Goal: Complete application form: Complete application form

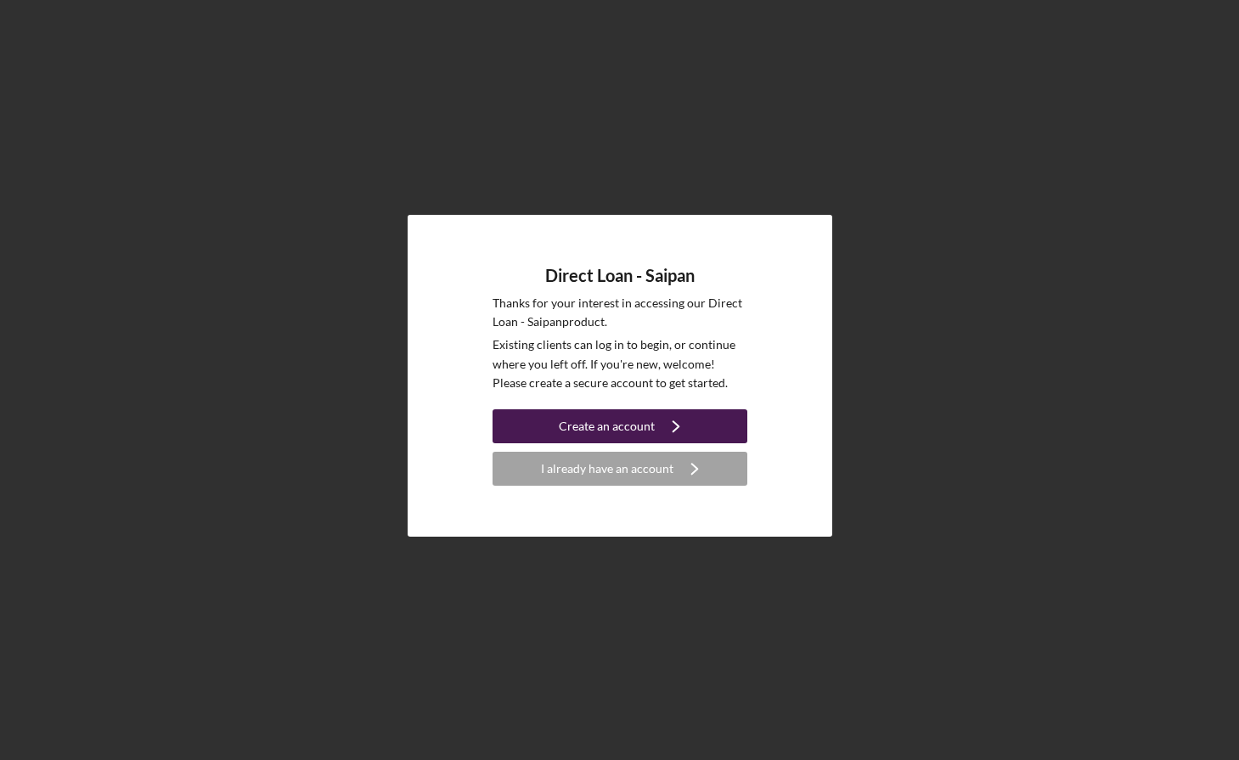
click at [607, 417] on div "Create an account" at bounding box center [607, 426] width 96 height 34
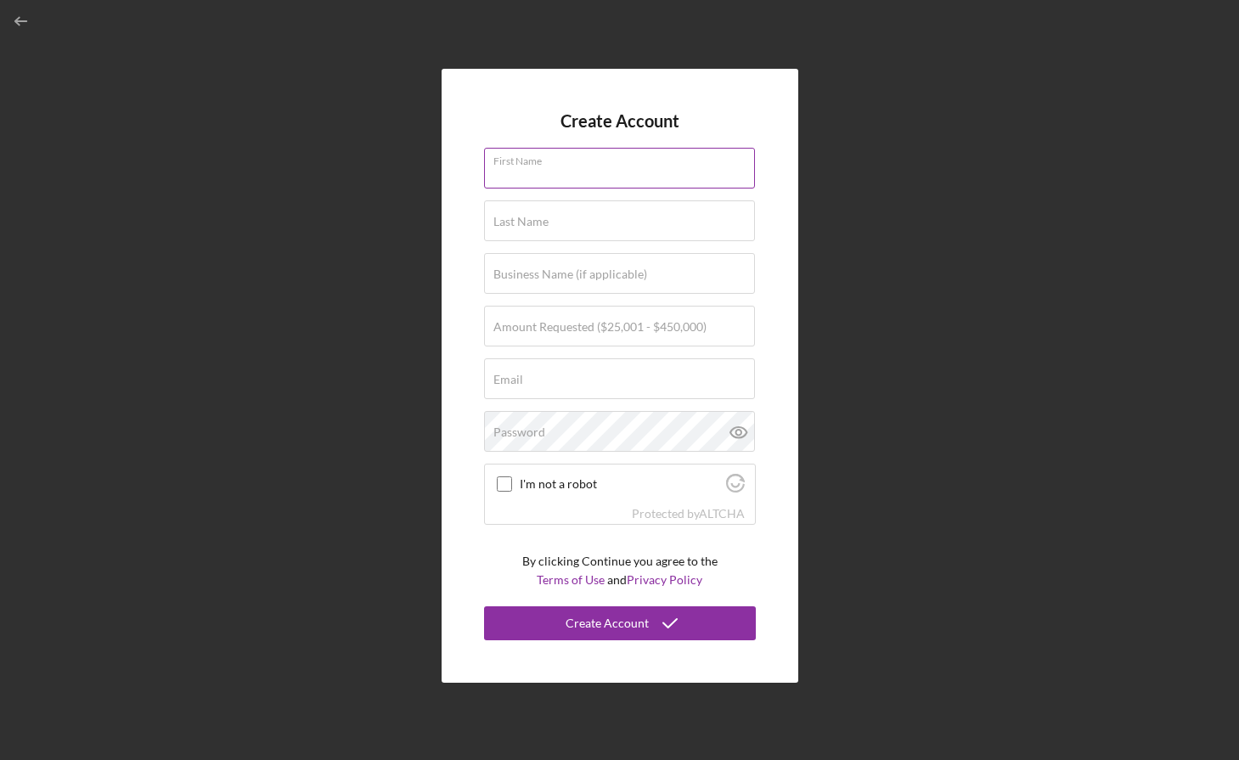
click at [561, 171] on input "First Name" at bounding box center [619, 168] width 271 height 41
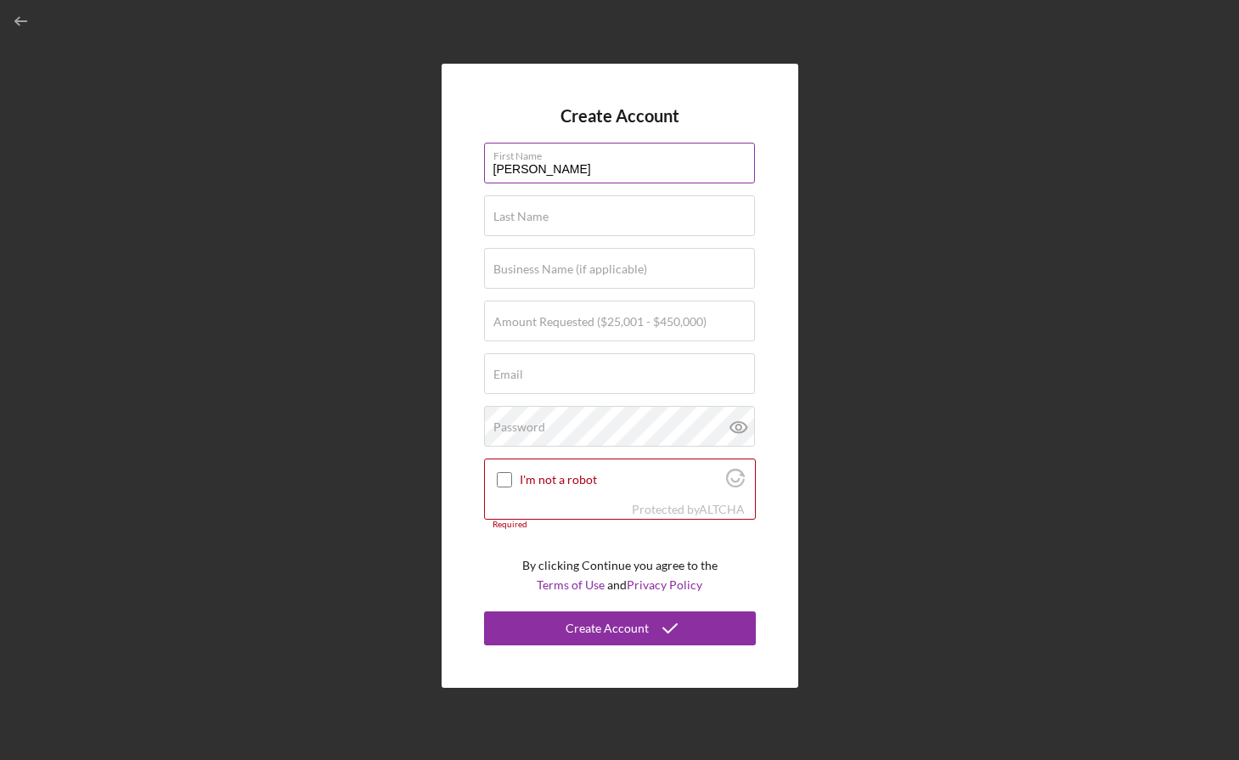
type input "[PERSON_NAME]"
type input "Inos"
type input "Vista Estates LLC"
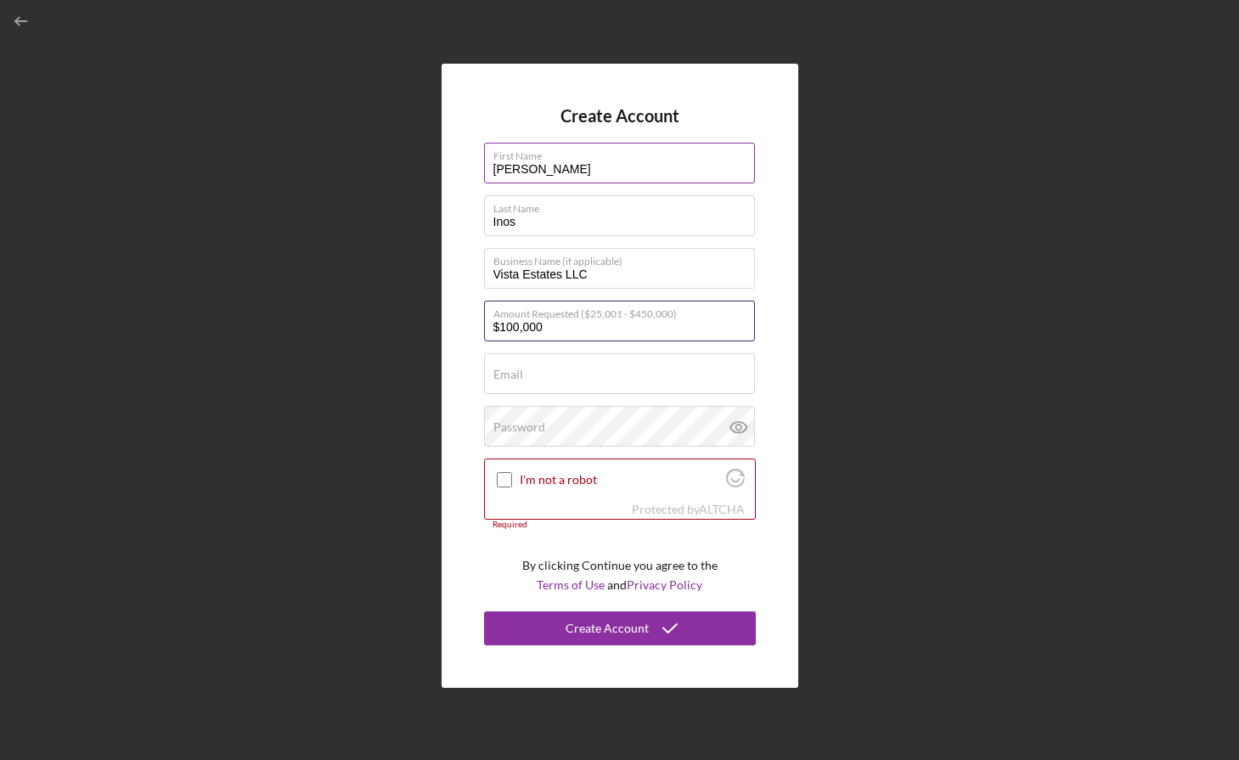
type input "$100,000"
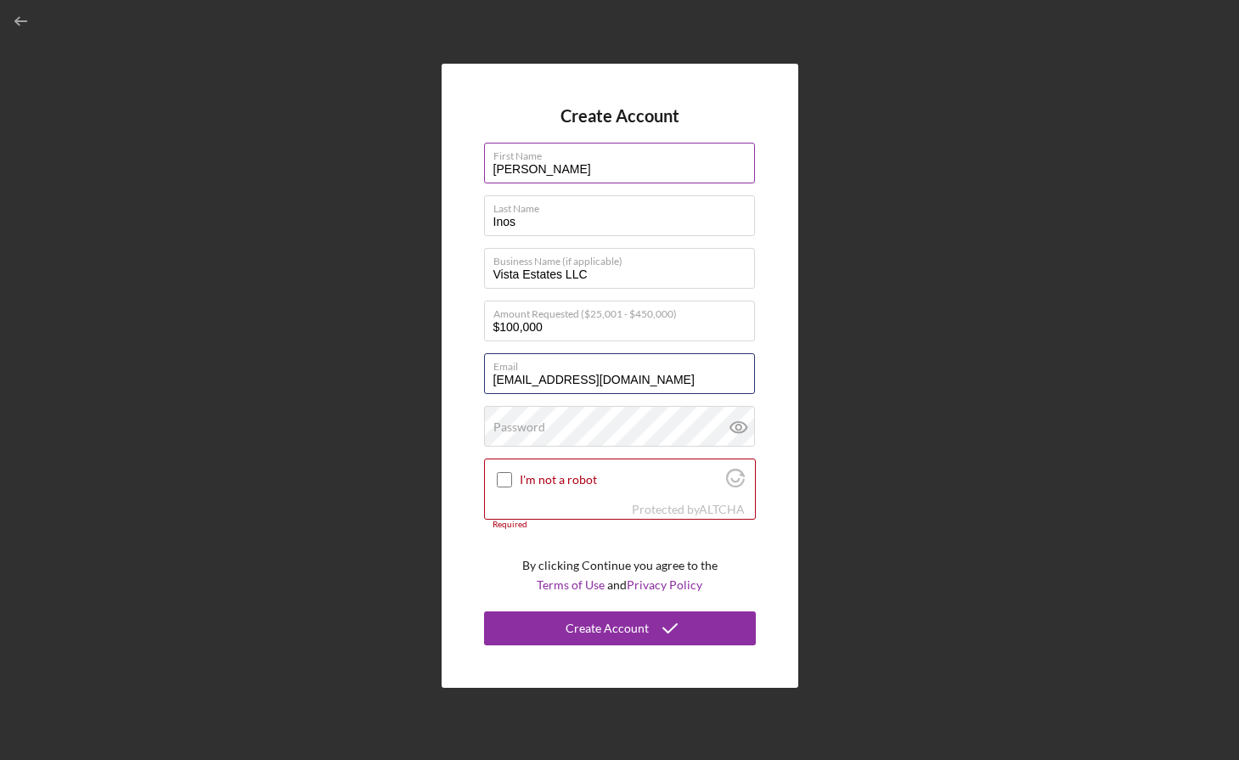
type input "perry@apgroup.mp"
click at [502, 473] on input "I'm not a robot" at bounding box center [504, 479] width 15 height 15
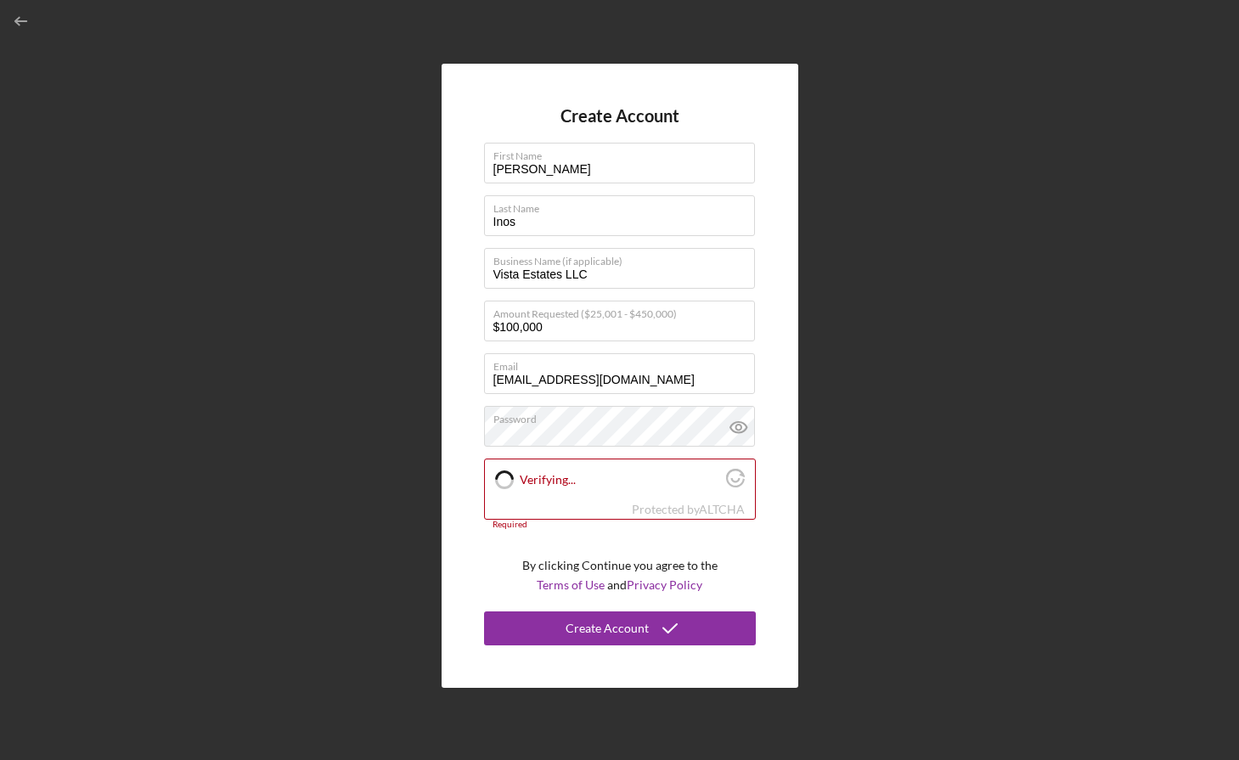
checkbox input "true"
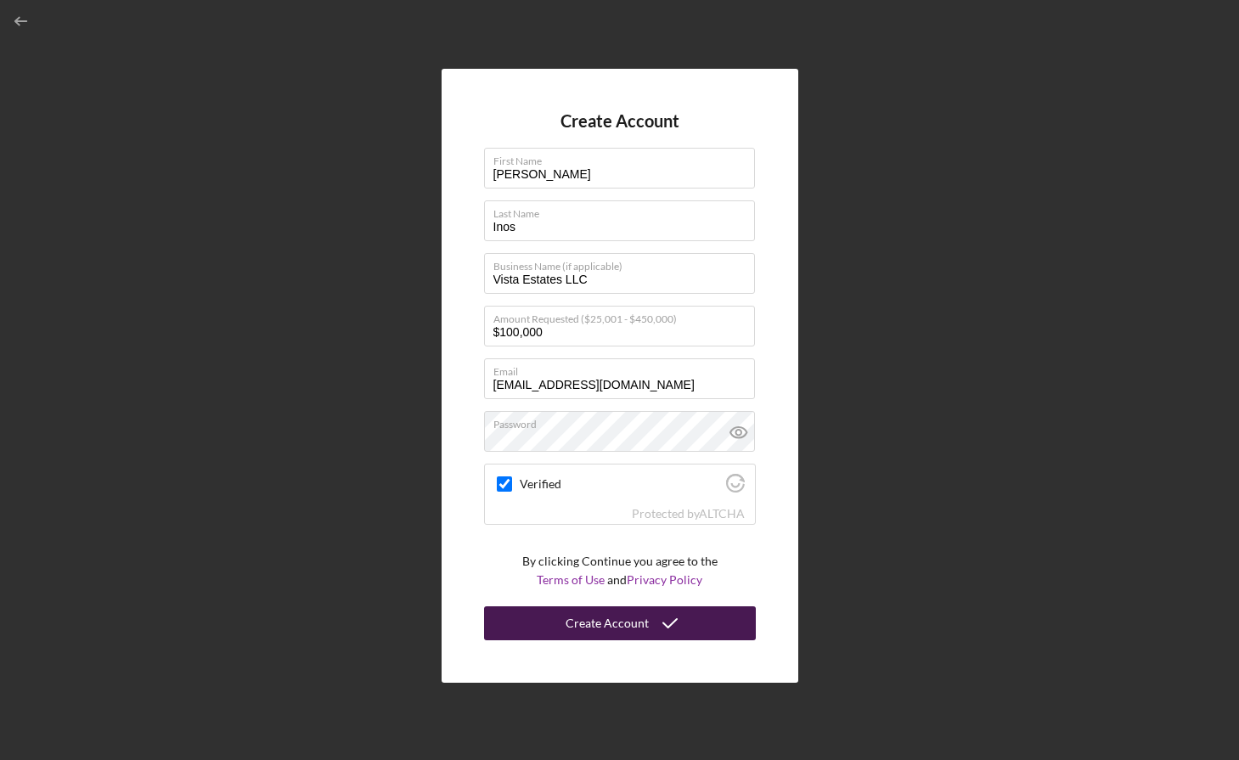
click at [629, 619] on div "Create Account" at bounding box center [607, 624] width 83 height 34
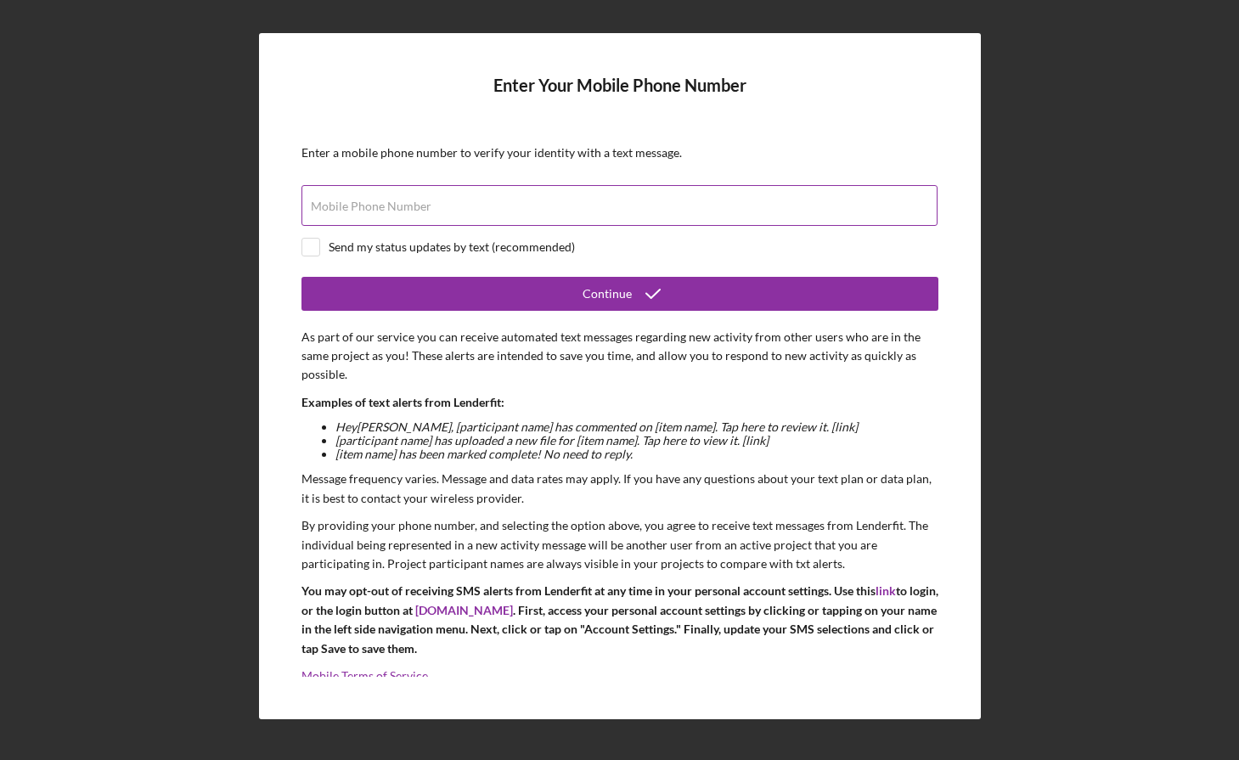
click at [434, 216] on input "Mobile Phone Number" at bounding box center [620, 205] width 636 height 41
type input "(670) 287-7802"
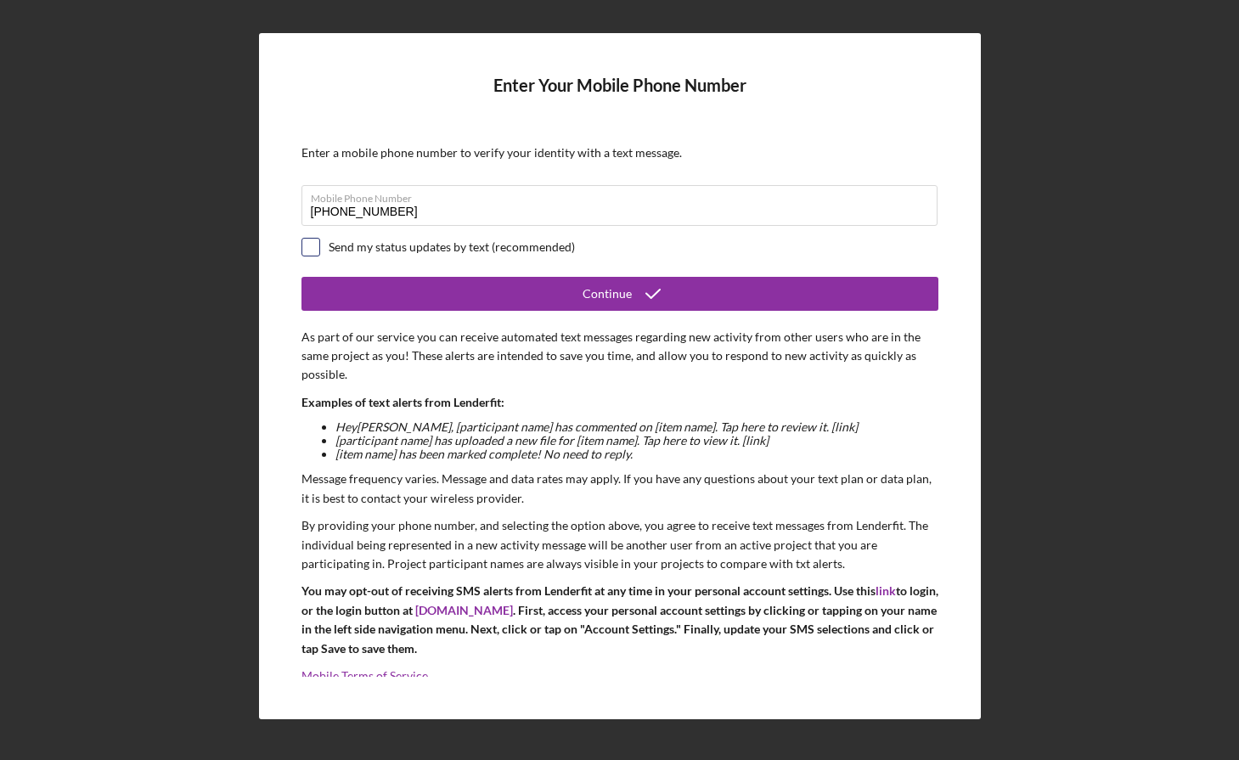
click at [308, 247] on input "checkbox" at bounding box center [310, 247] width 17 height 17
checkbox input "true"
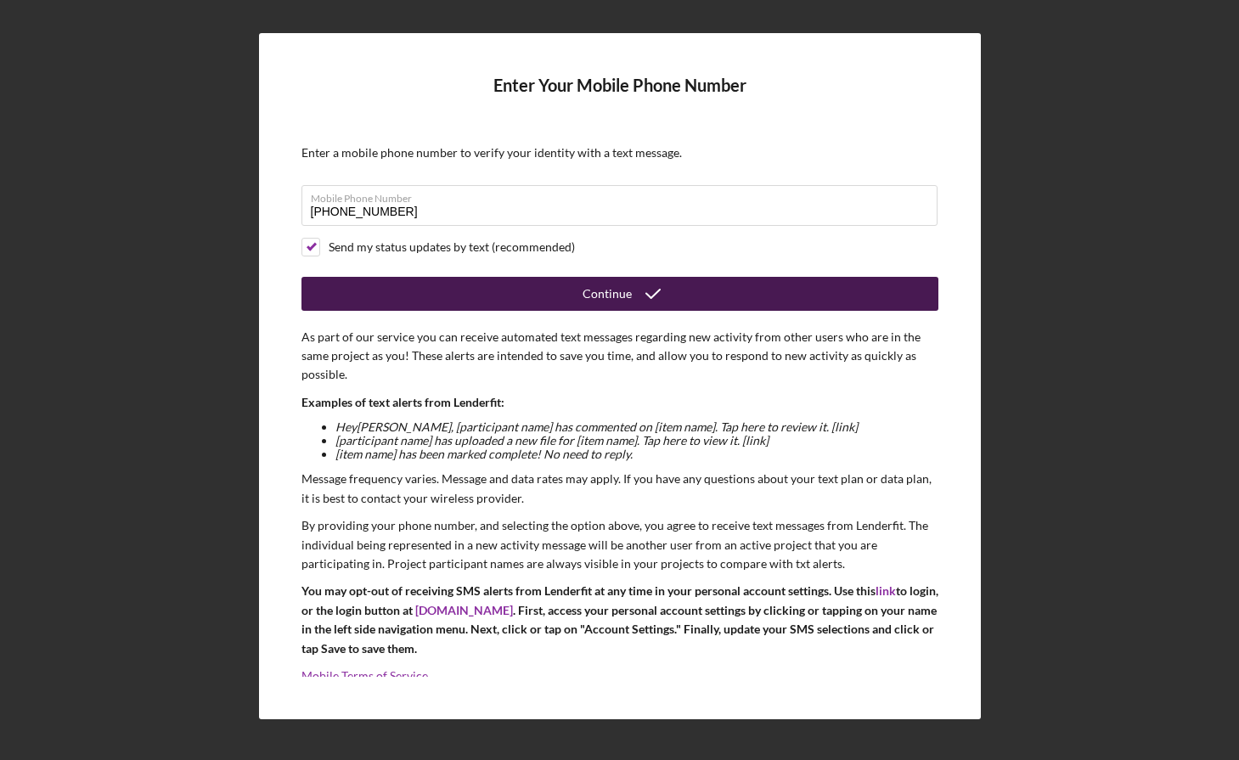
scroll to position [17, 0]
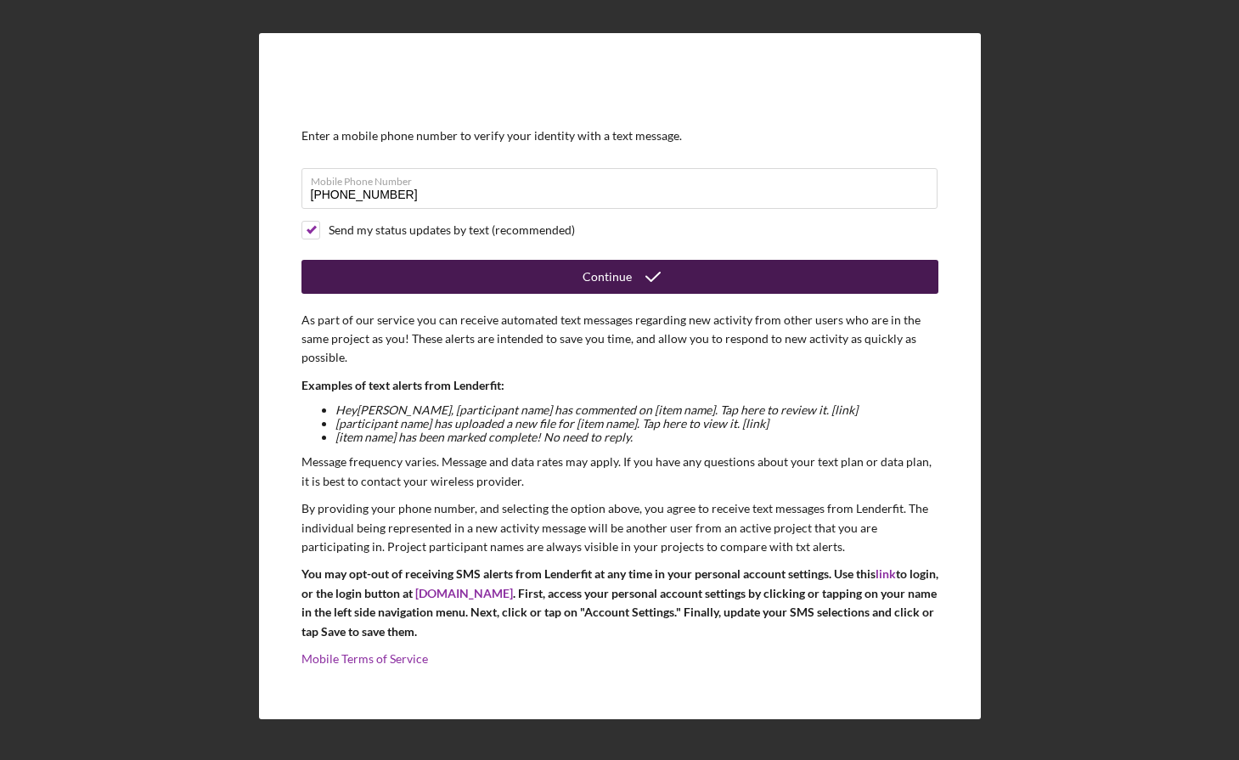
click at [475, 287] on button "Continue" at bounding box center [620, 277] width 637 height 34
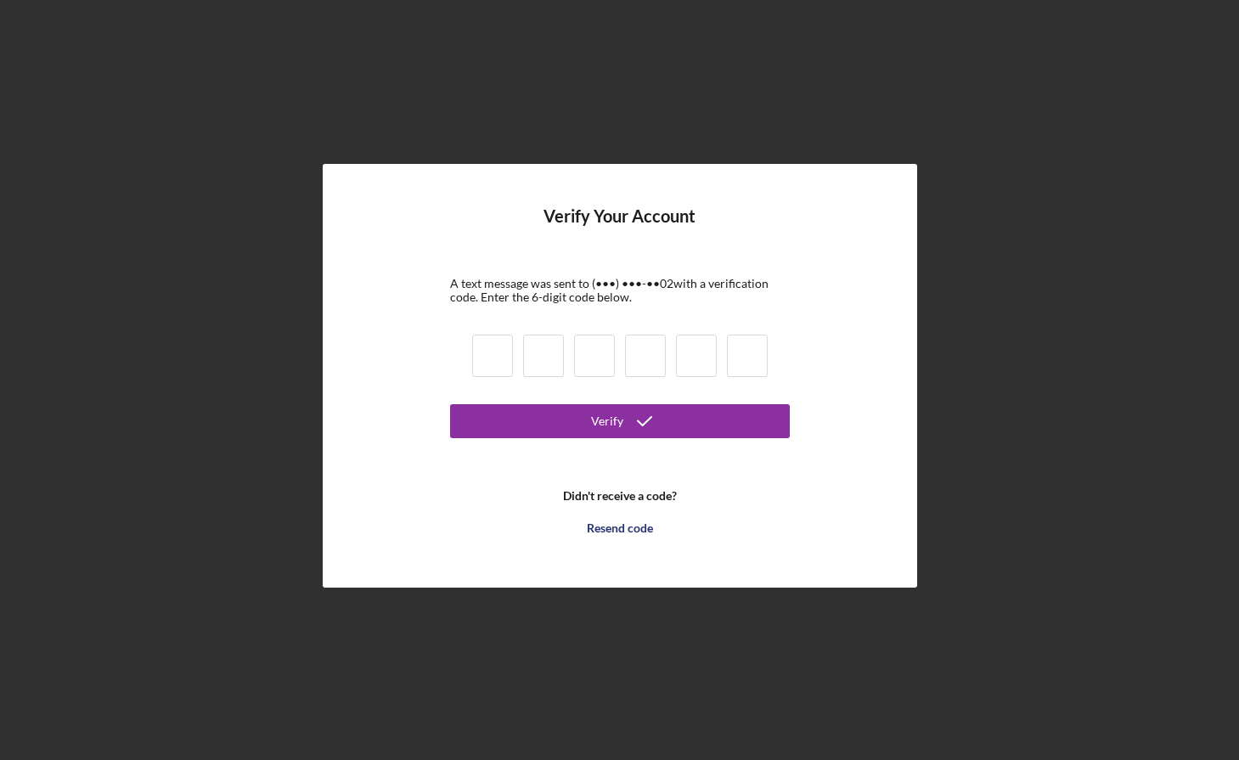
click at [482, 341] on input at bounding box center [492, 356] width 41 height 42
type input "7"
type input "6"
type input "3"
type input "4"
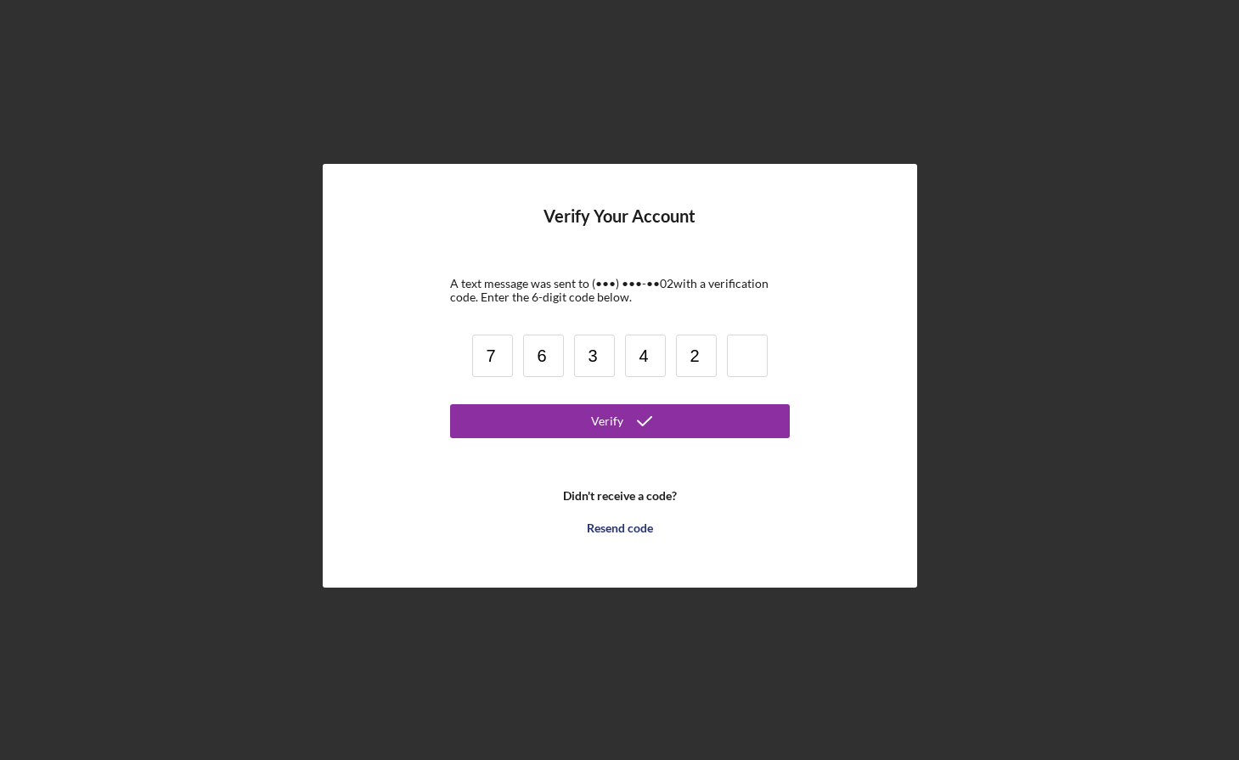
type input "2"
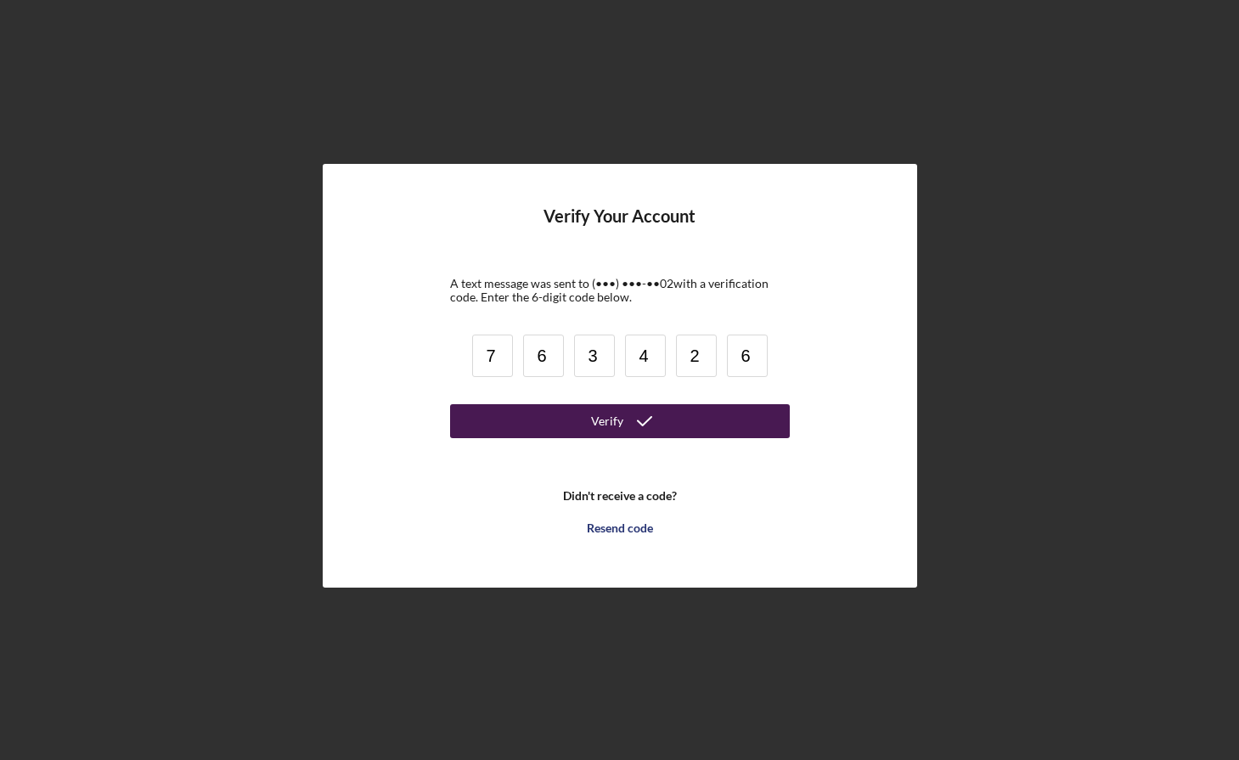
type input "6"
click at [555, 426] on button "Verify" at bounding box center [620, 421] width 340 height 34
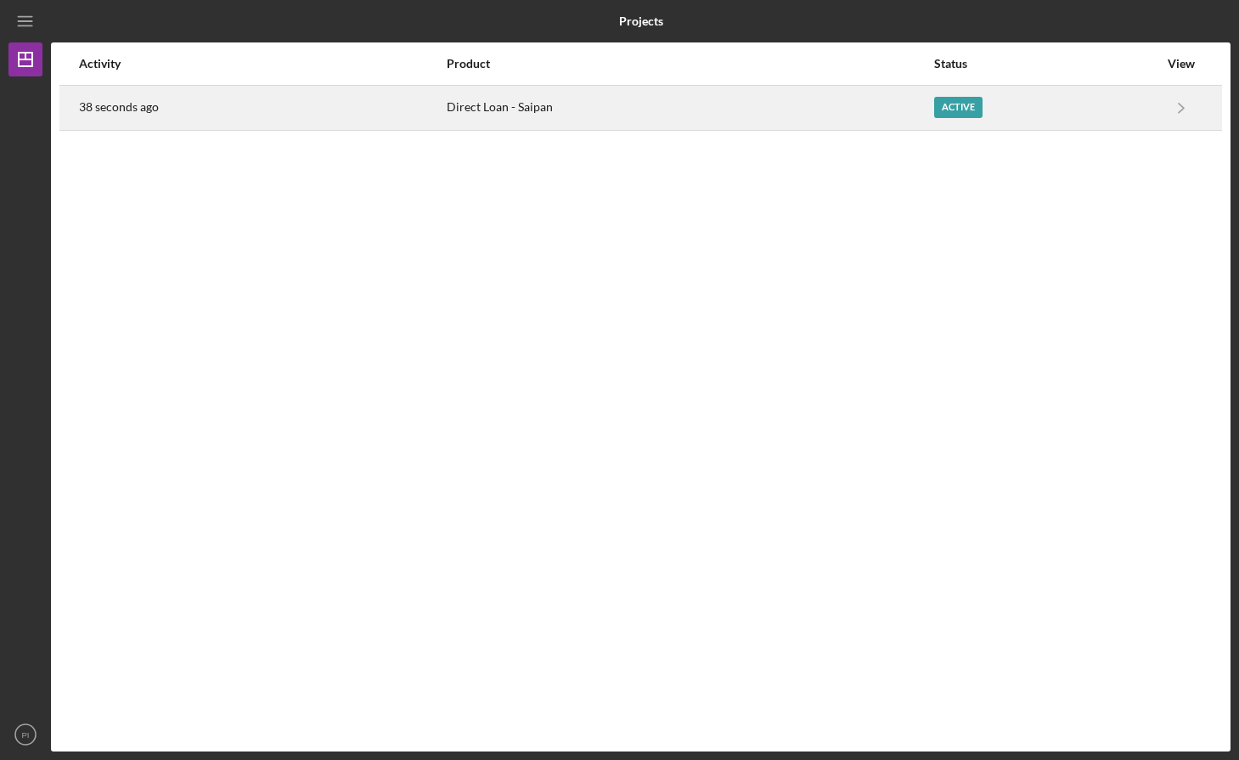
click at [1148, 110] on div "Active" at bounding box center [1046, 108] width 224 height 42
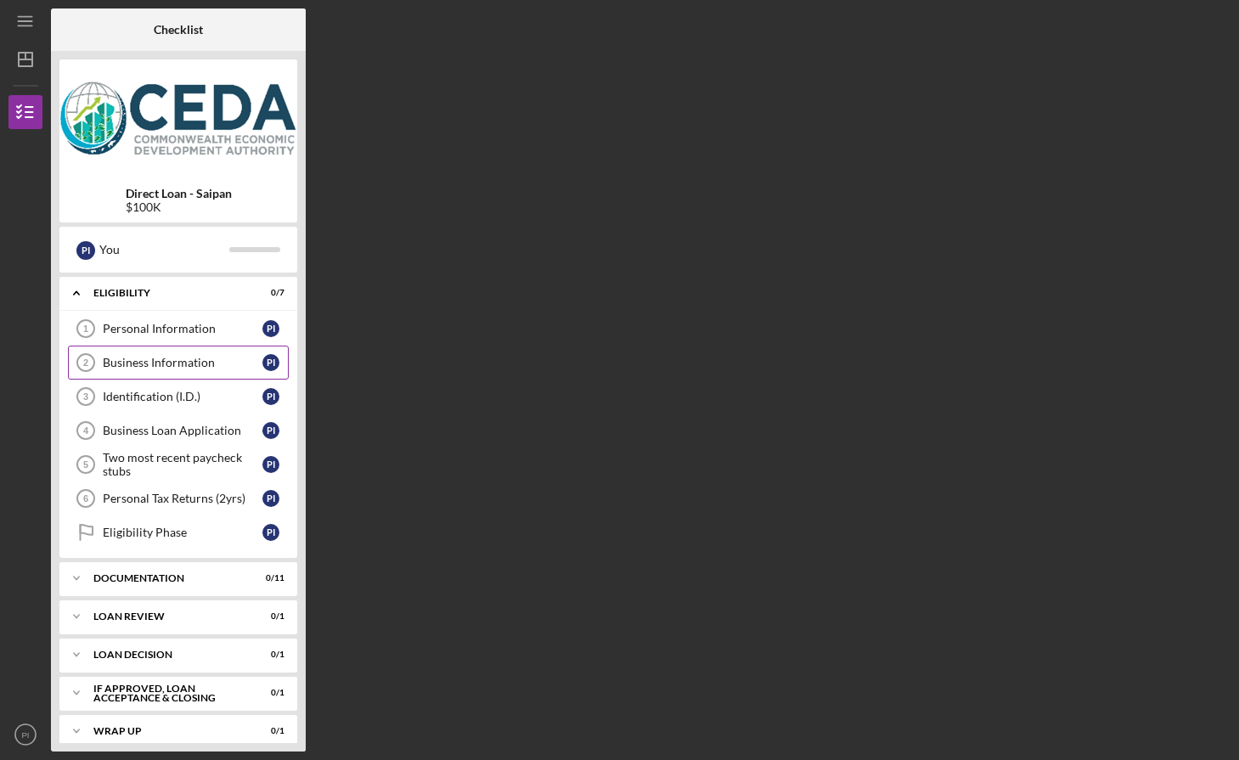
scroll to position [14, 0]
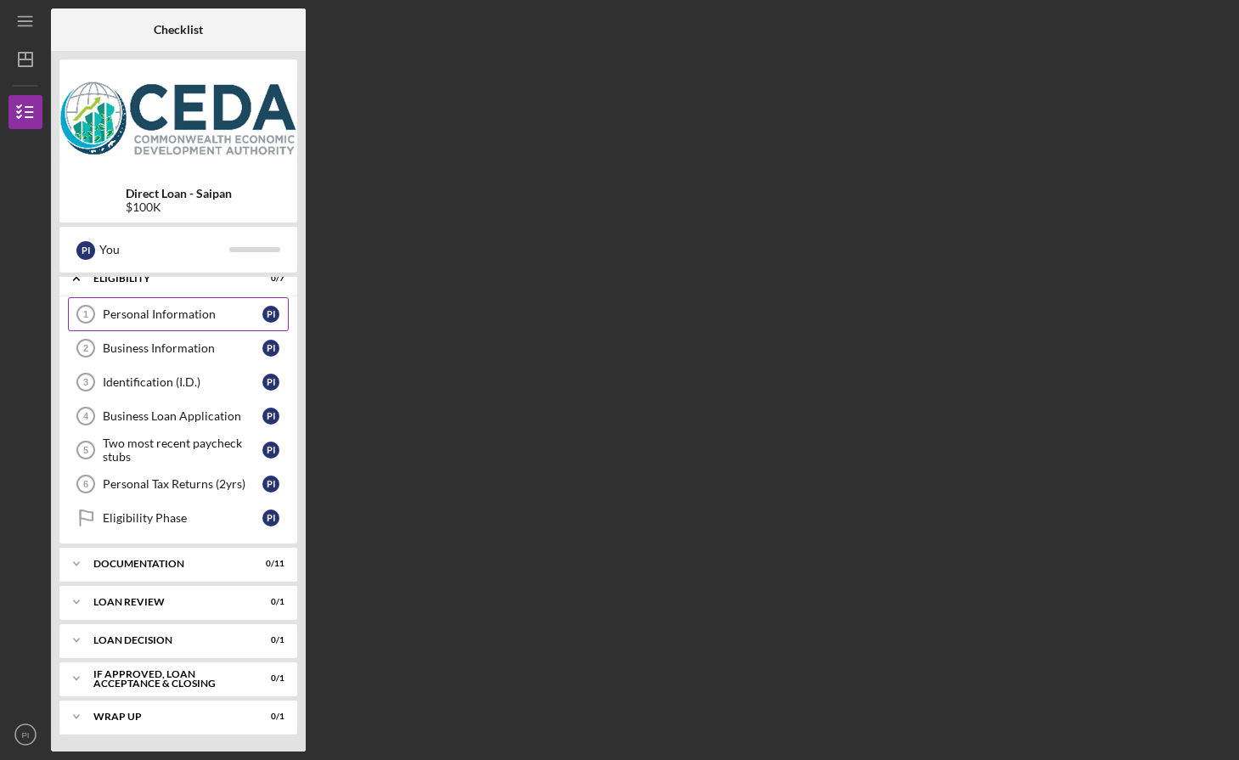
click at [178, 313] on div "Personal Information" at bounding box center [183, 315] width 160 height 14
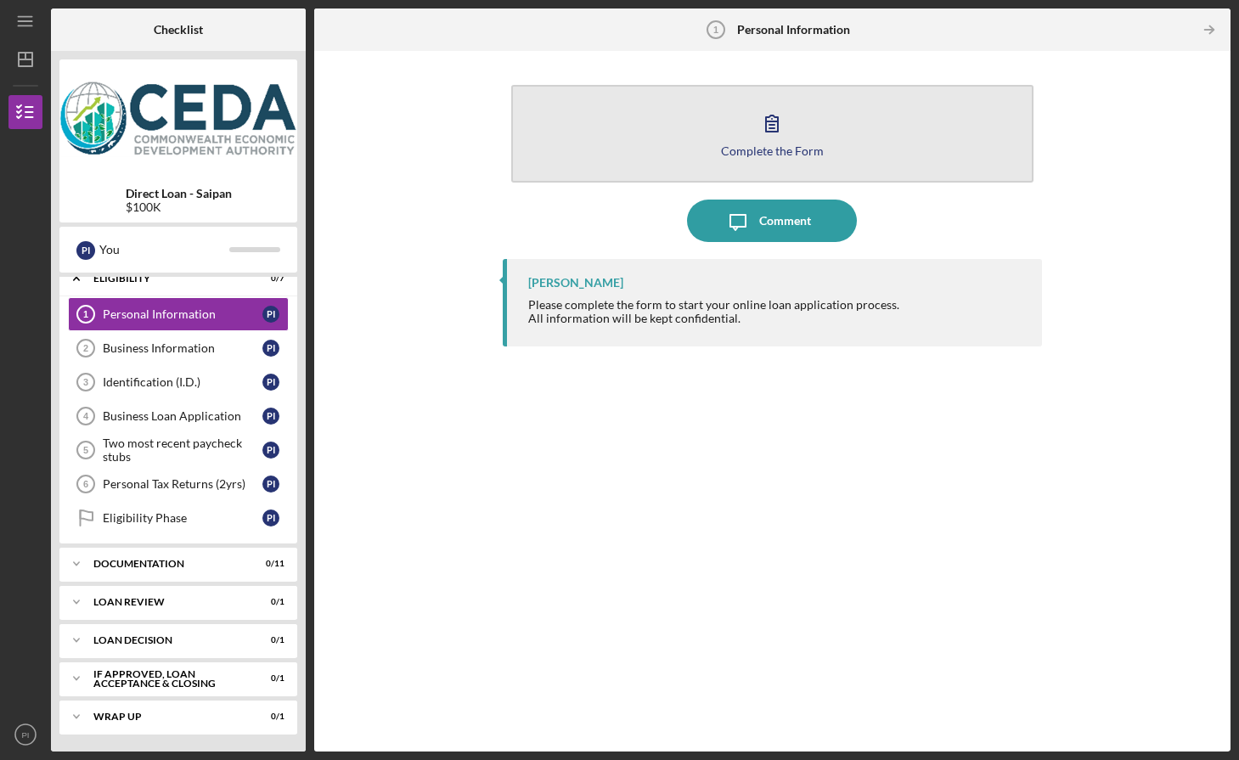
click at [723, 161] on button "Complete the Form Form" at bounding box center [772, 134] width 522 height 98
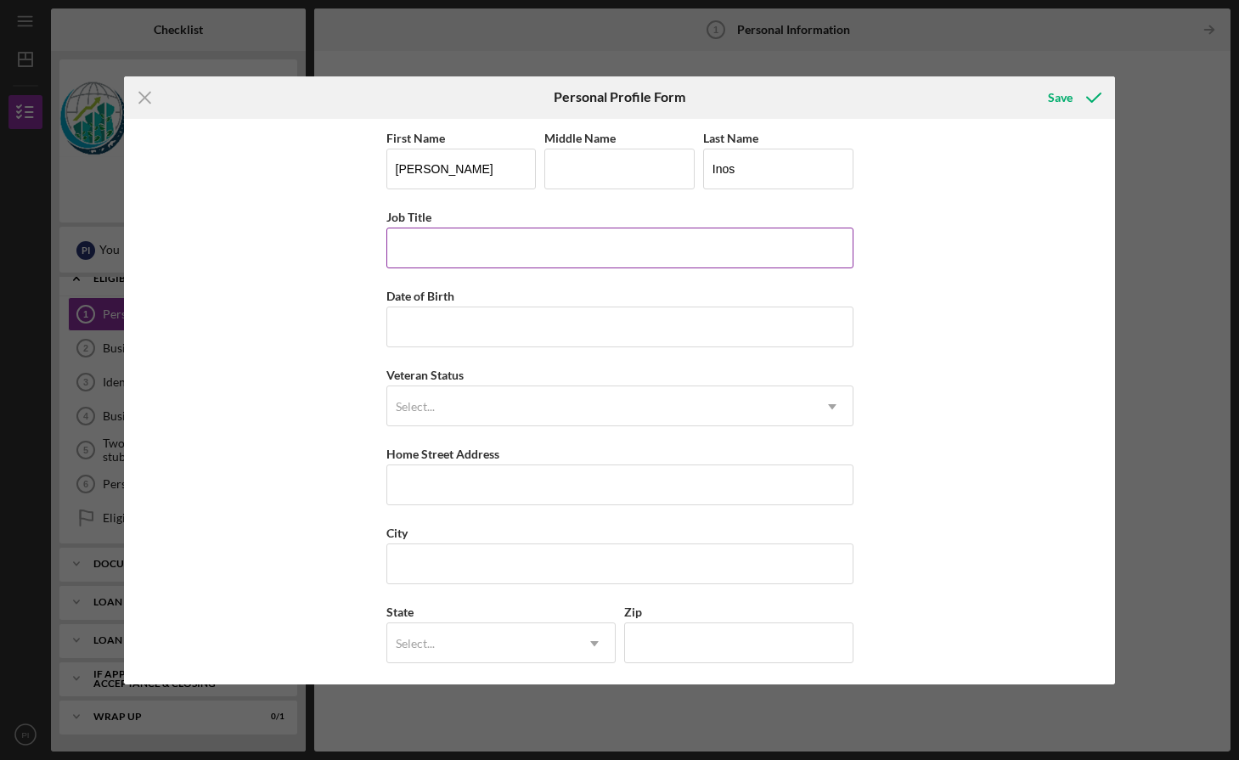
click at [536, 254] on input "Job Title" at bounding box center [620, 248] width 467 height 41
type input "Managing Member's Authorized Representative"
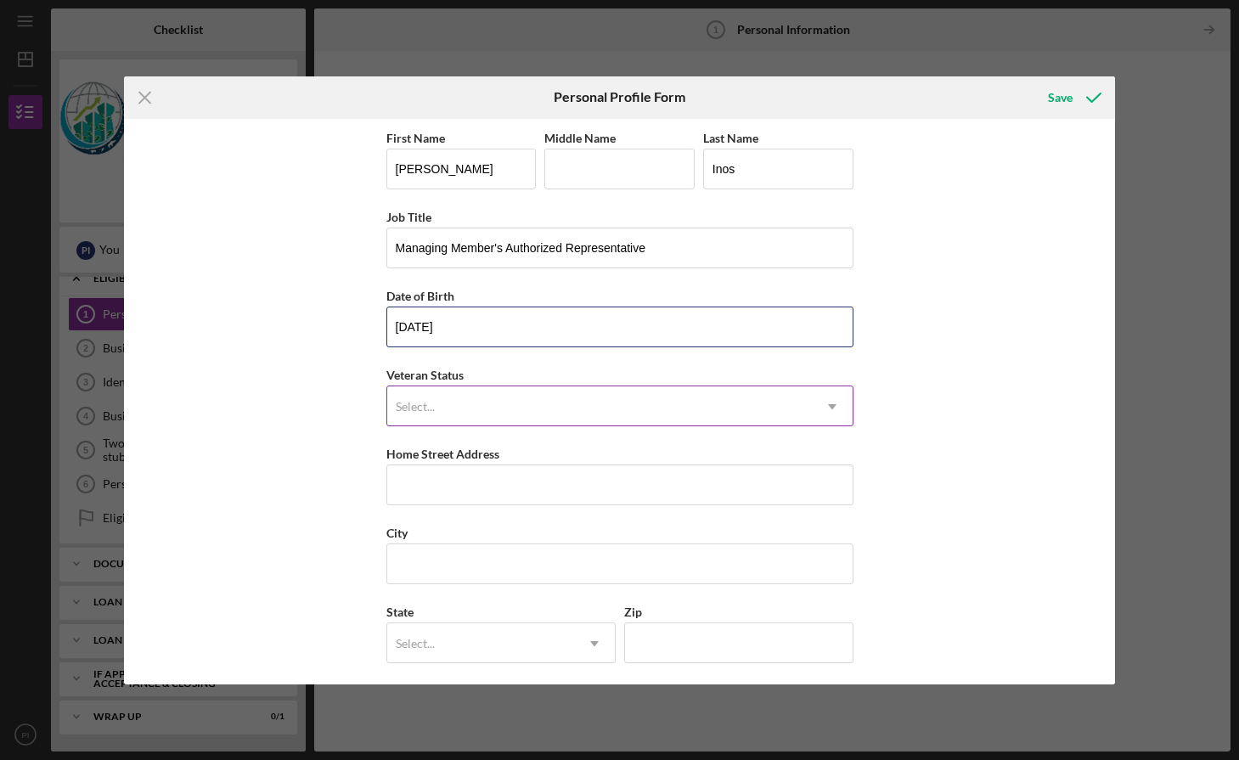
type input "04/14/1986"
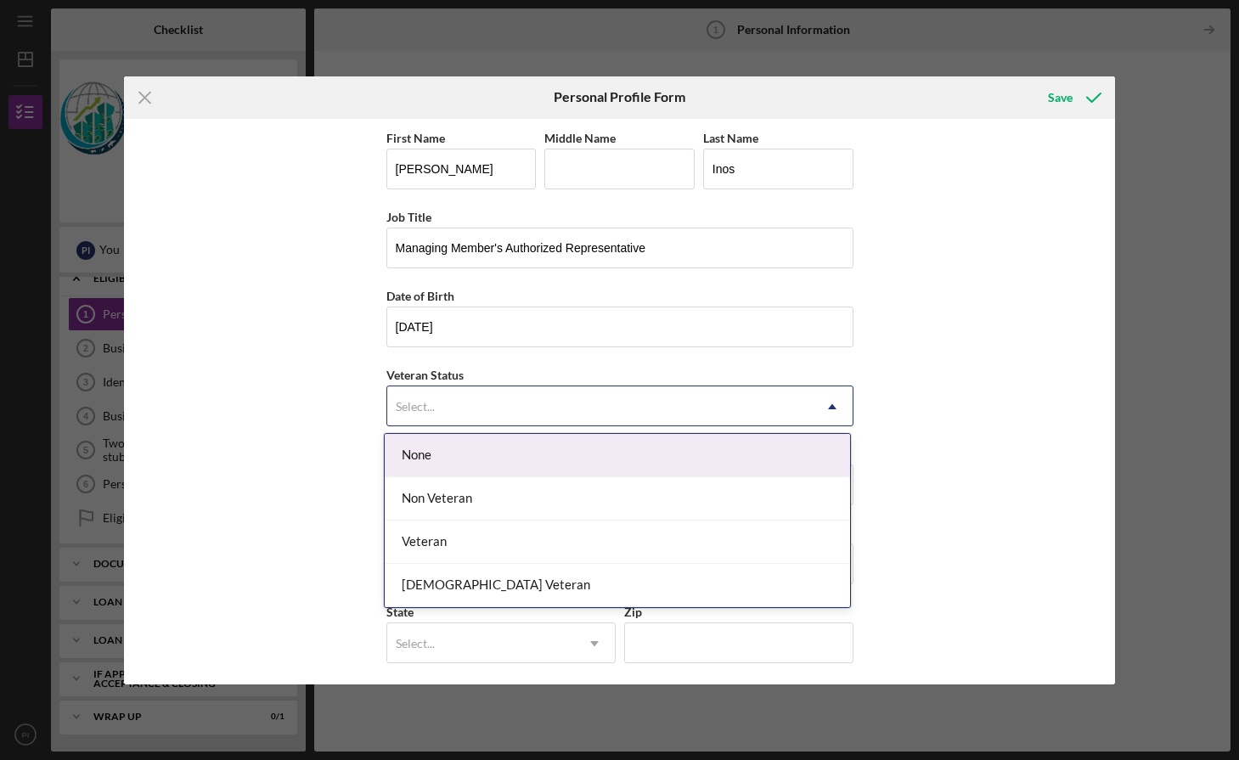
click at [531, 396] on div "Select..." at bounding box center [599, 406] width 425 height 39
click at [495, 462] on div "None" at bounding box center [618, 455] width 466 height 43
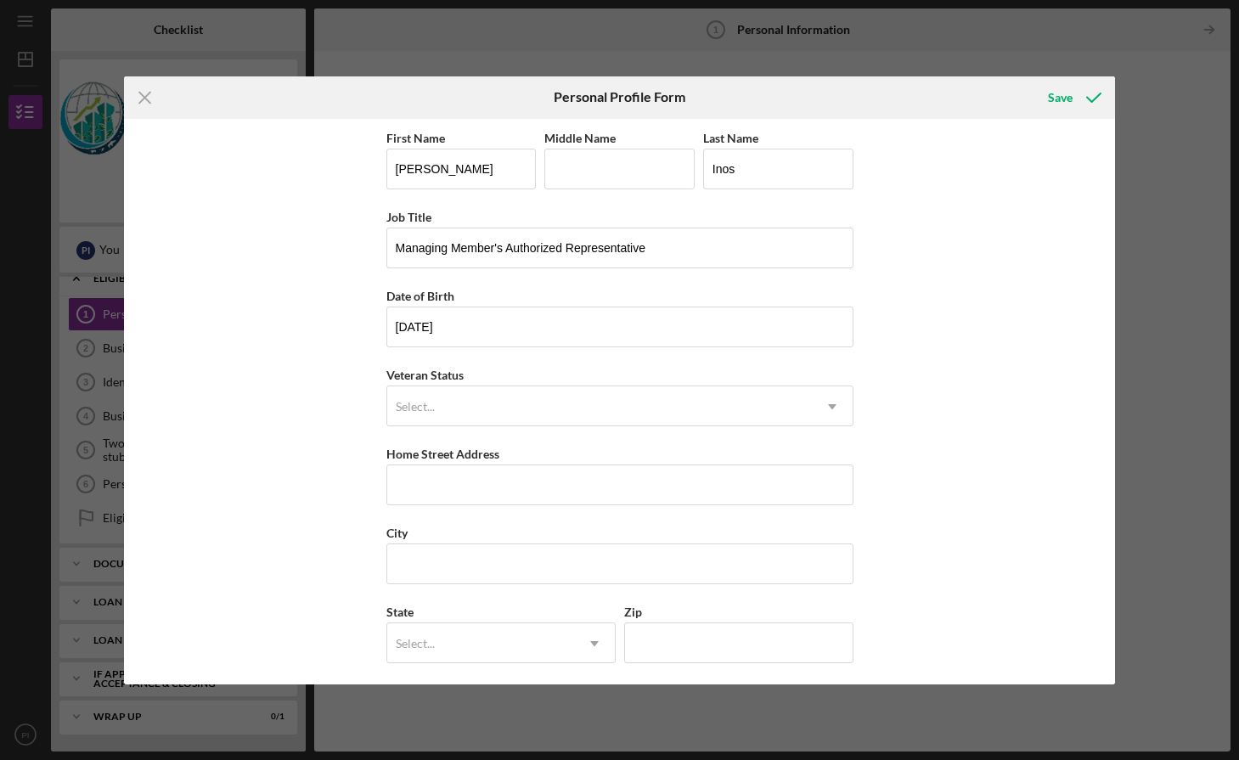
scroll to position [83, 0]
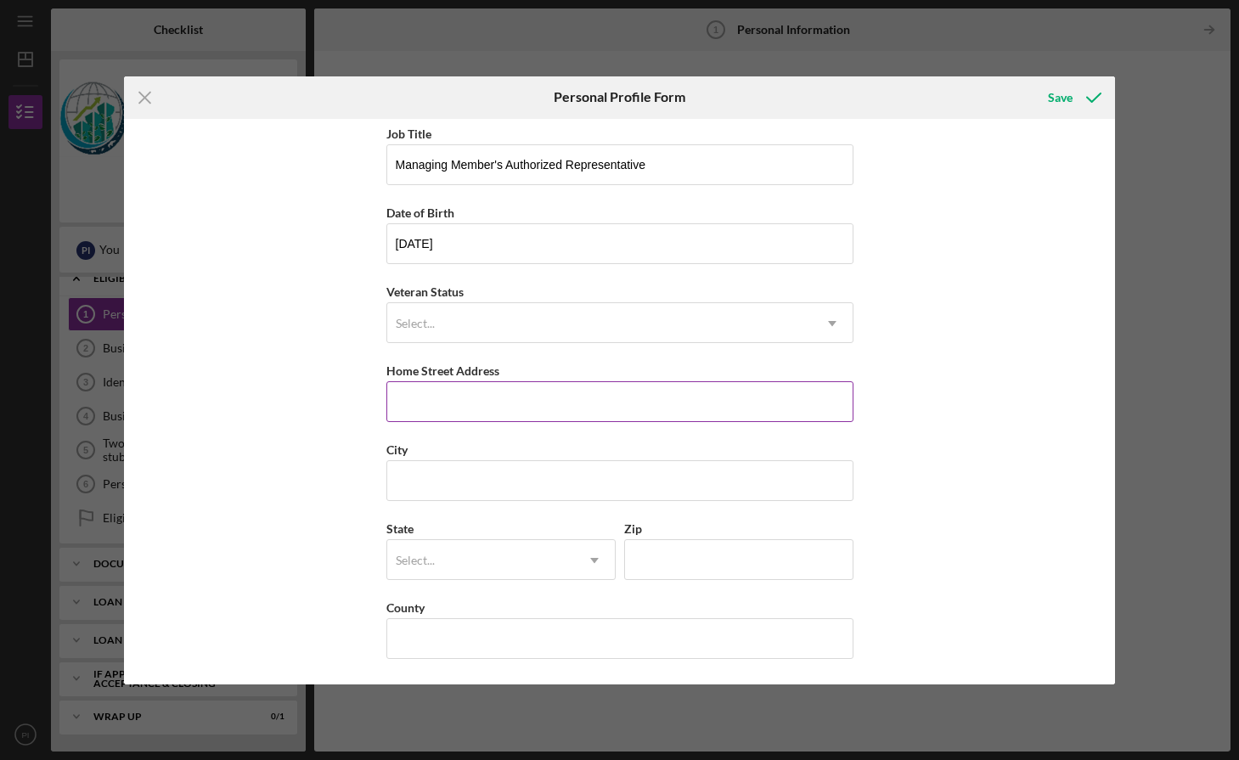
click at [498, 387] on input "Home Street Address" at bounding box center [620, 401] width 467 height 41
click at [1031, 81] on button "Save" at bounding box center [1073, 98] width 84 height 34
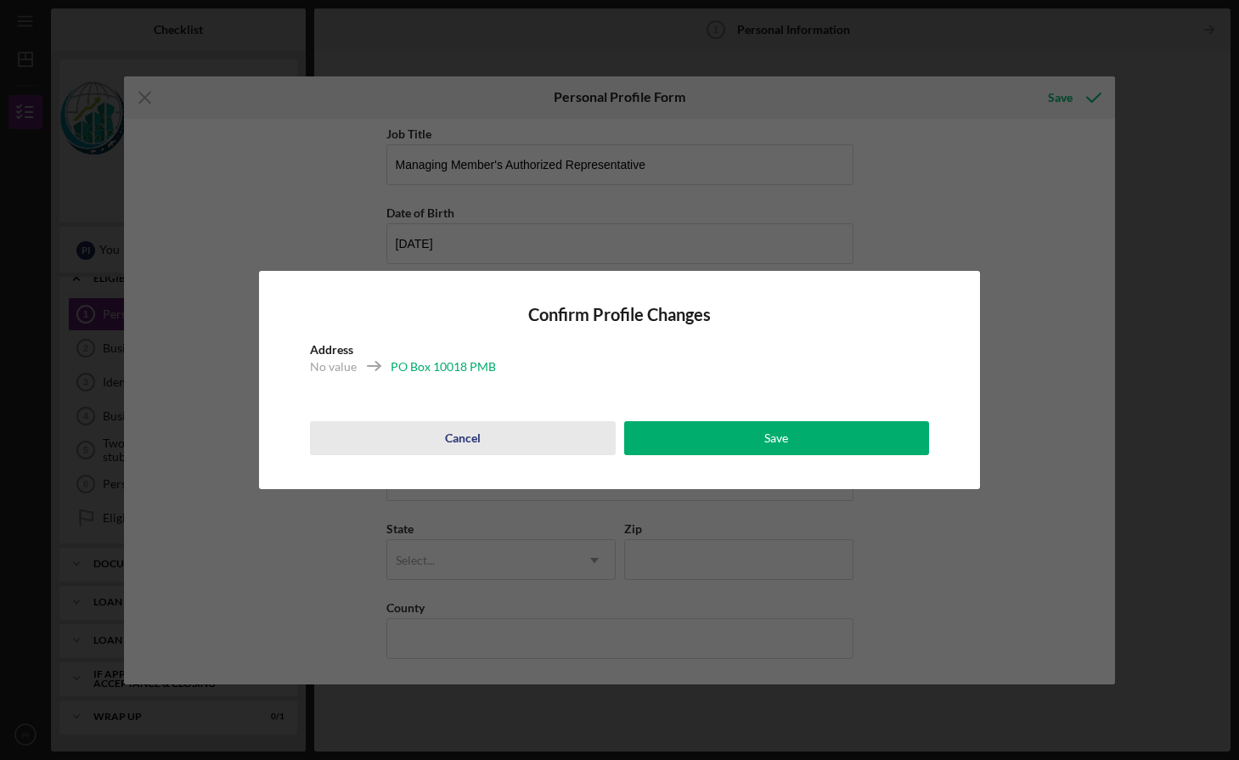
click at [460, 443] on div "Cancel" at bounding box center [463, 438] width 36 height 34
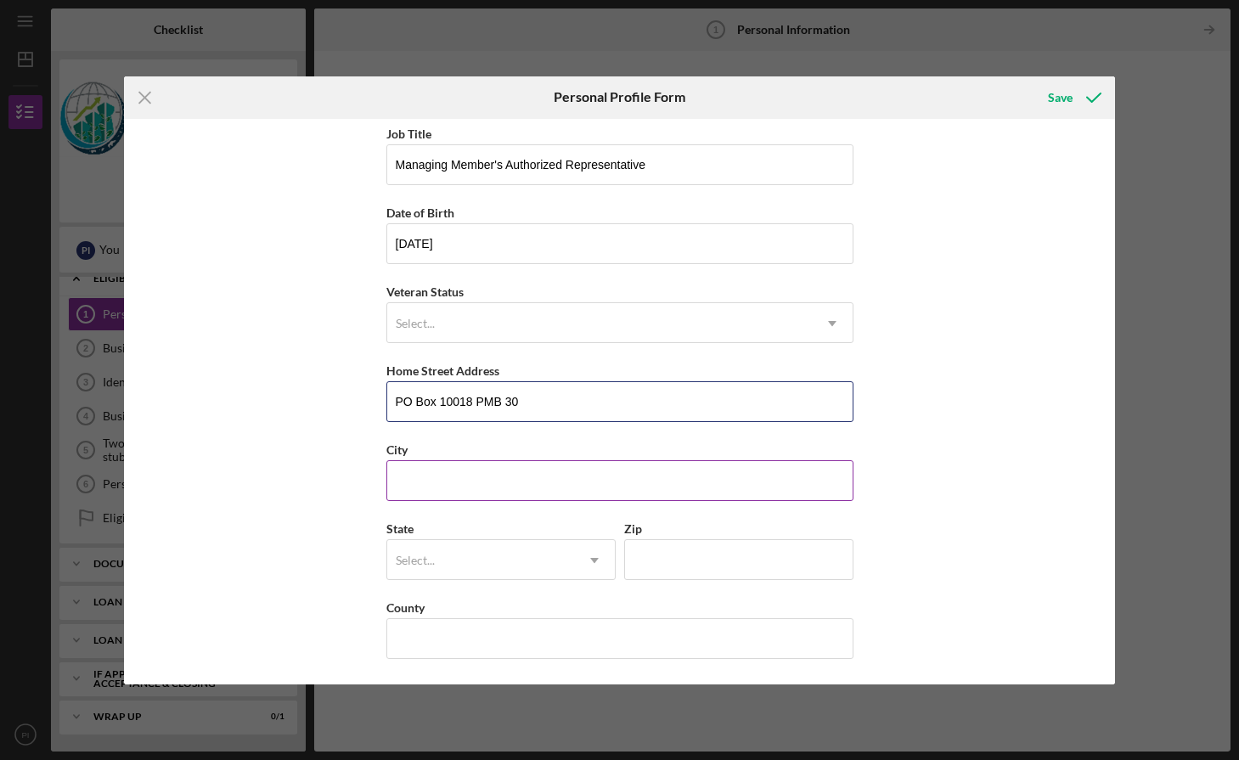
type input "PO Box 10018 PMB 30"
click at [492, 471] on input "City" at bounding box center [620, 480] width 467 height 41
type input "Saipan"
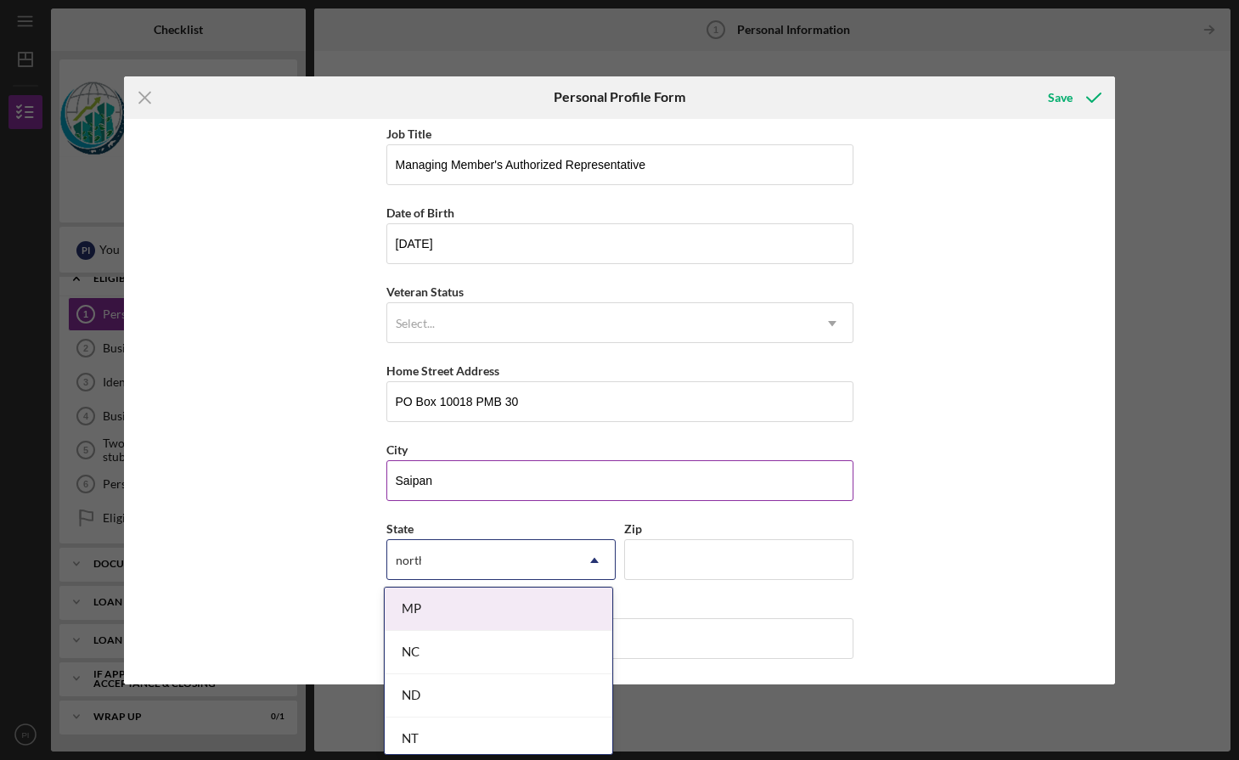
type input "norther"
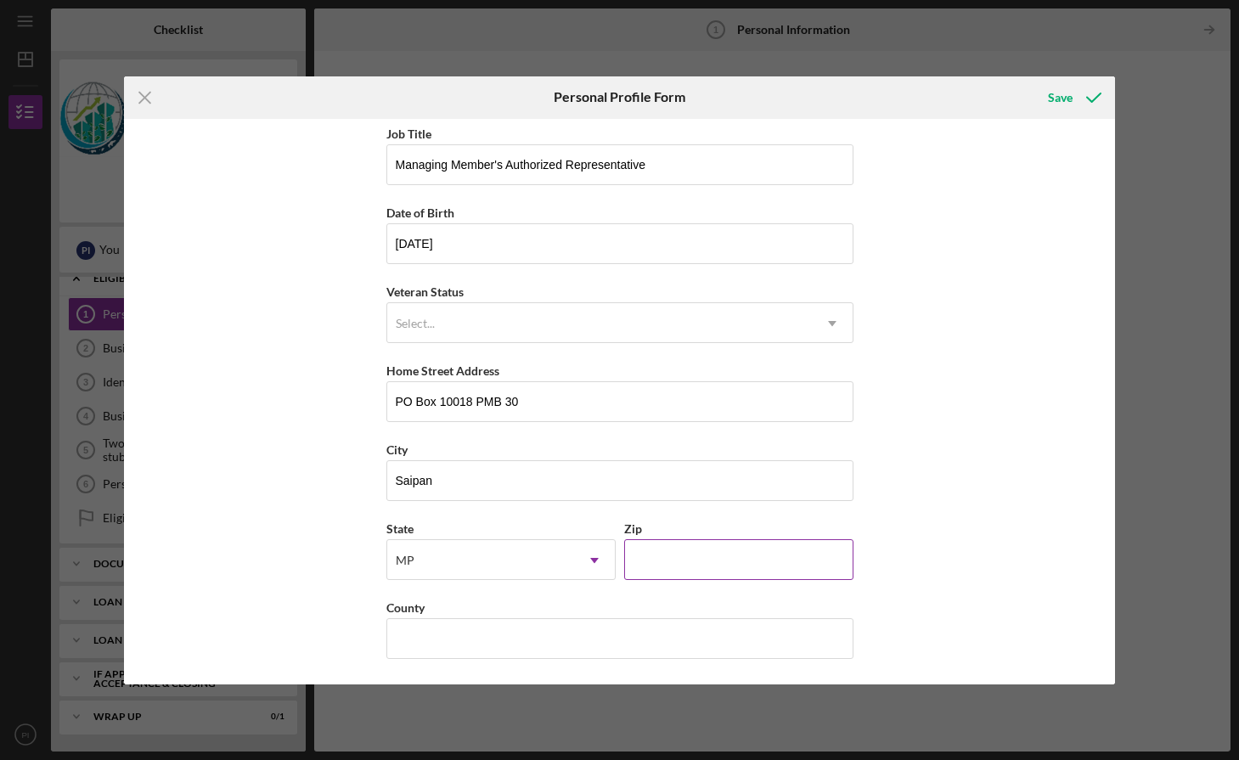
click at [736, 568] on input "Zip" at bounding box center [738, 559] width 229 height 41
type input "96950"
type input "USA"
drag, startPoint x: 1002, startPoint y: 403, endPoint x: 981, endPoint y: 408, distance: 21.0
click at [998, 403] on div "First Name Perry Middle Name Last Name Inos Job Title Managing Member's Authori…" at bounding box center [619, 402] width 991 height 566
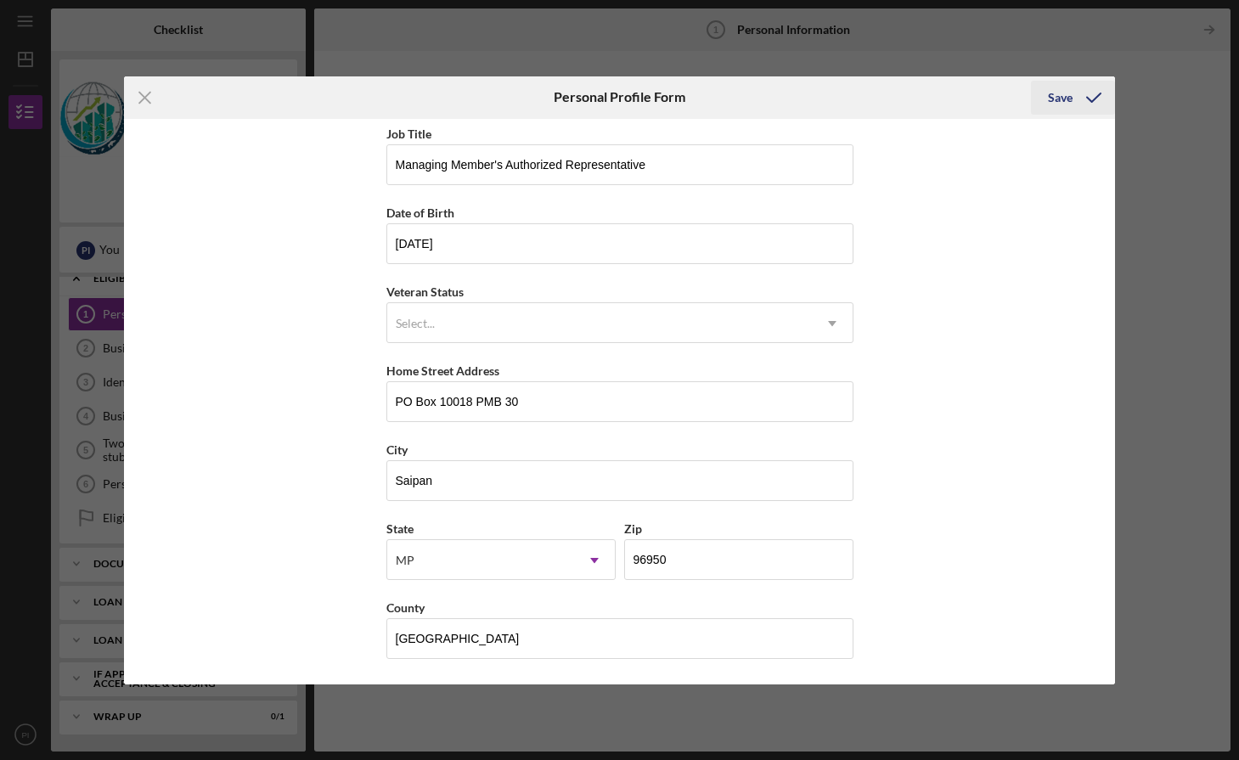
click at [1063, 102] on div "Save" at bounding box center [1060, 98] width 25 height 34
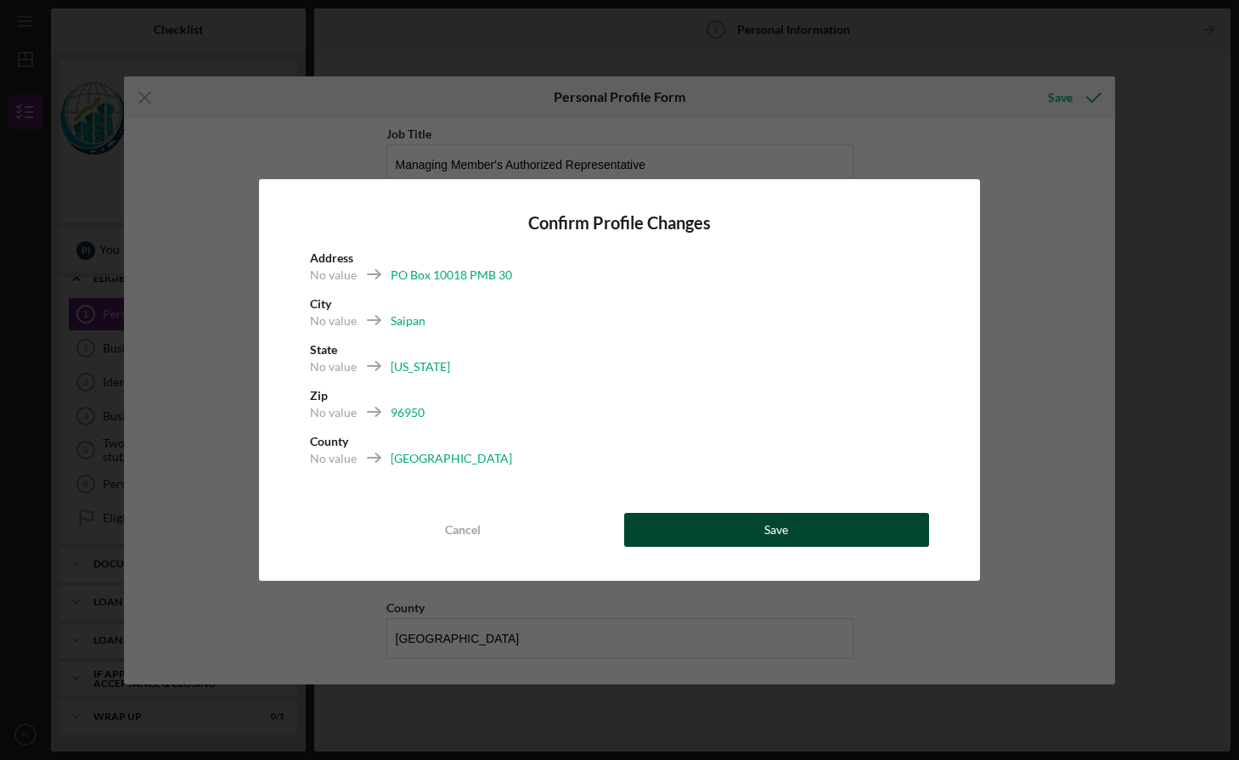
click at [808, 532] on button "Save" at bounding box center [777, 530] width 306 height 34
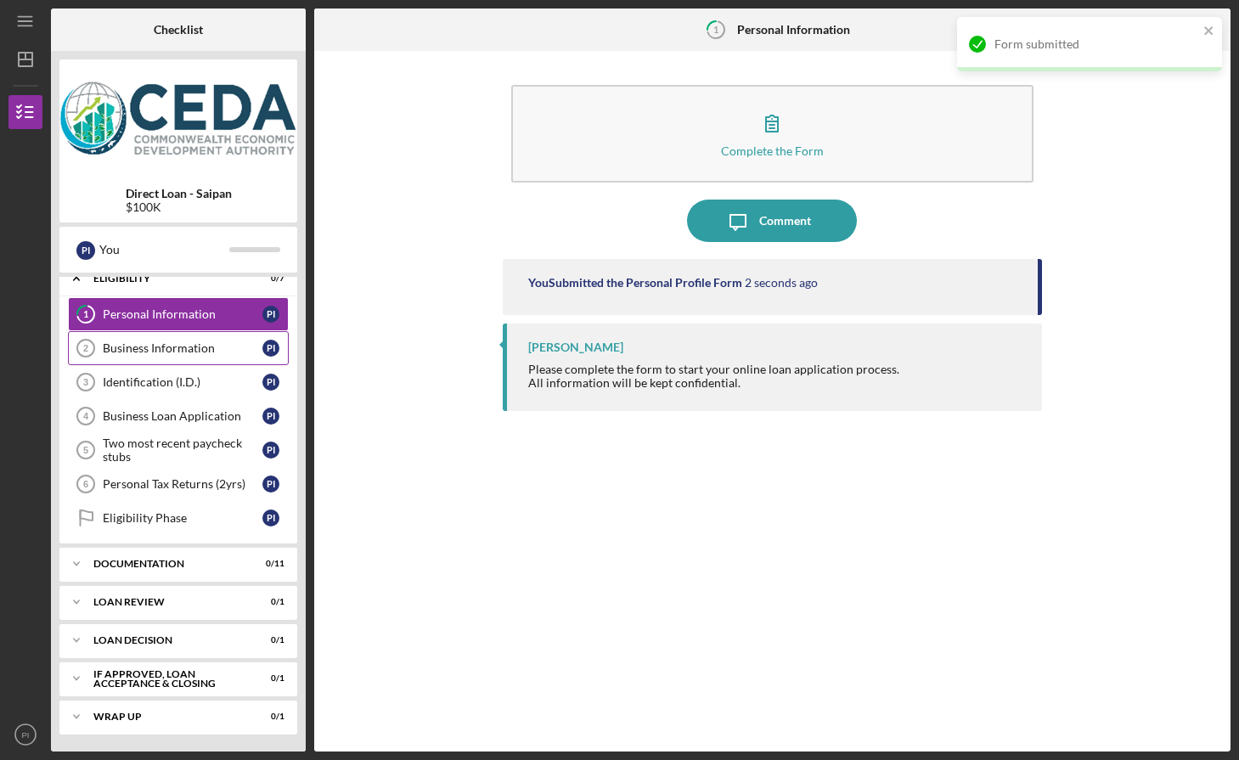
click at [195, 341] on div "Business Information" at bounding box center [183, 348] width 160 height 14
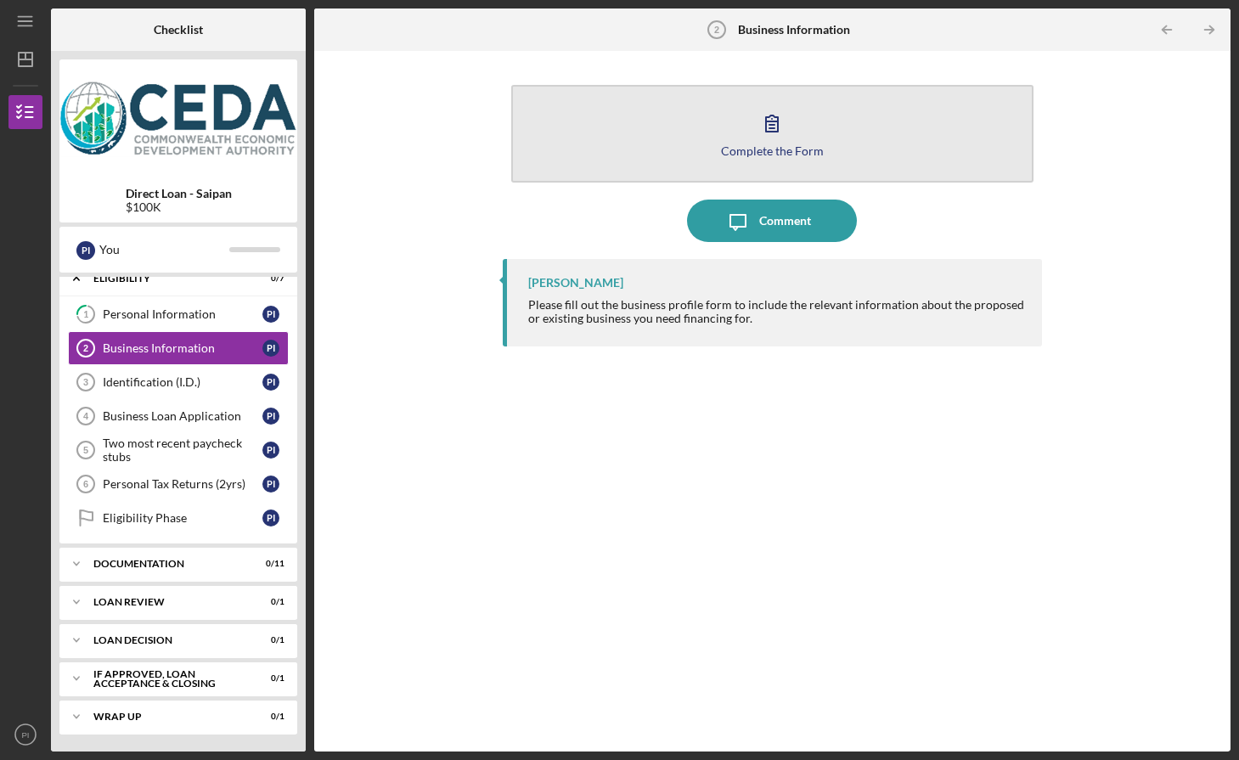
click at [769, 158] on button "Complete the Form Form" at bounding box center [772, 134] width 522 height 98
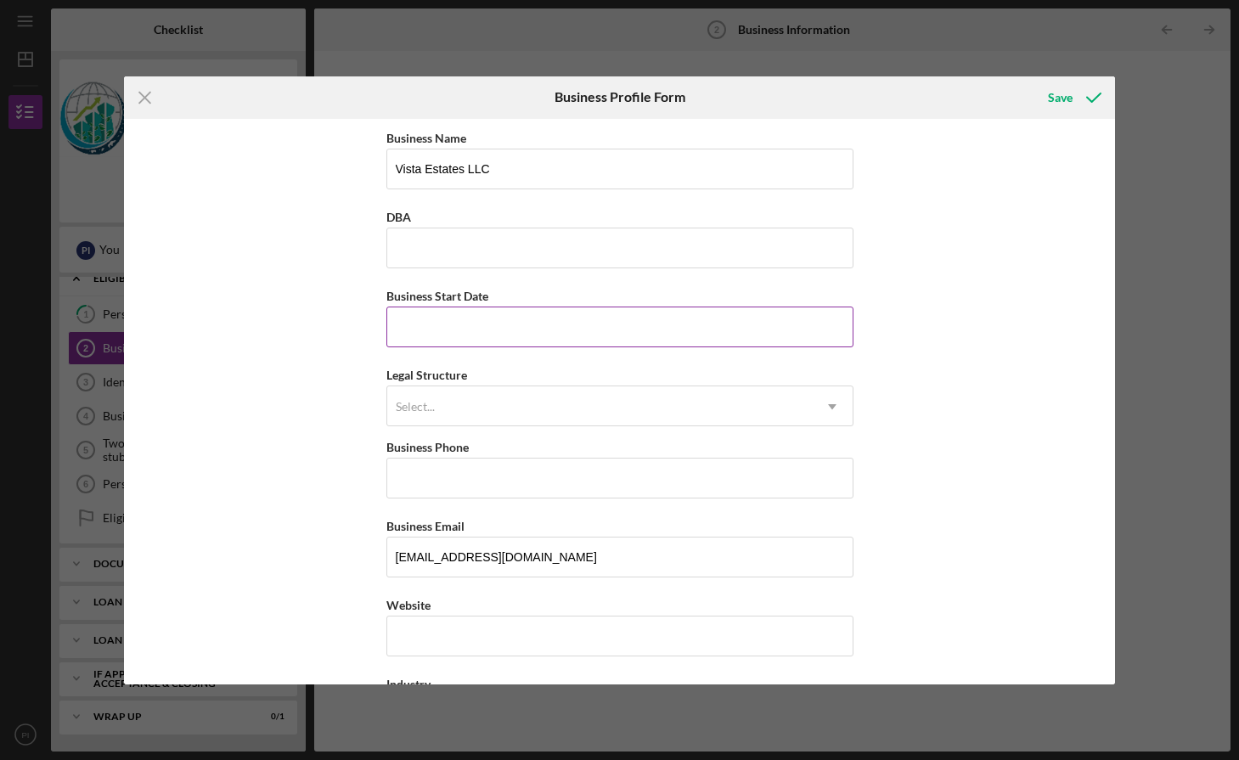
click at [449, 324] on input "Business Start Date" at bounding box center [620, 327] width 467 height 41
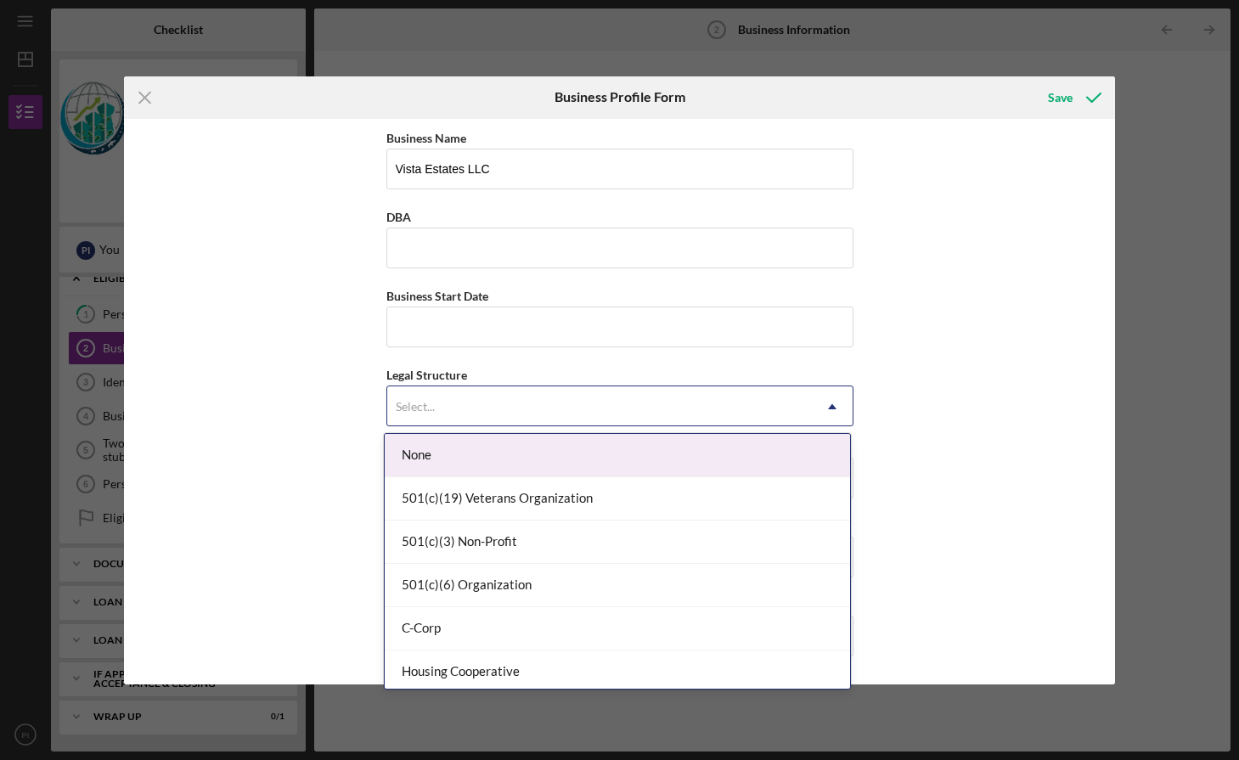
click at [431, 393] on div "Select..." at bounding box center [599, 406] width 425 height 39
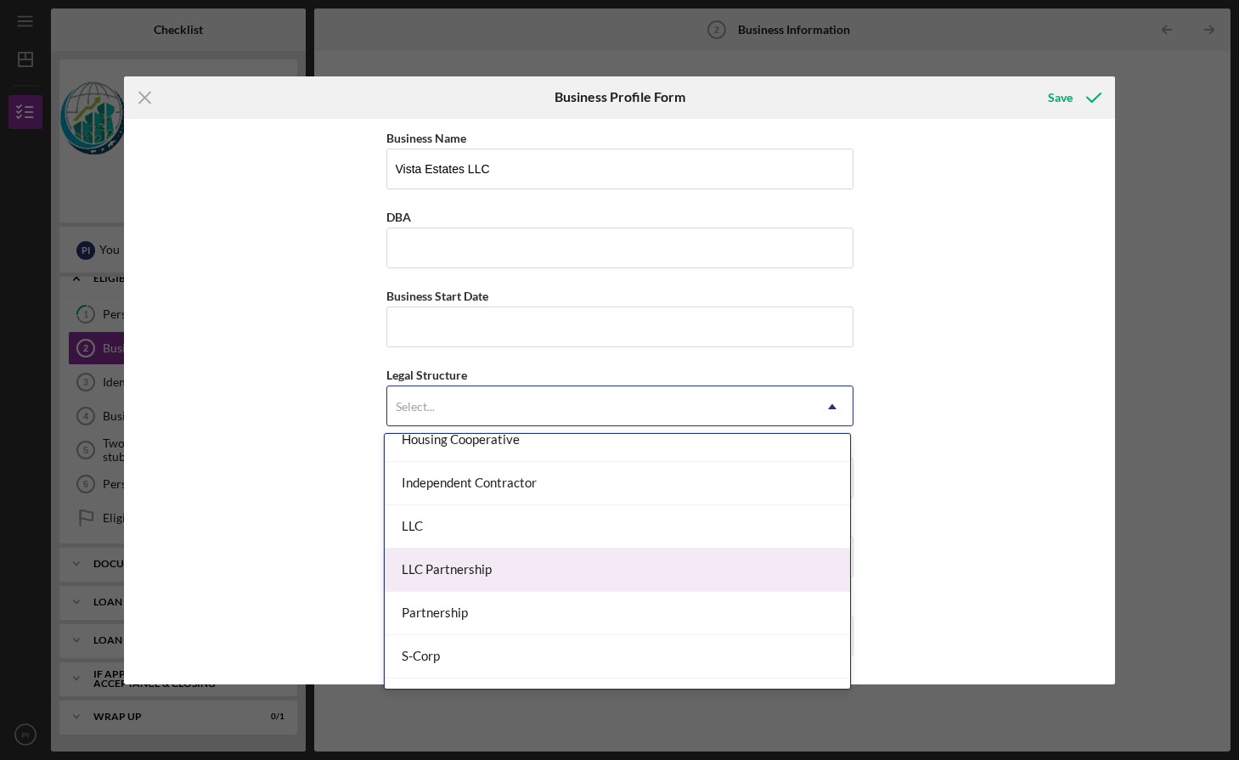
scroll to position [231, 0]
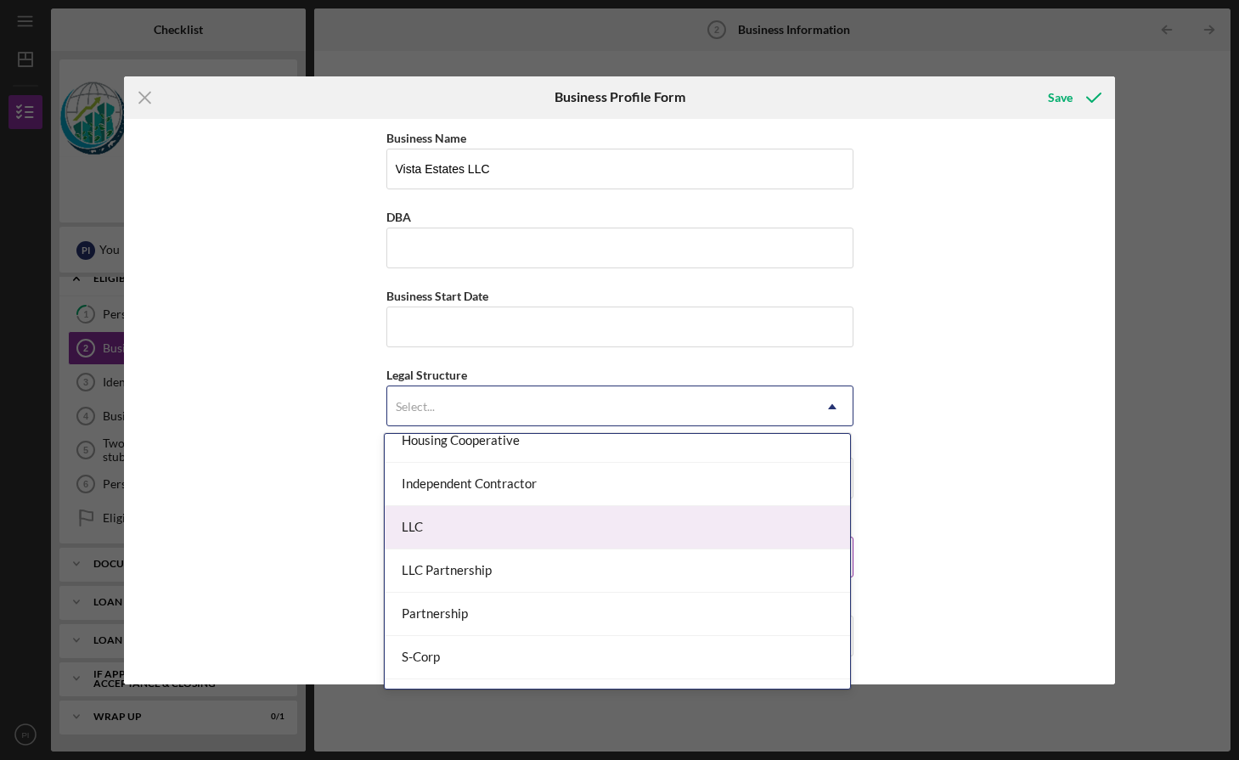
click at [492, 528] on div "LLC" at bounding box center [618, 527] width 466 height 43
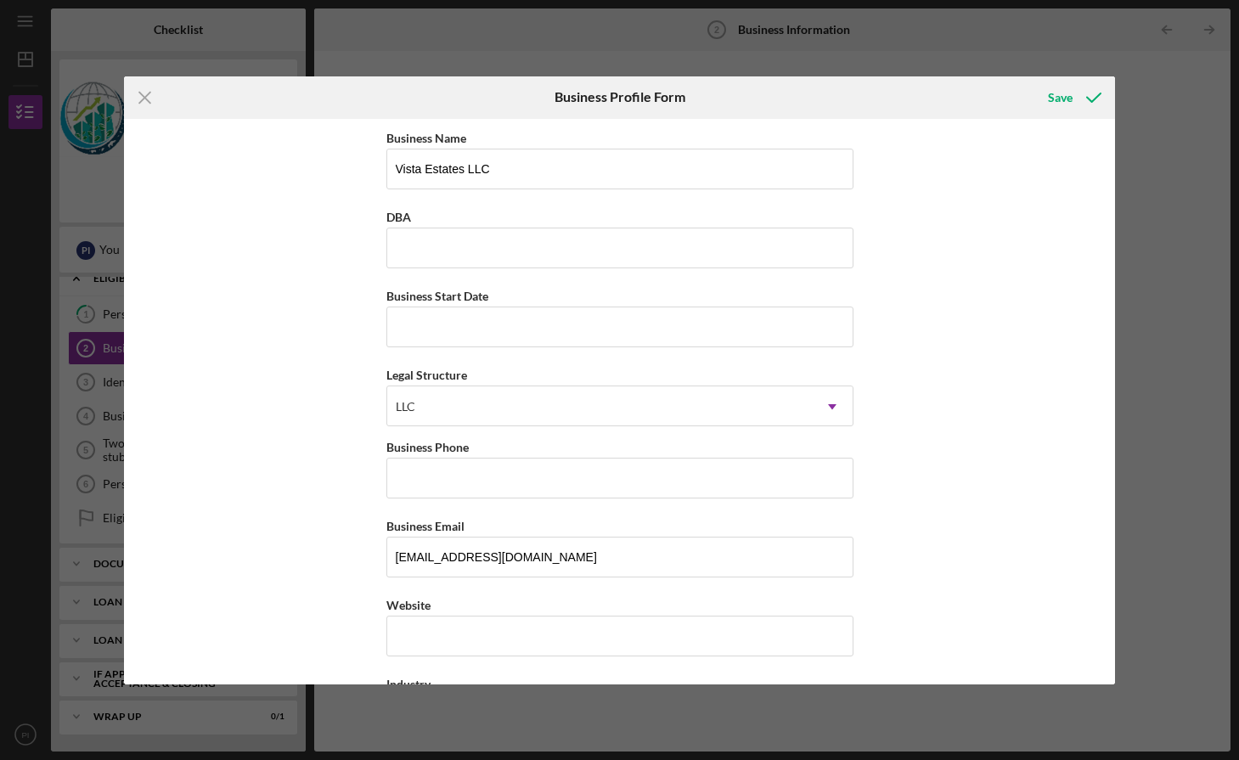
drag, startPoint x: 904, startPoint y: 449, endPoint x: 852, endPoint y: 454, distance: 52.2
click at [900, 449] on div "Business Name Vista Estates LLC DBA Business Start Date Legal Structure LLC Ico…" at bounding box center [619, 402] width 991 height 566
click at [711, 471] on input "Business Phone" at bounding box center [620, 478] width 467 height 41
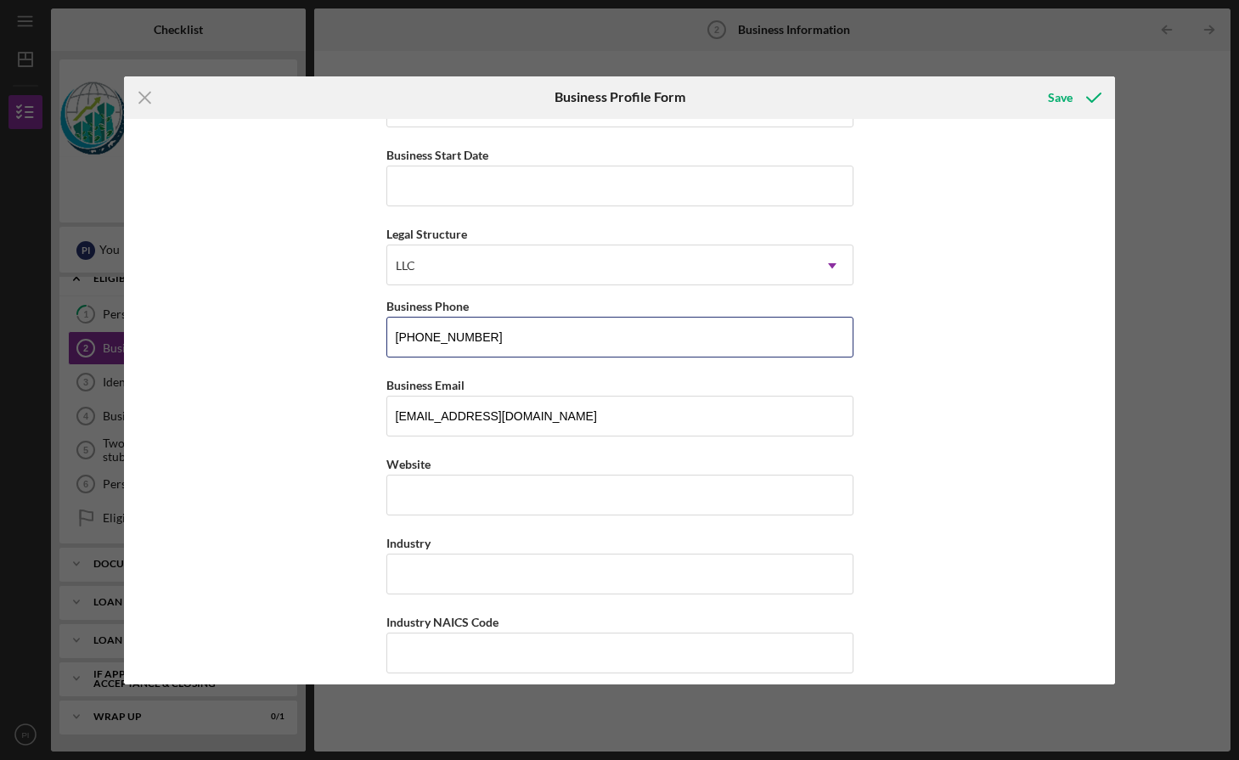
scroll to position [176, 0]
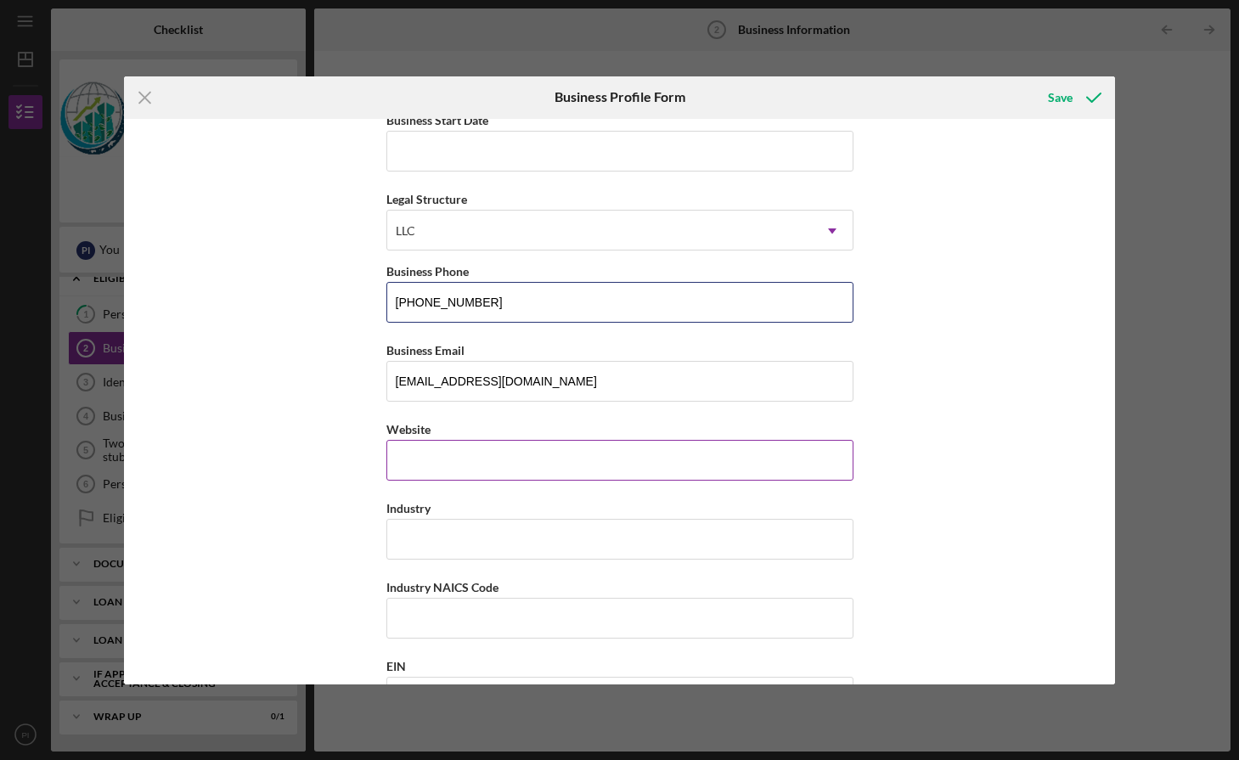
type input "(670) 488-8324"
click at [498, 465] on input "Website" at bounding box center [620, 460] width 467 height 41
type input "apgroup.mp"
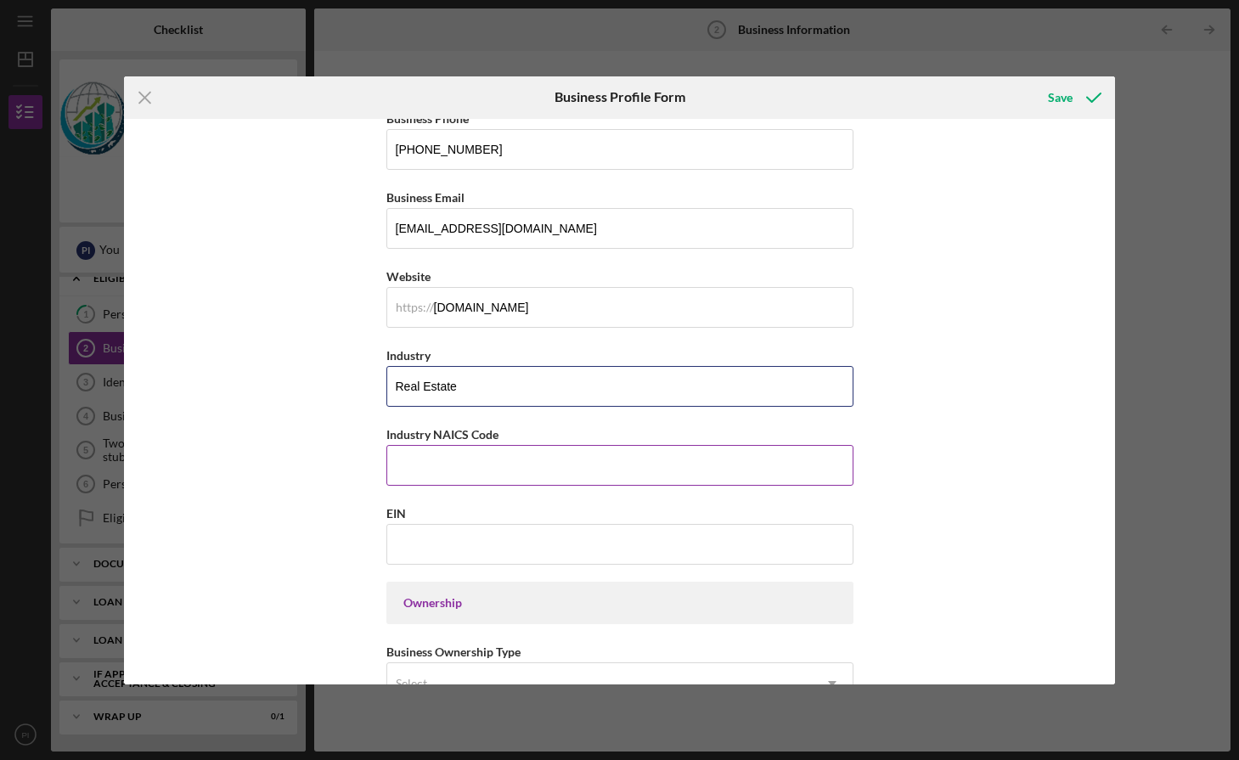
scroll to position [340, 0]
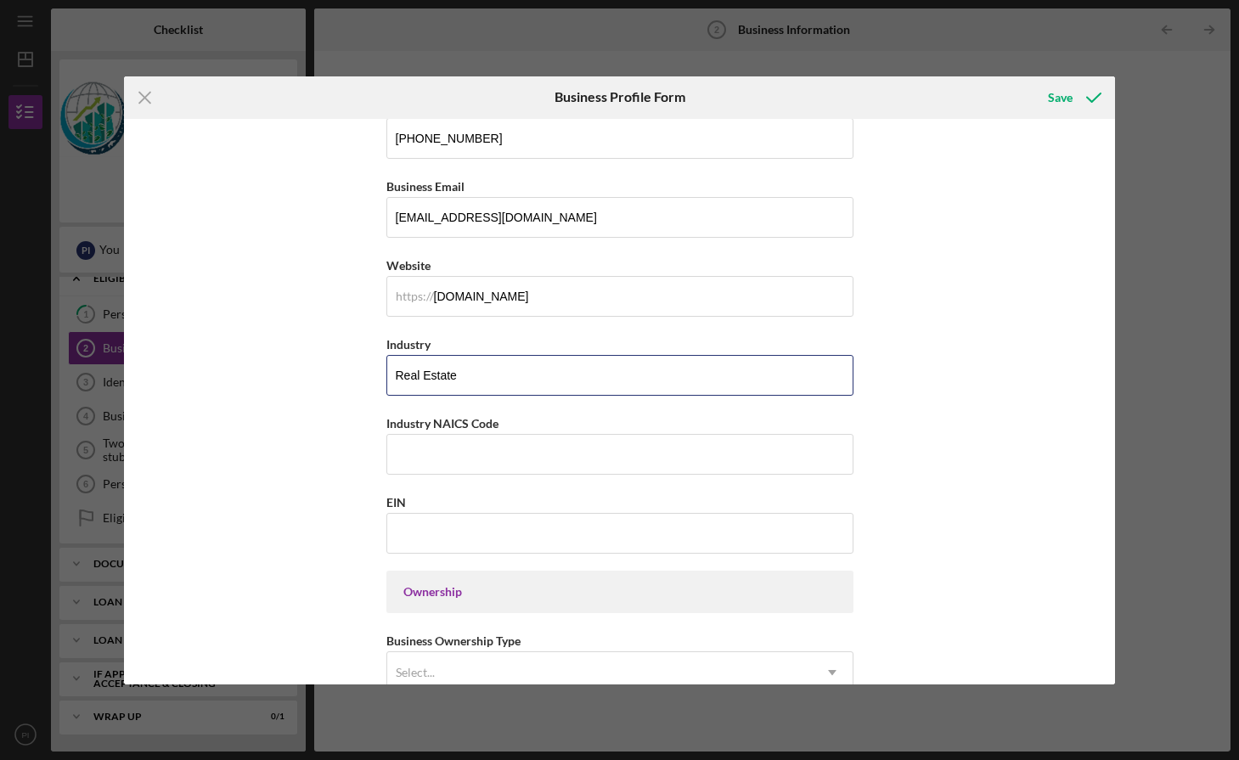
type input "Real Estate"
click at [430, 527] on input "EIN" at bounding box center [620, 533] width 467 height 41
paste input "66-1101973"
type input "66-1101973"
drag, startPoint x: 477, startPoint y: 377, endPoint x: 314, endPoint y: 378, distance: 163.1
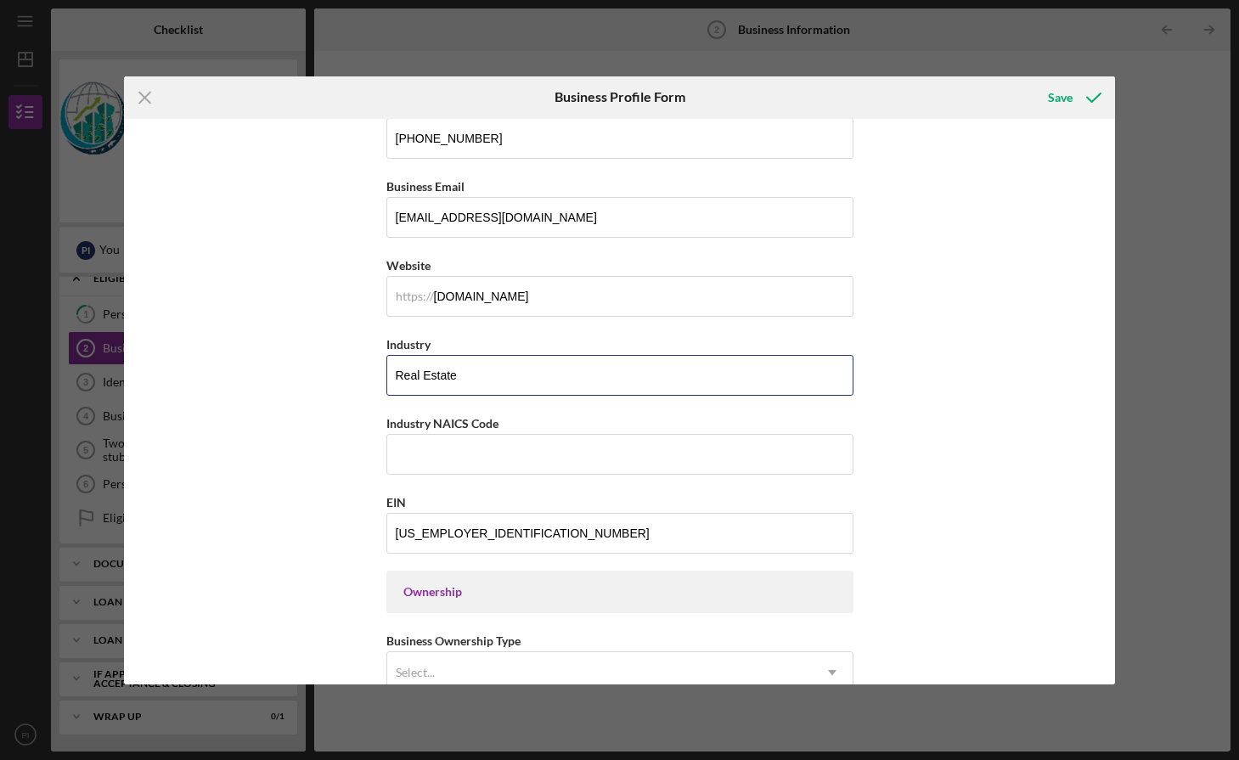
click at [319, 378] on div "Business Name Vista Estates LLC DBA Business Start Date Legal Structure LLC Ico…" at bounding box center [619, 402] width 991 height 566
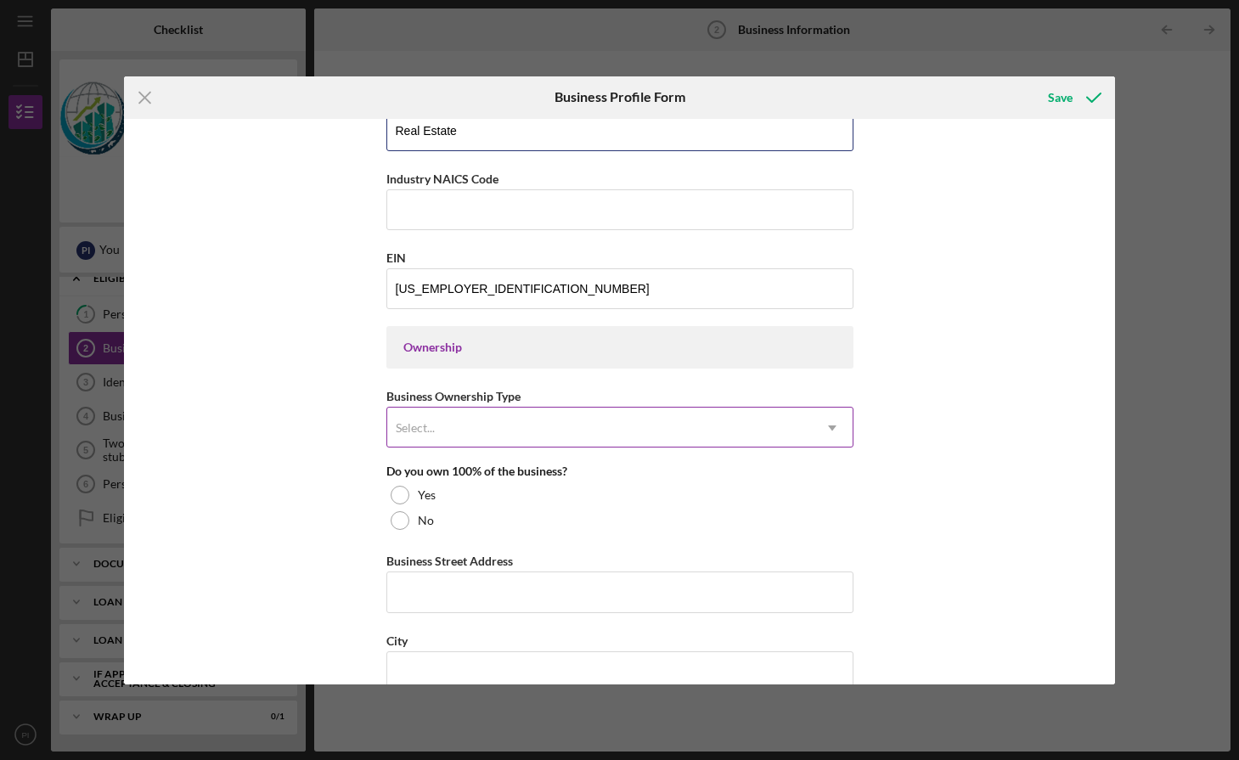
scroll to position [586, 0]
click at [653, 437] on div "Select..." at bounding box center [599, 426] width 425 height 39
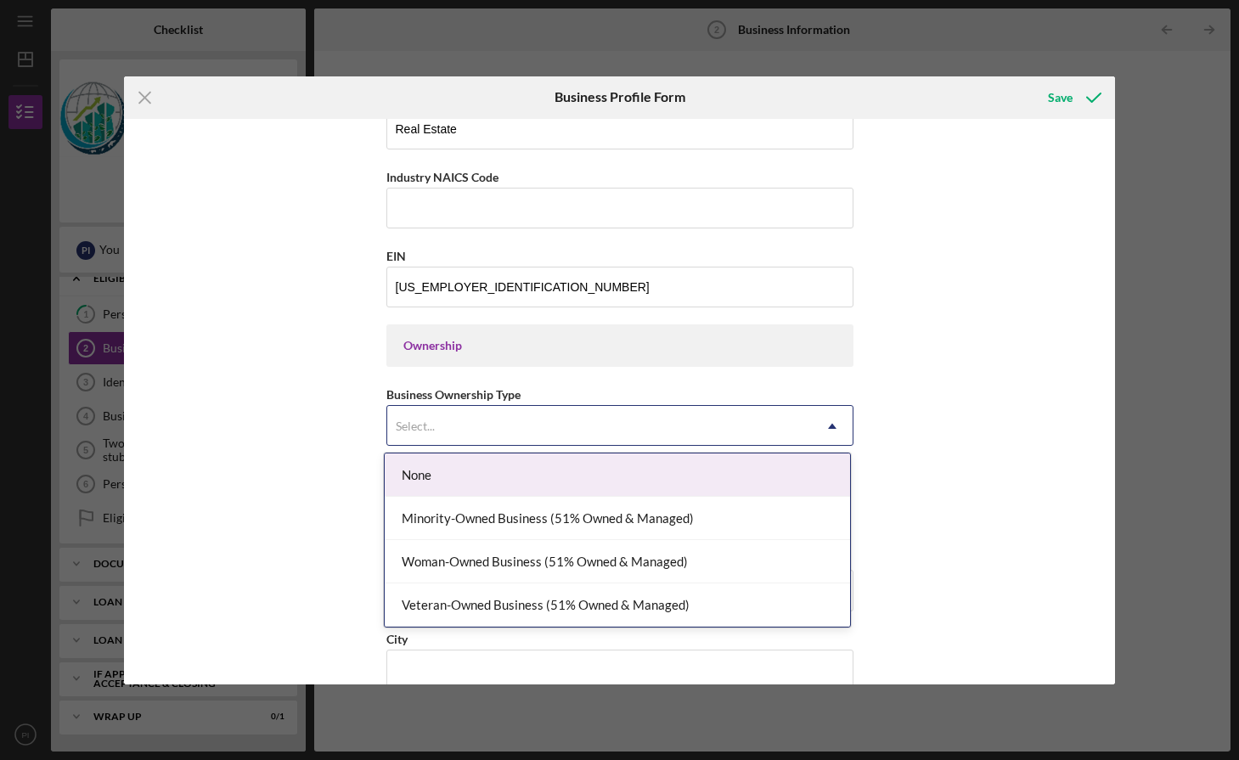
click at [636, 477] on div "None" at bounding box center [618, 475] width 466 height 43
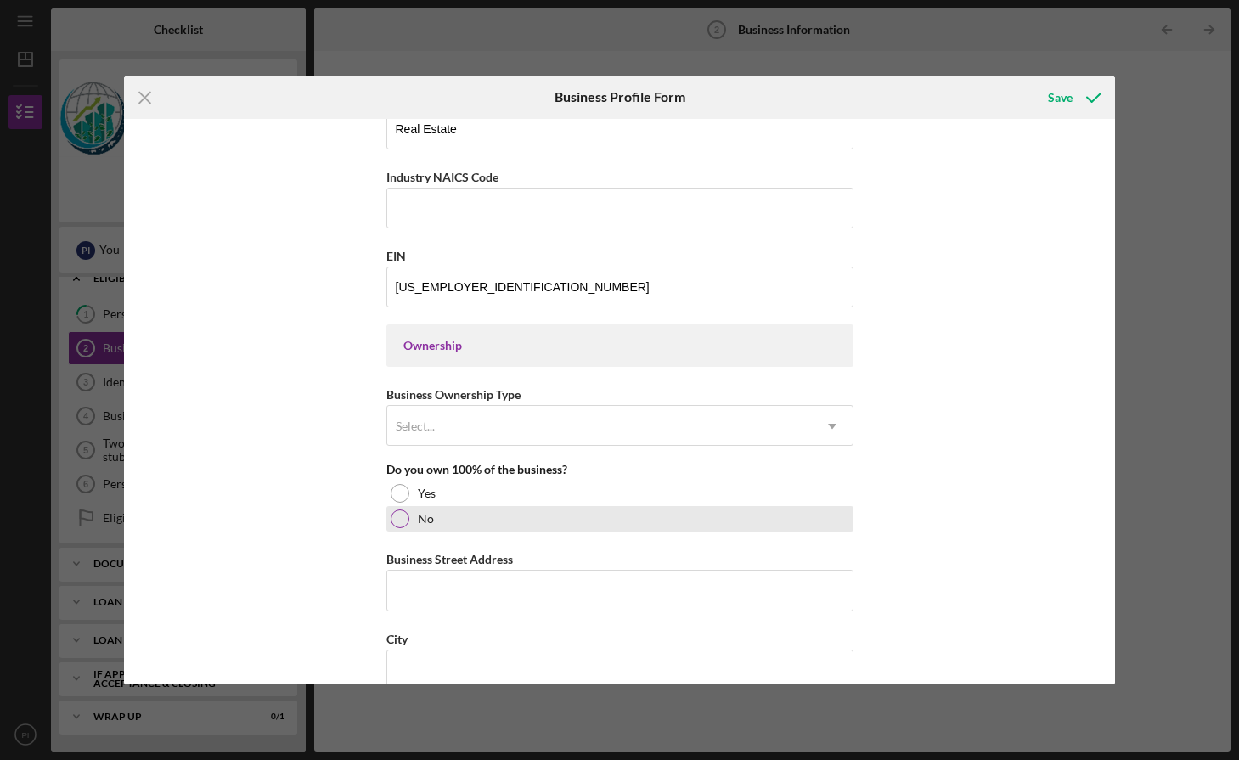
click at [398, 524] on div at bounding box center [400, 519] width 19 height 19
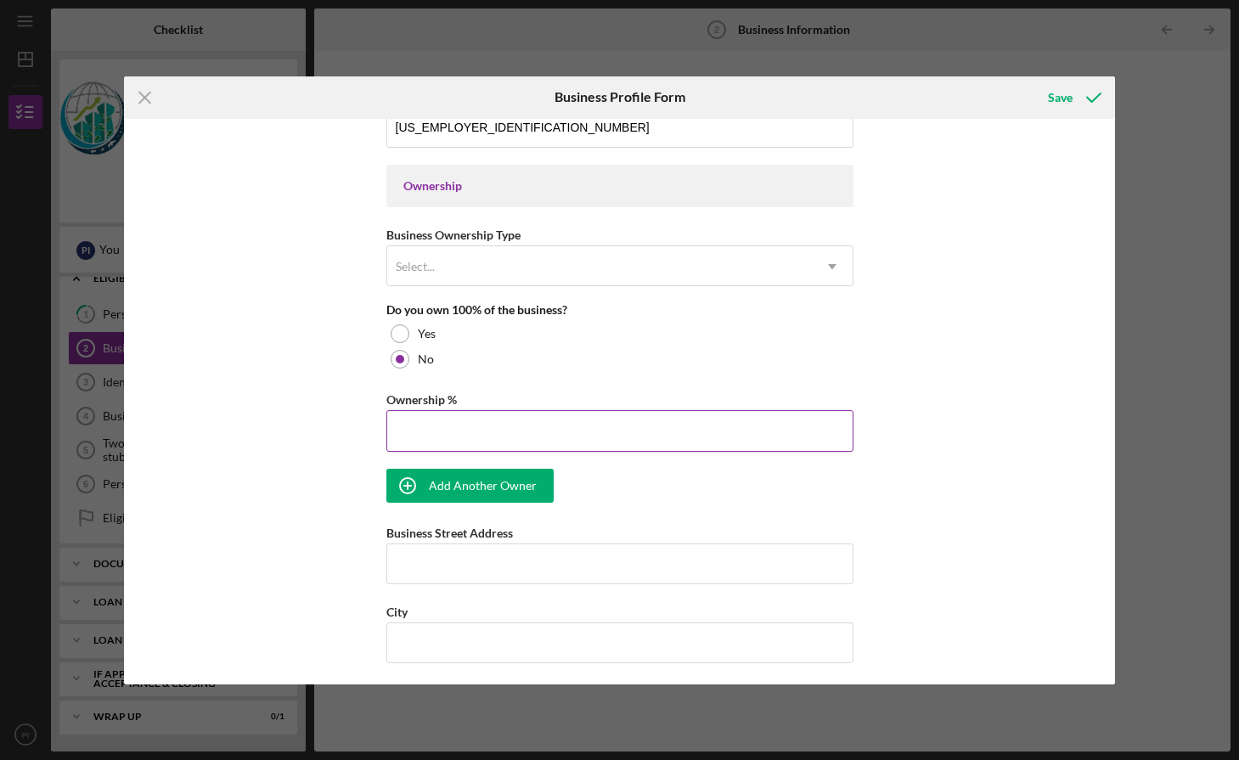
scroll to position [748, 0]
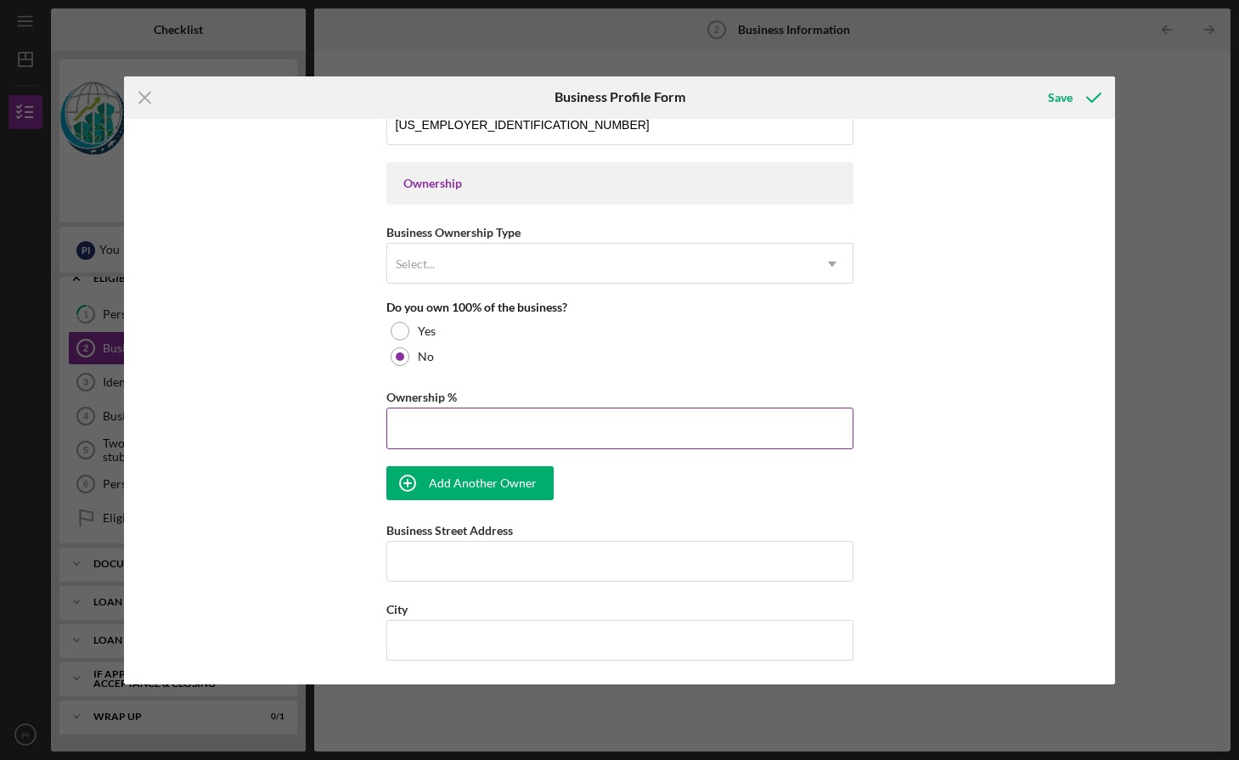
click at [580, 416] on input "Ownership %" at bounding box center [620, 428] width 467 height 41
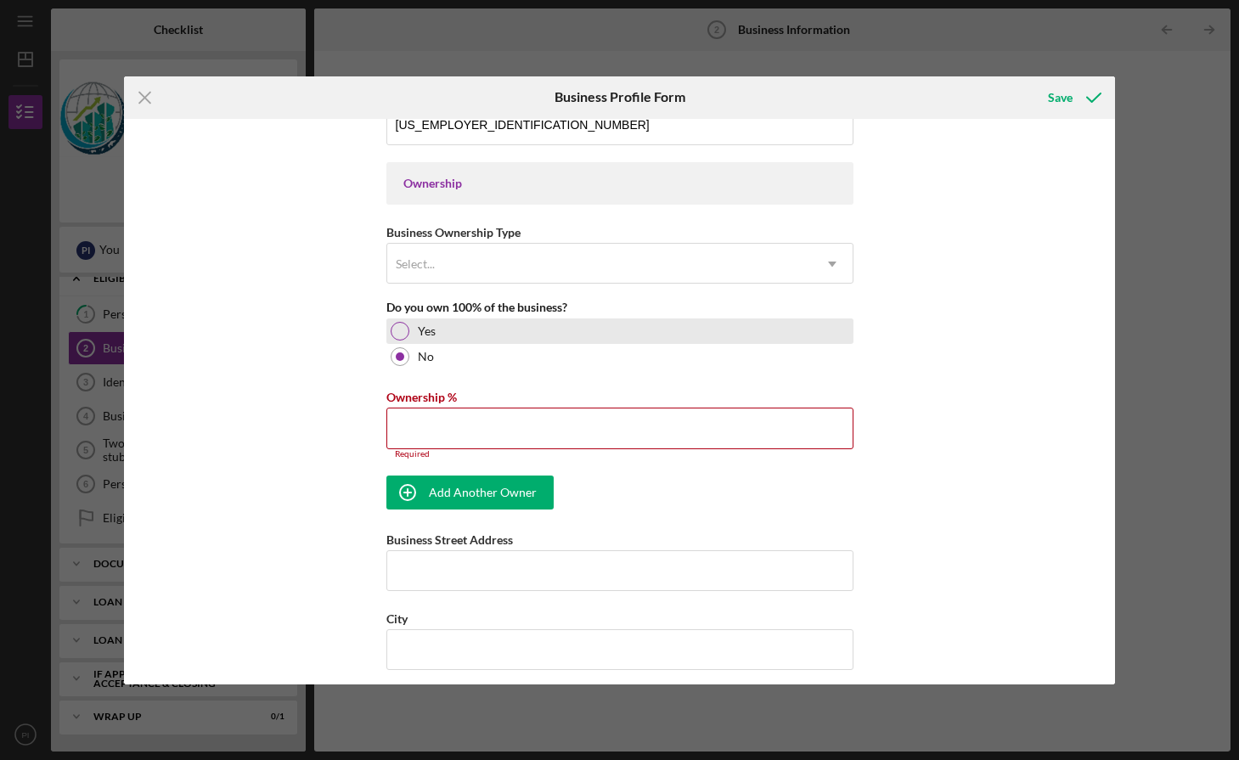
click at [398, 329] on div at bounding box center [400, 331] width 19 height 19
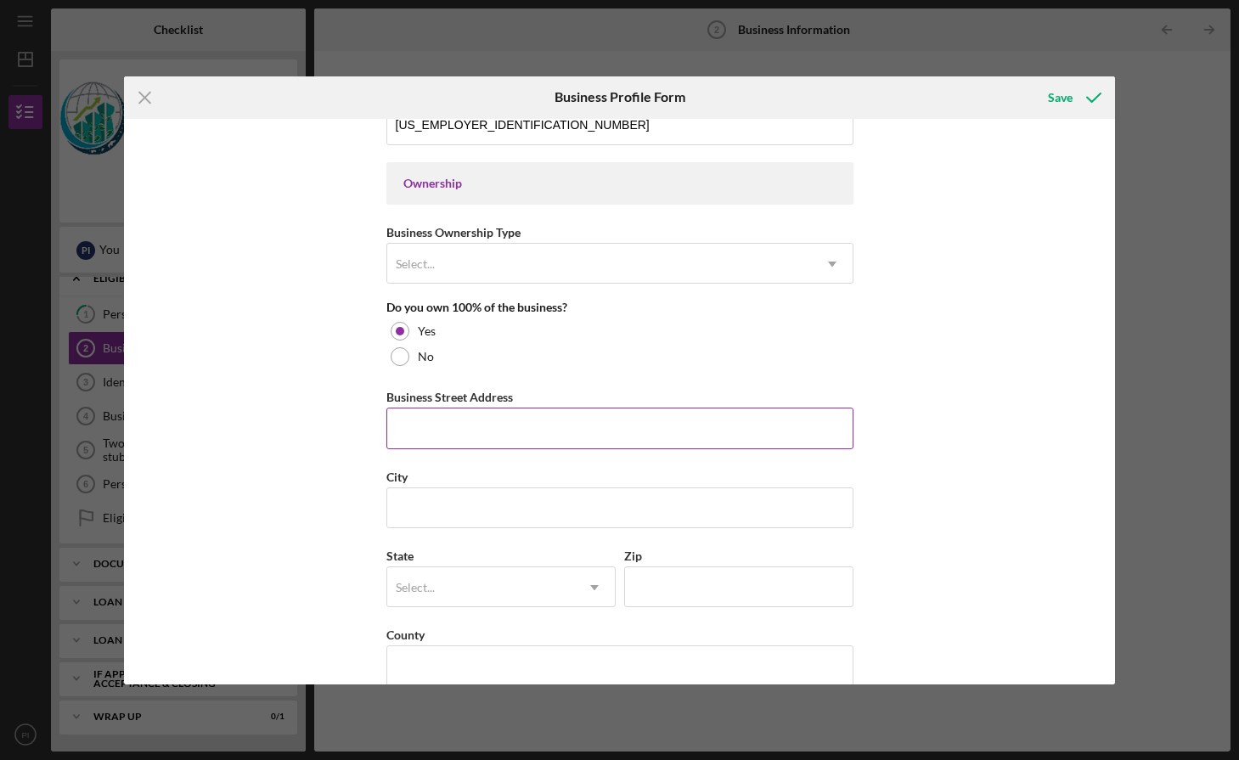
click at [490, 418] on input "Business Street Address" at bounding box center [620, 428] width 467 height 41
type input "PO Box 10018"
type input "Saipan"
type input "96950"
type input "MP"
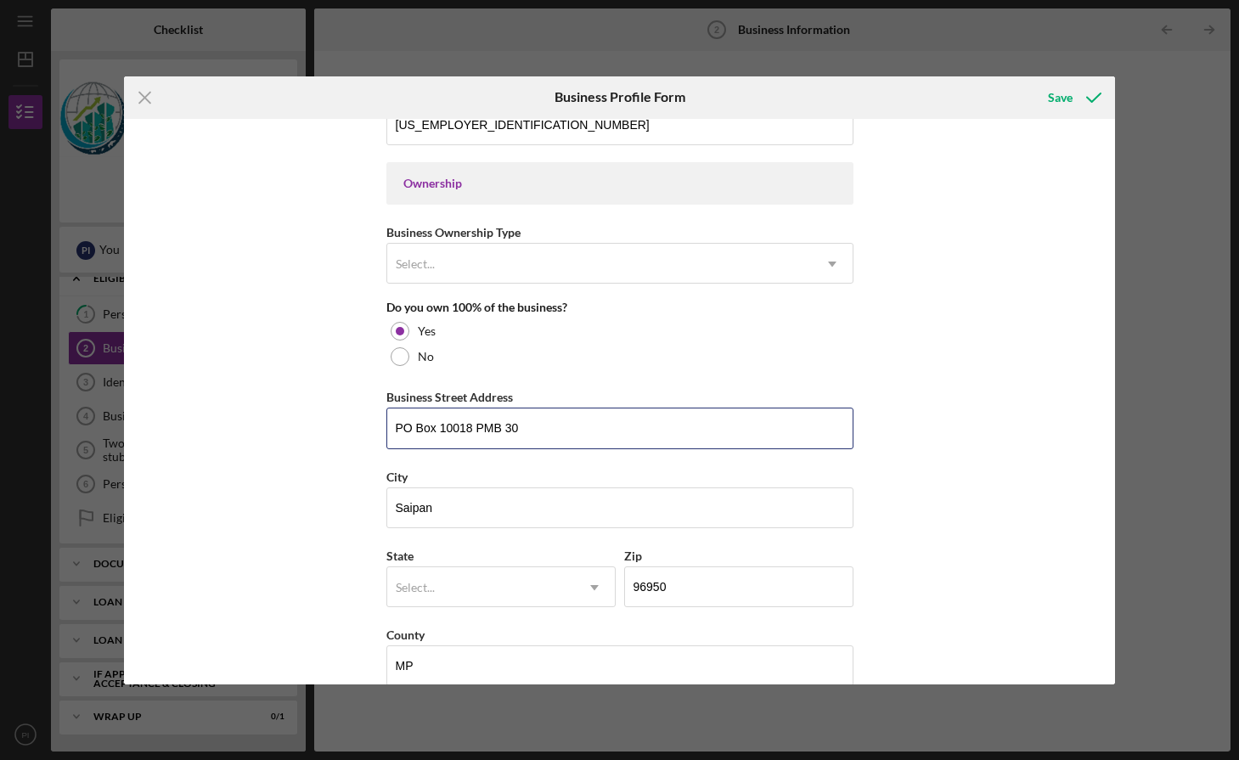
type input "PO Box 10018 PMB 30"
drag, startPoint x: 978, startPoint y: 372, endPoint x: 864, endPoint y: 386, distance: 114.6
click at [978, 372] on div "Business Name Vista Estates LLC DBA Business Start Date Legal Structure LLC Ico…" at bounding box center [619, 402] width 991 height 566
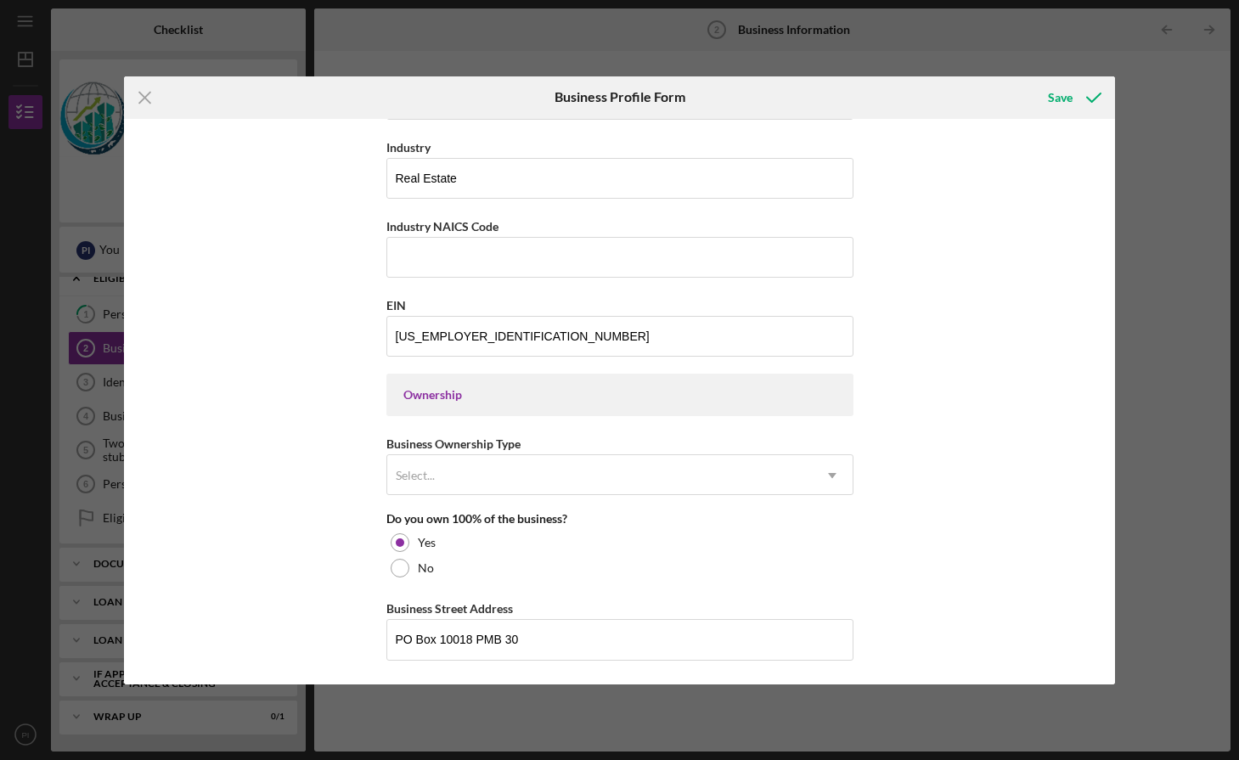
scroll to position [556, 0]
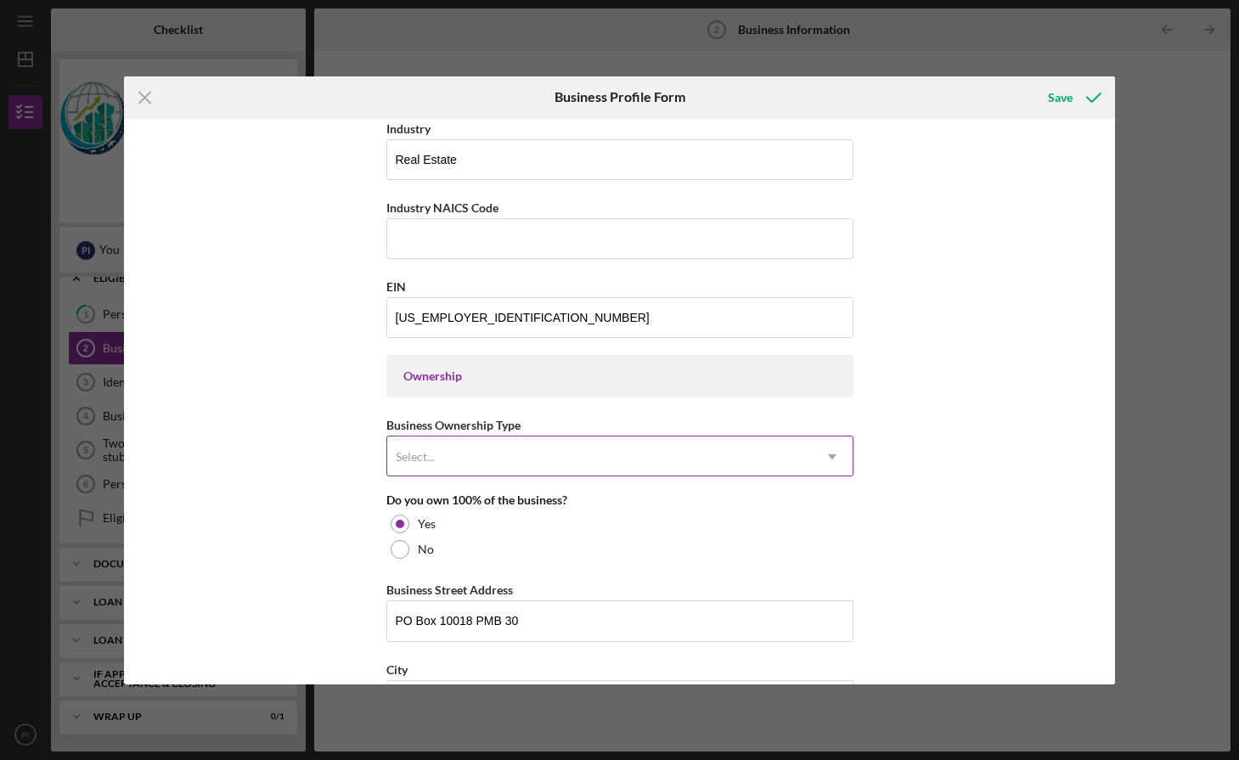
click at [573, 443] on div "Select..." at bounding box center [599, 456] width 425 height 39
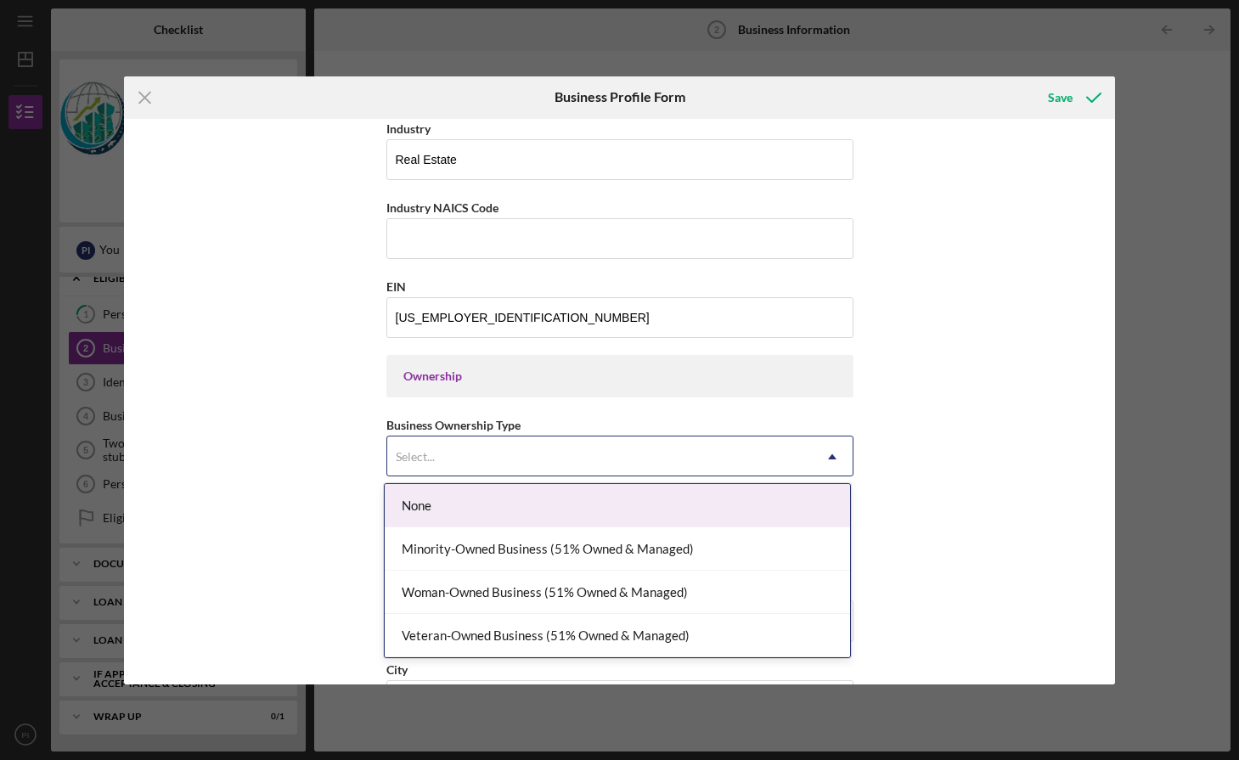
click at [547, 504] on div "None" at bounding box center [618, 505] width 466 height 43
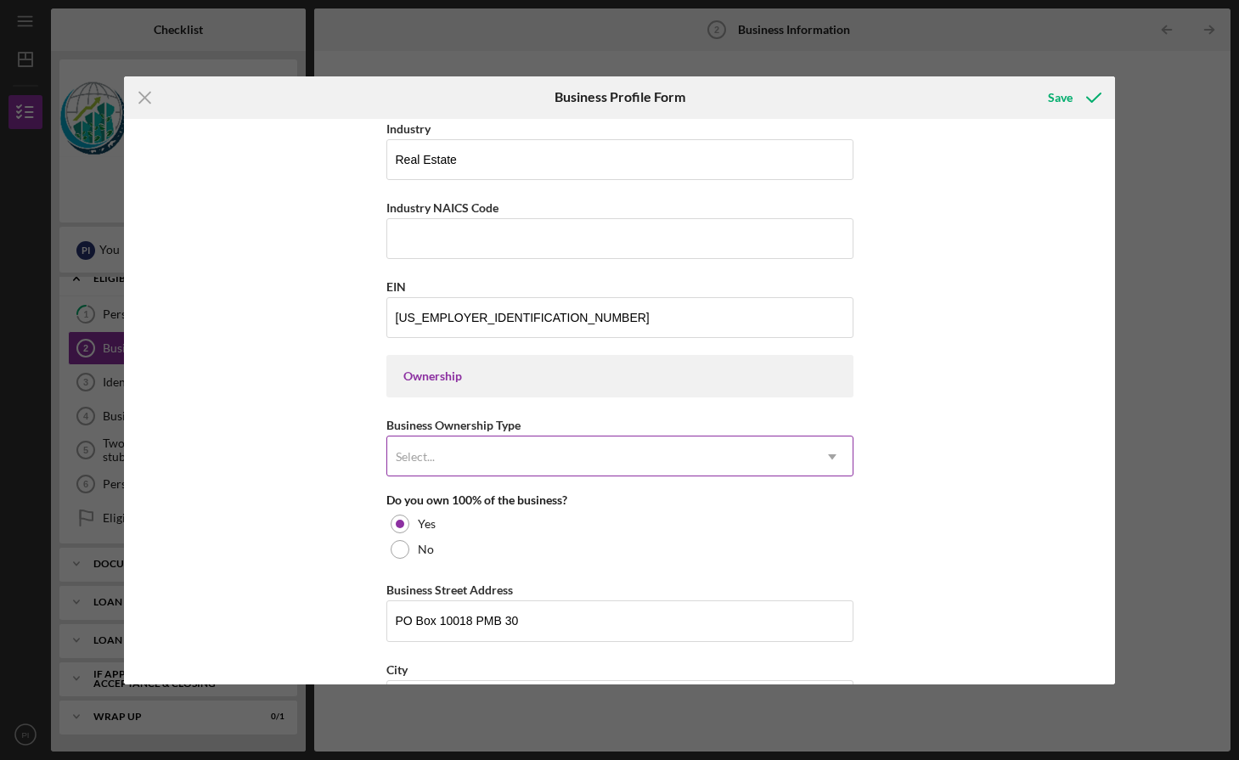
click at [787, 475] on div "Select..." at bounding box center [599, 456] width 425 height 39
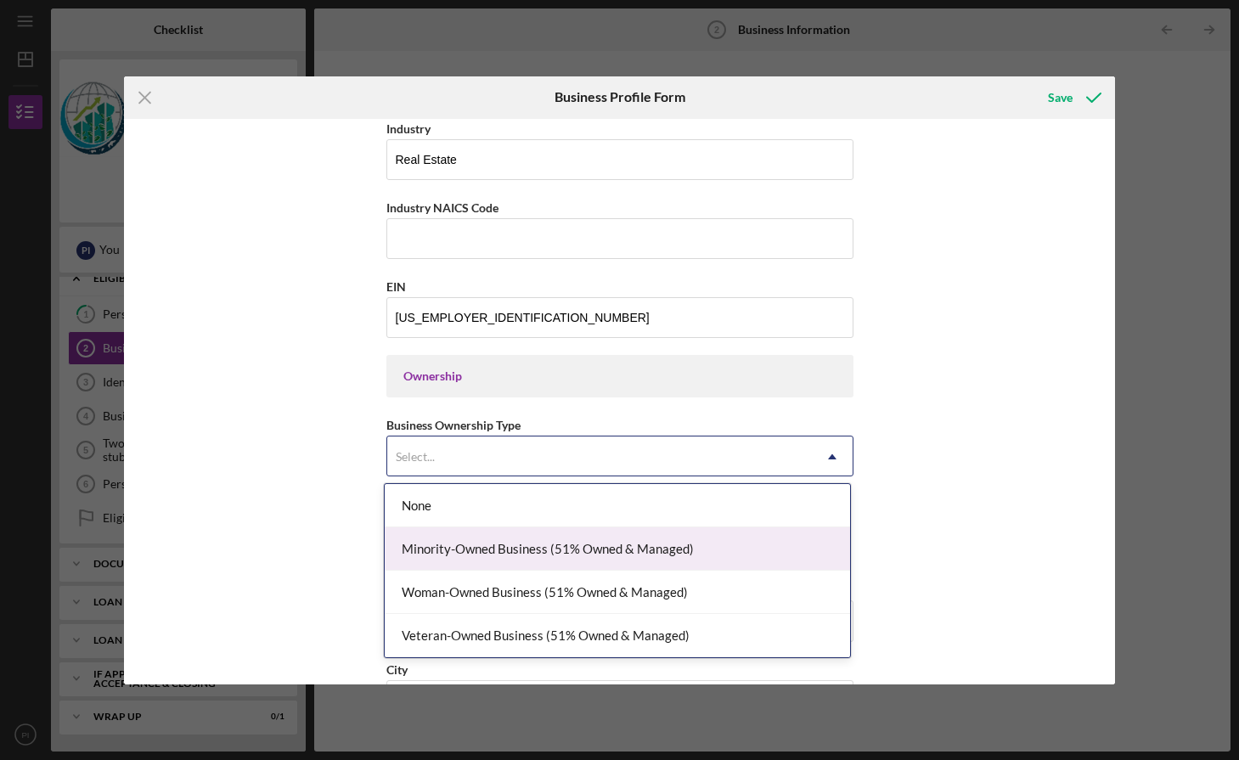
click at [724, 562] on div "Minority-Owned Business (51% Owned & Managed)" at bounding box center [618, 549] width 466 height 43
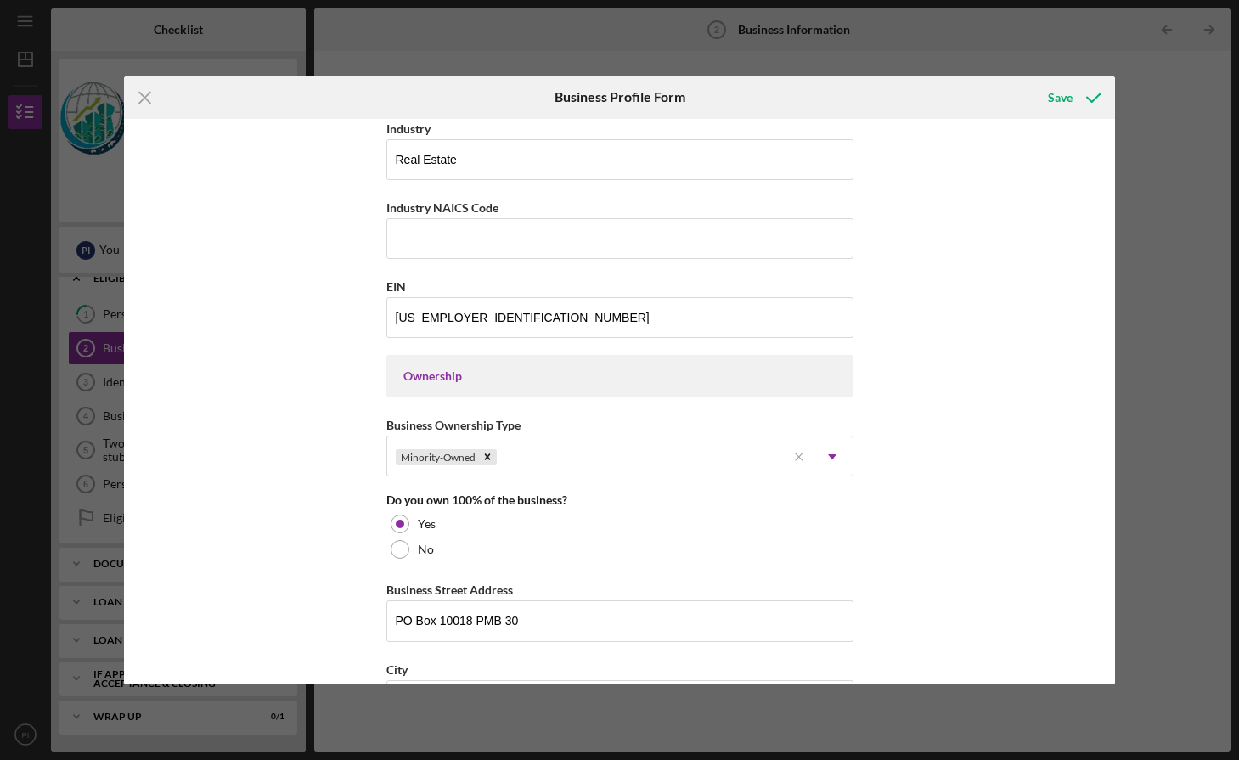
drag, startPoint x: 980, startPoint y: 528, endPoint x: 956, endPoint y: 539, distance: 27.0
click at [980, 528] on div "Business Name Vista Estates LLC DBA Business Start Date Legal Structure LLC Ico…" at bounding box center [619, 402] width 991 height 566
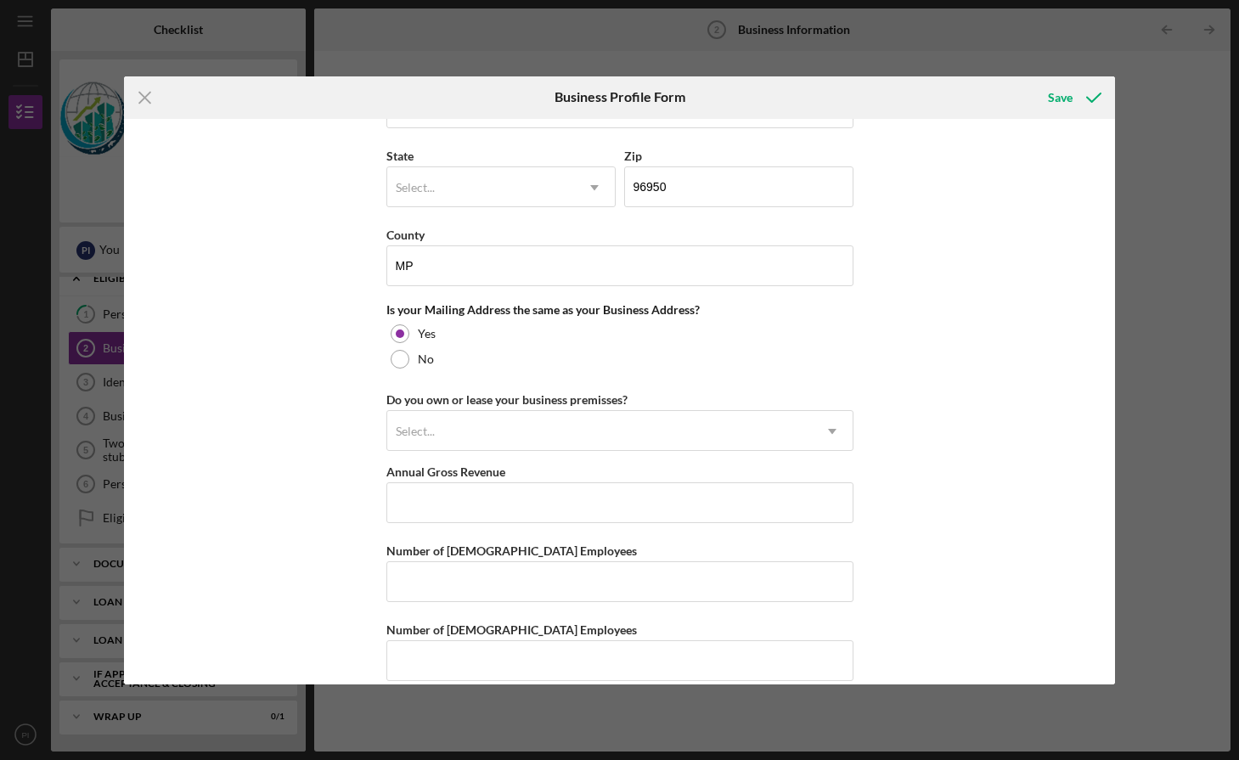
scroll to position [1171, 0]
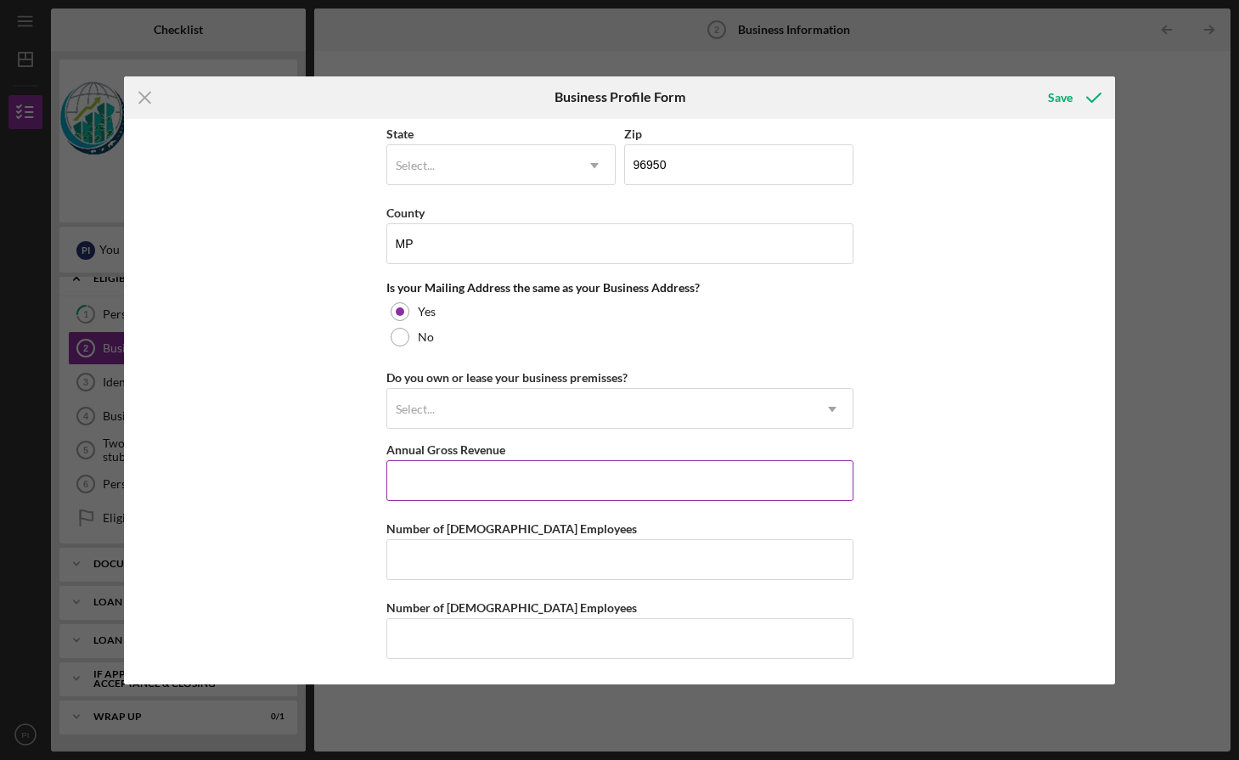
click at [698, 480] on input "Annual Gross Revenue" at bounding box center [620, 480] width 467 height 41
paste input "$56,538,000"
type input "$56,538,000"
click at [487, 573] on input "Number of Full-Time Employees" at bounding box center [620, 559] width 467 height 41
type input "0"
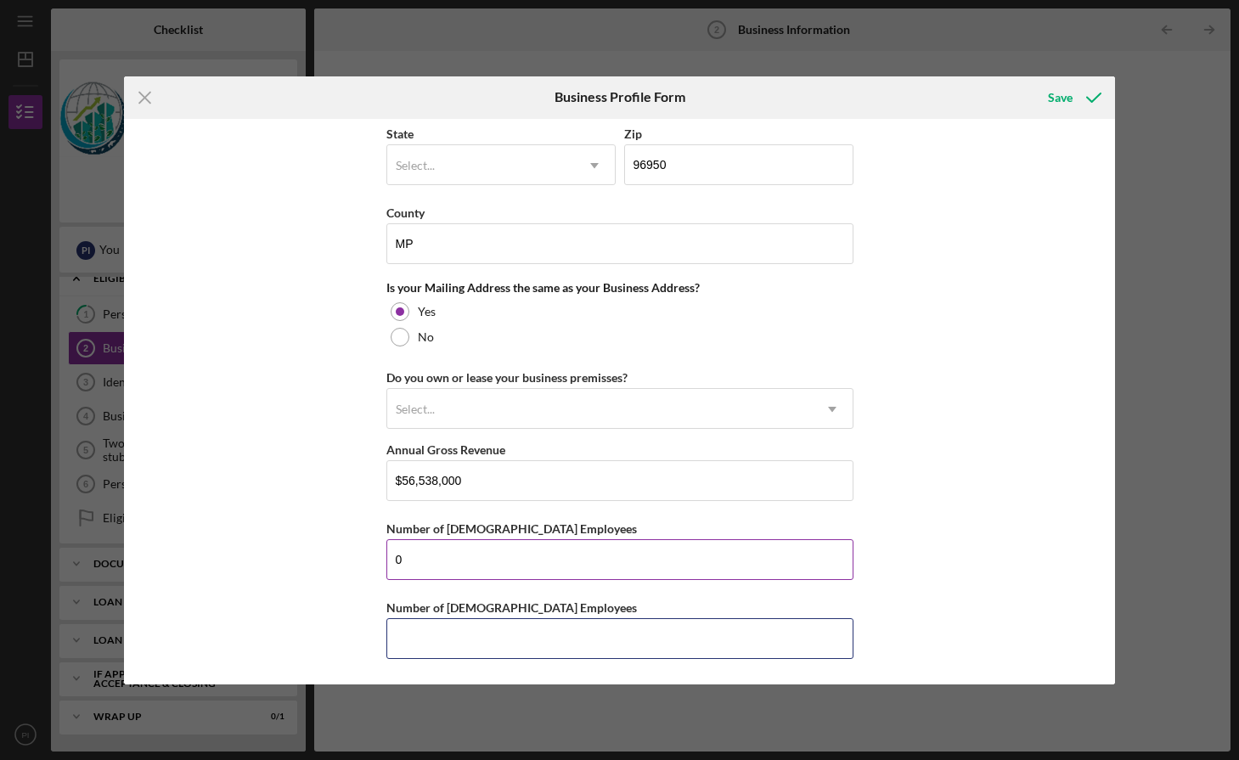
click at [1031, 81] on button "Save" at bounding box center [1073, 98] width 84 height 34
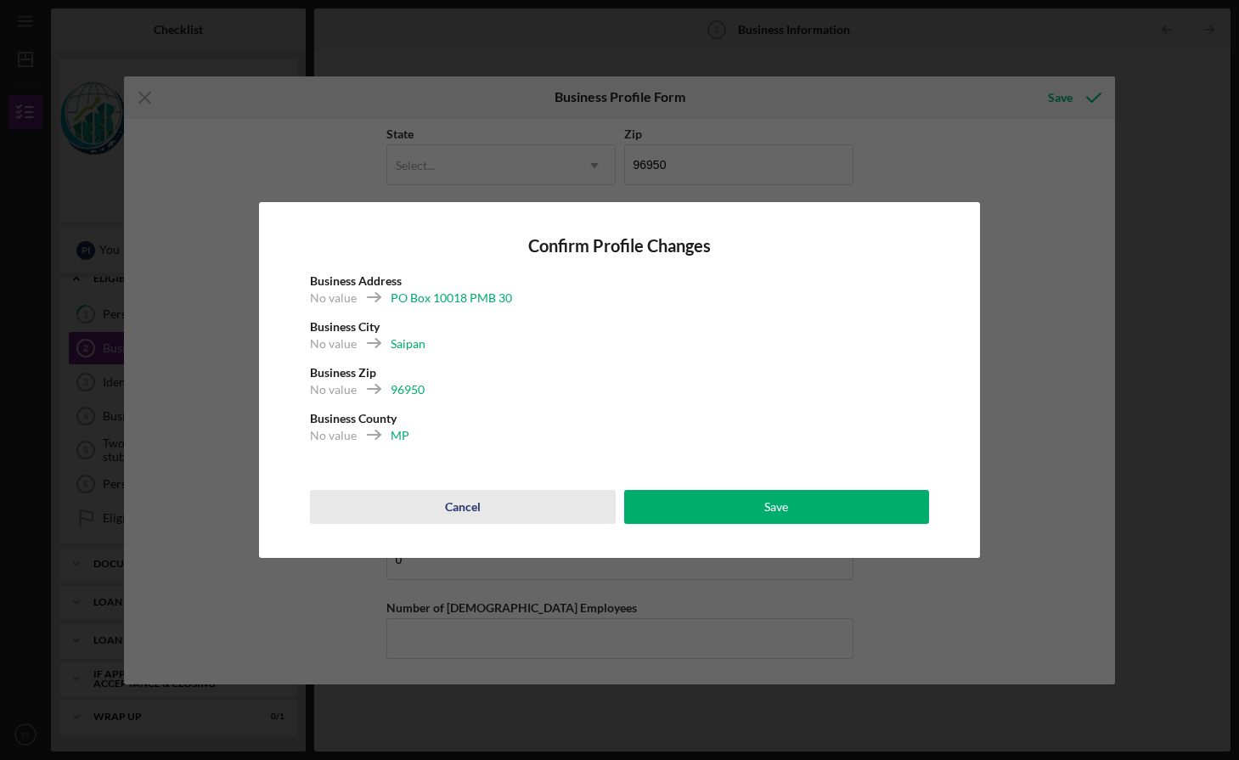
click at [474, 519] on div "Cancel" at bounding box center [463, 507] width 36 height 34
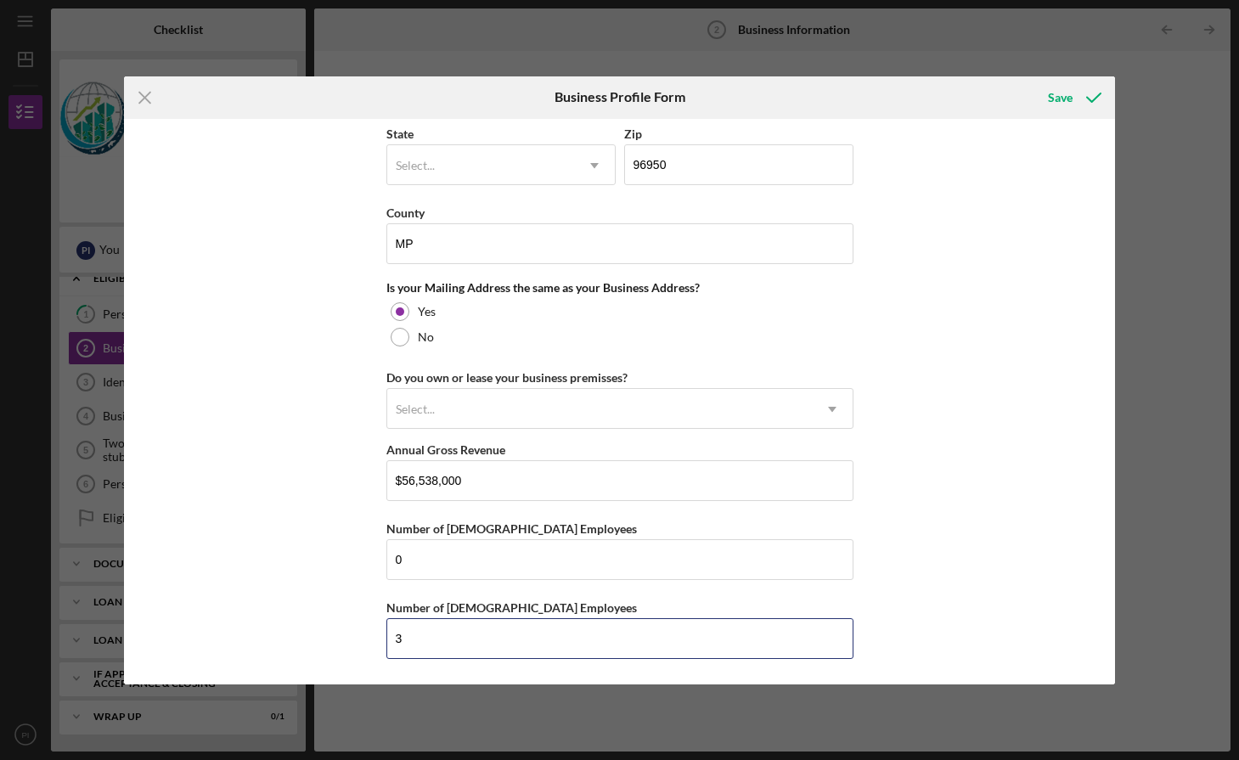
drag, startPoint x: 419, startPoint y: 638, endPoint x: 244, endPoint y: 636, distance: 175.0
click at [244, 636] on div "Business Name Vista Estates LLC DBA Business Start Date Legal Structure LLC Ico…" at bounding box center [619, 402] width 991 height 566
type input "5"
drag, startPoint x: 972, startPoint y: 466, endPoint x: 982, endPoint y: 297, distance: 168.5
click at [968, 459] on div "Business Name Vista Estates LLC DBA Business Start Date Legal Structure LLC Ico…" at bounding box center [619, 402] width 991 height 566
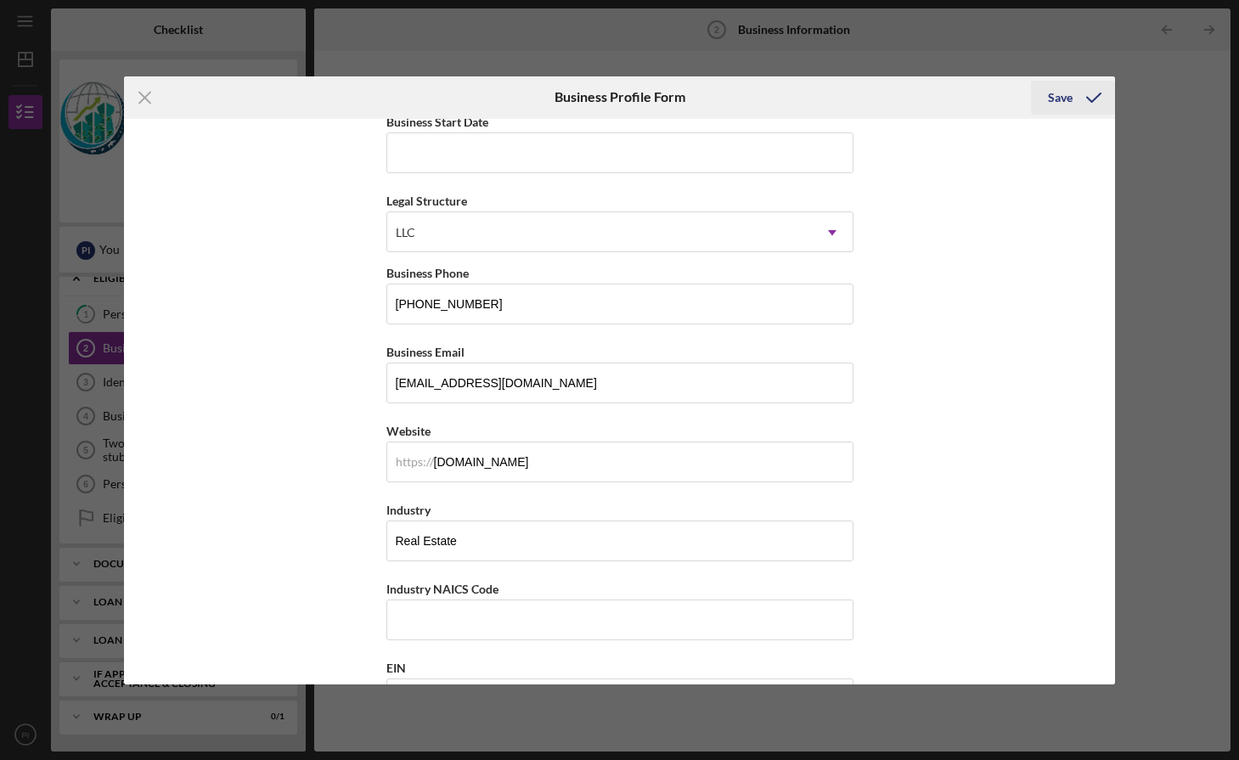
scroll to position [0, 0]
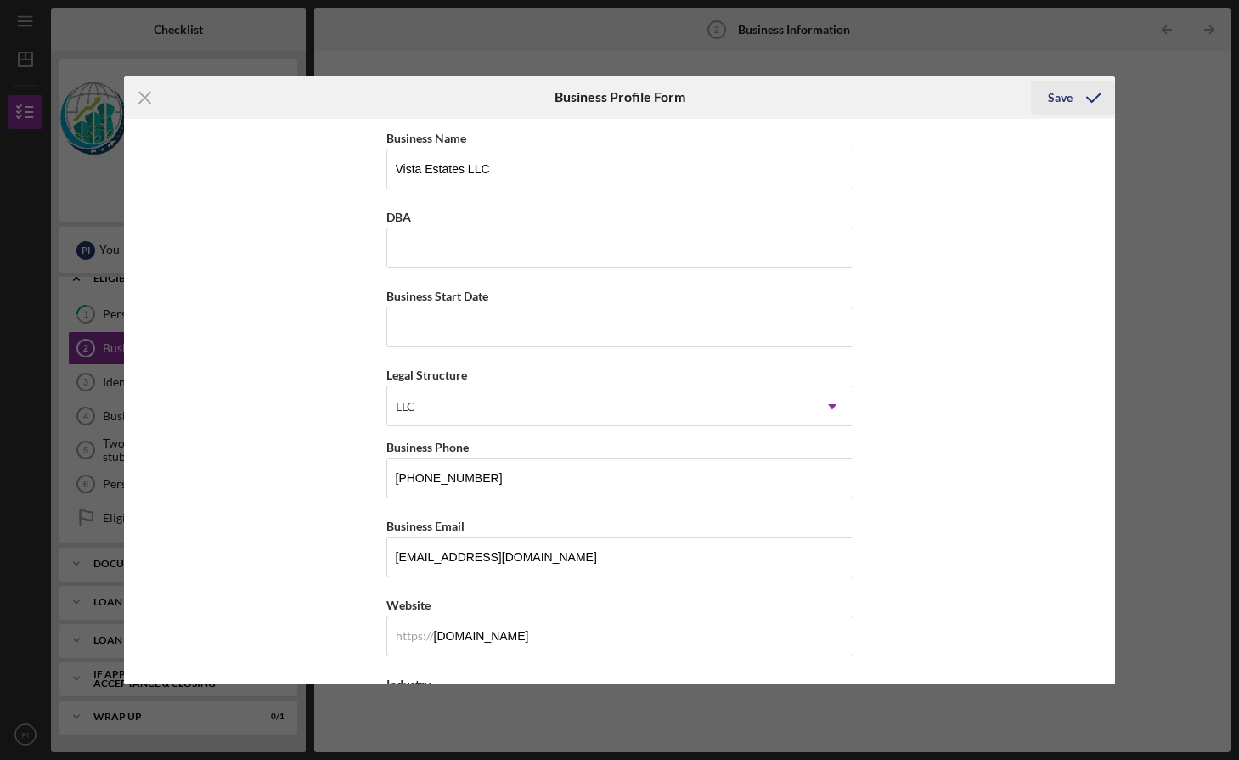
click at [1064, 95] on div "Save" at bounding box center [1060, 98] width 25 height 34
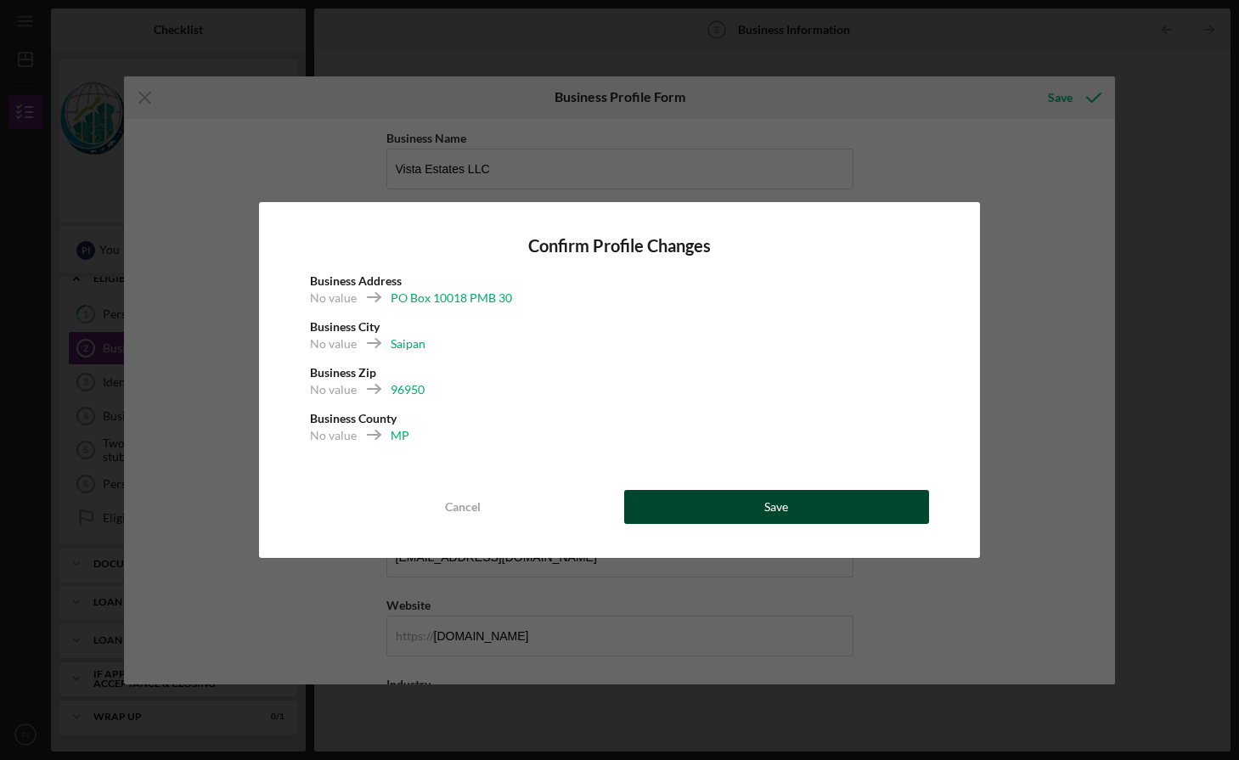
click at [734, 505] on button "Save" at bounding box center [777, 507] width 306 height 34
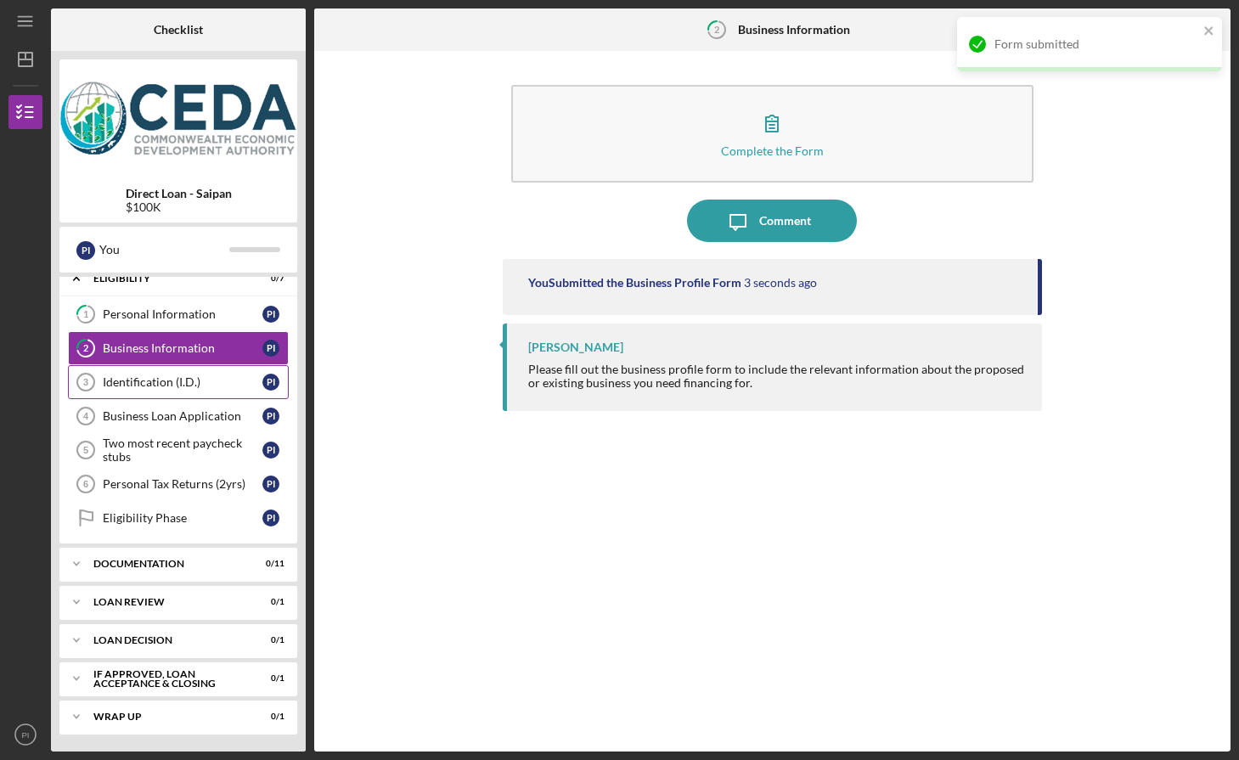
click at [226, 387] on div "Identification (I.D.)" at bounding box center [183, 382] width 160 height 14
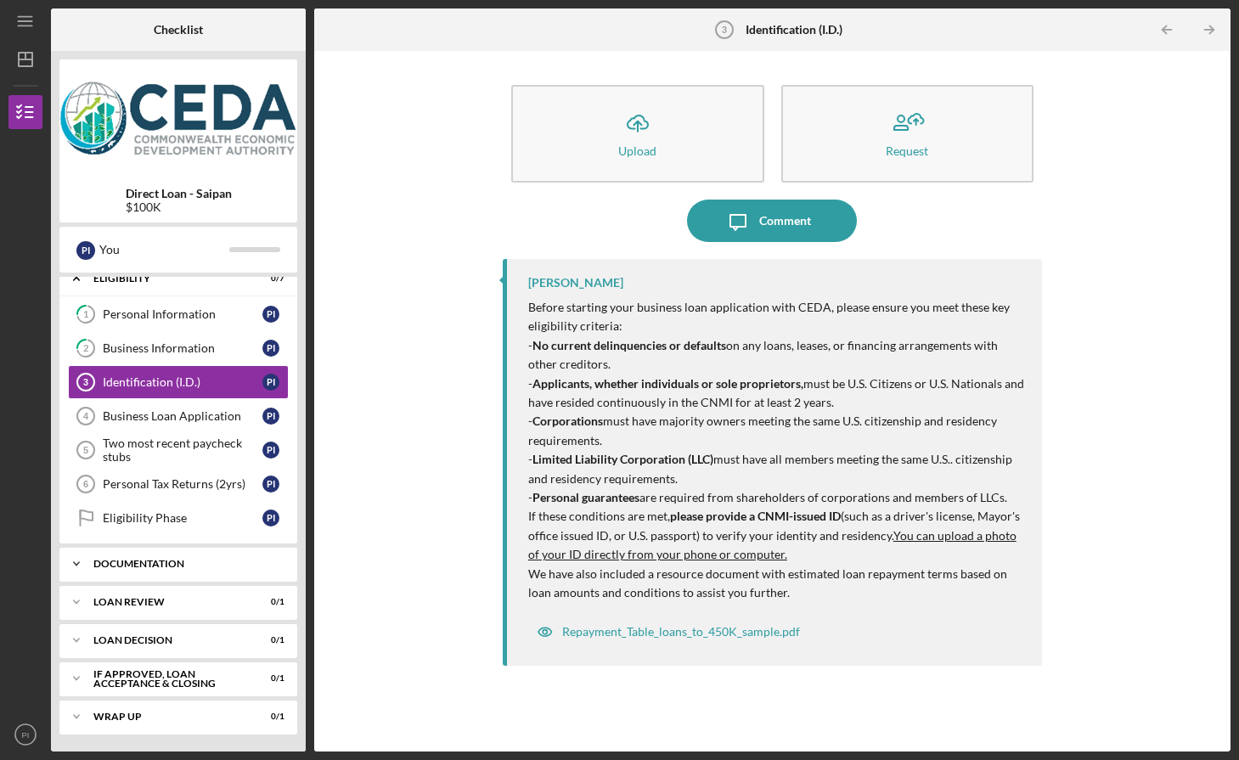
click at [85, 559] on icon "Icon/Expander" at bounding box center [76, 564] width 34 height 34
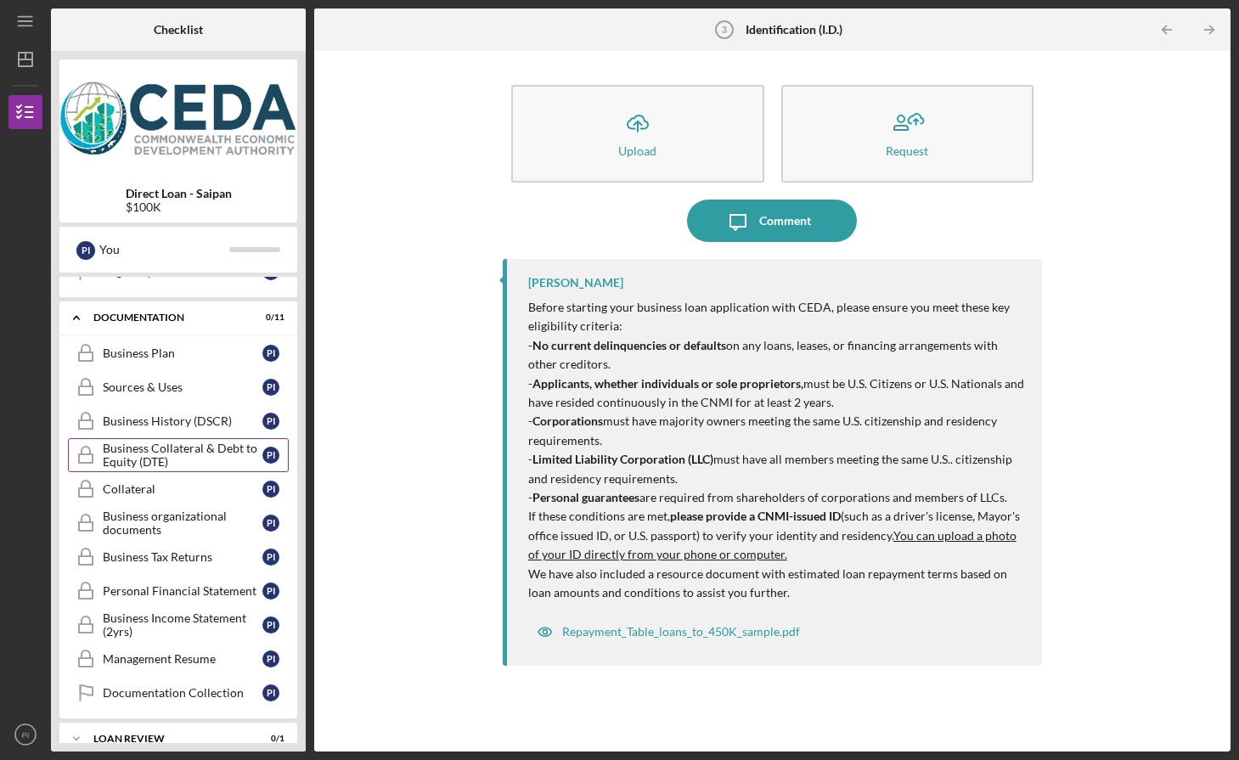
scroll to position [398, 0]
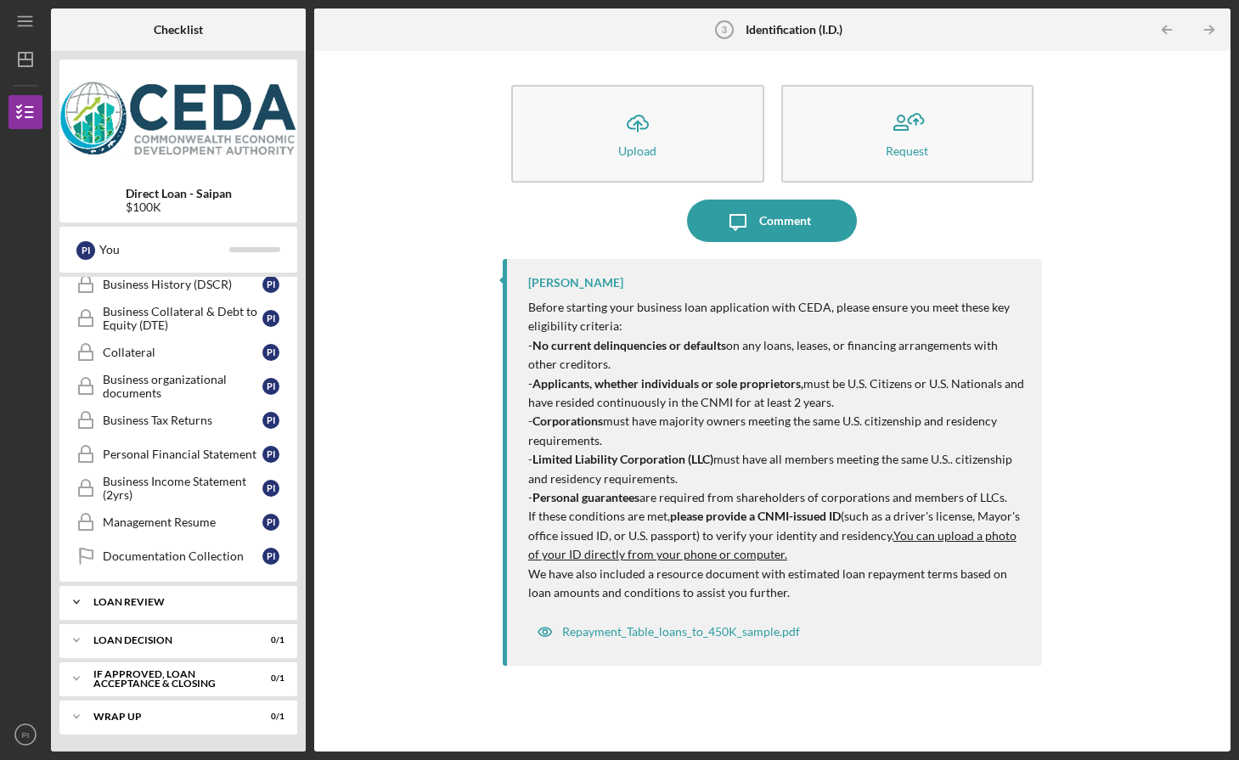
click at [212, 601] on div "Loan review" at bounding box center [184, 602] width 183 height 10
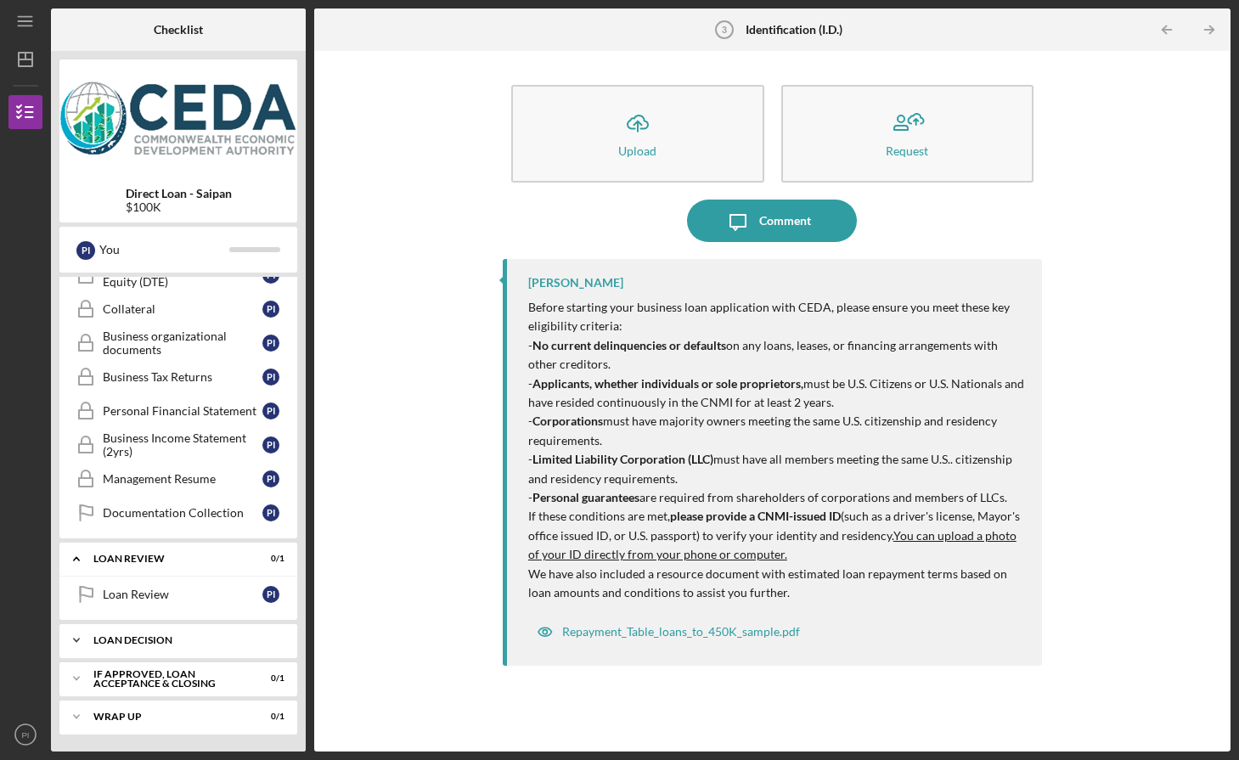
click at [111, 636] on div "Loan Decision" at bounding box center [184, 640] width 183 height 10
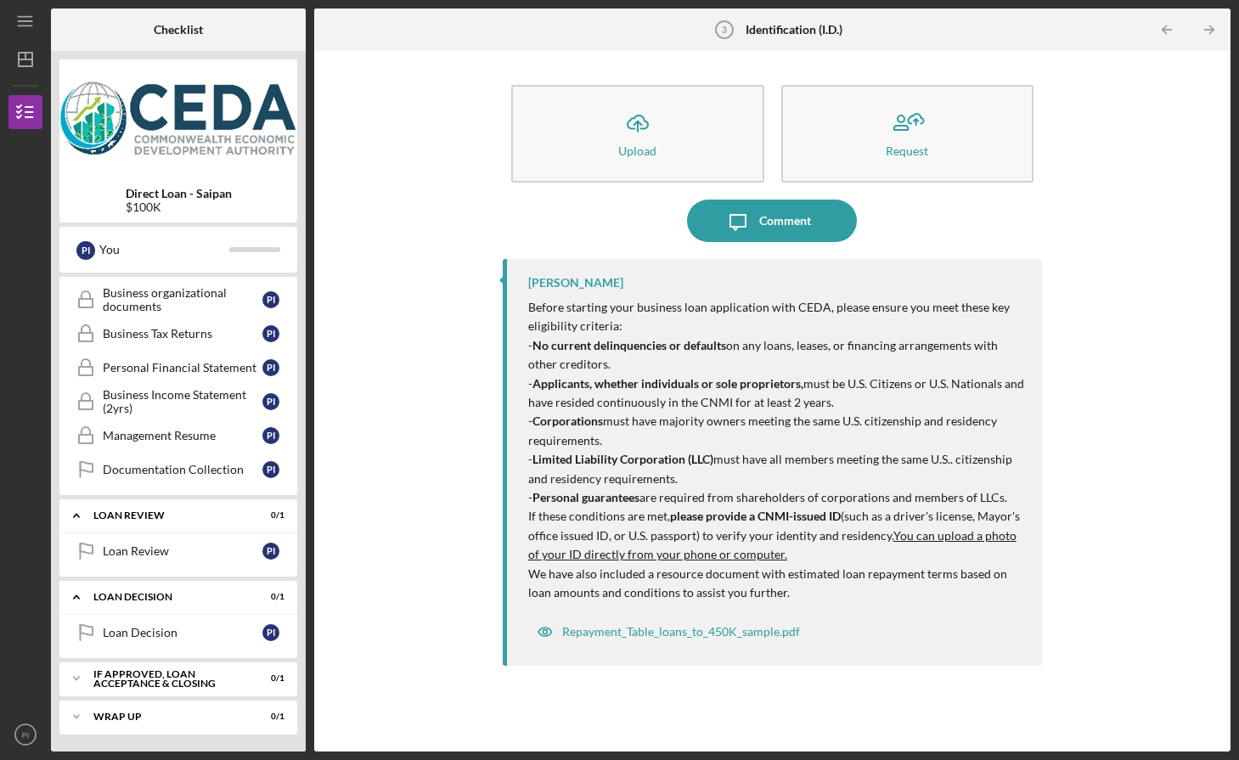
drag, startPoint x: 83, startPoint y: 676, endPoint x: 139, endPoint y: 659, distance: 58.6
click at [83, 676] on icon "Icon/Expander" at bounding box center [76, 679] width 34 height 34
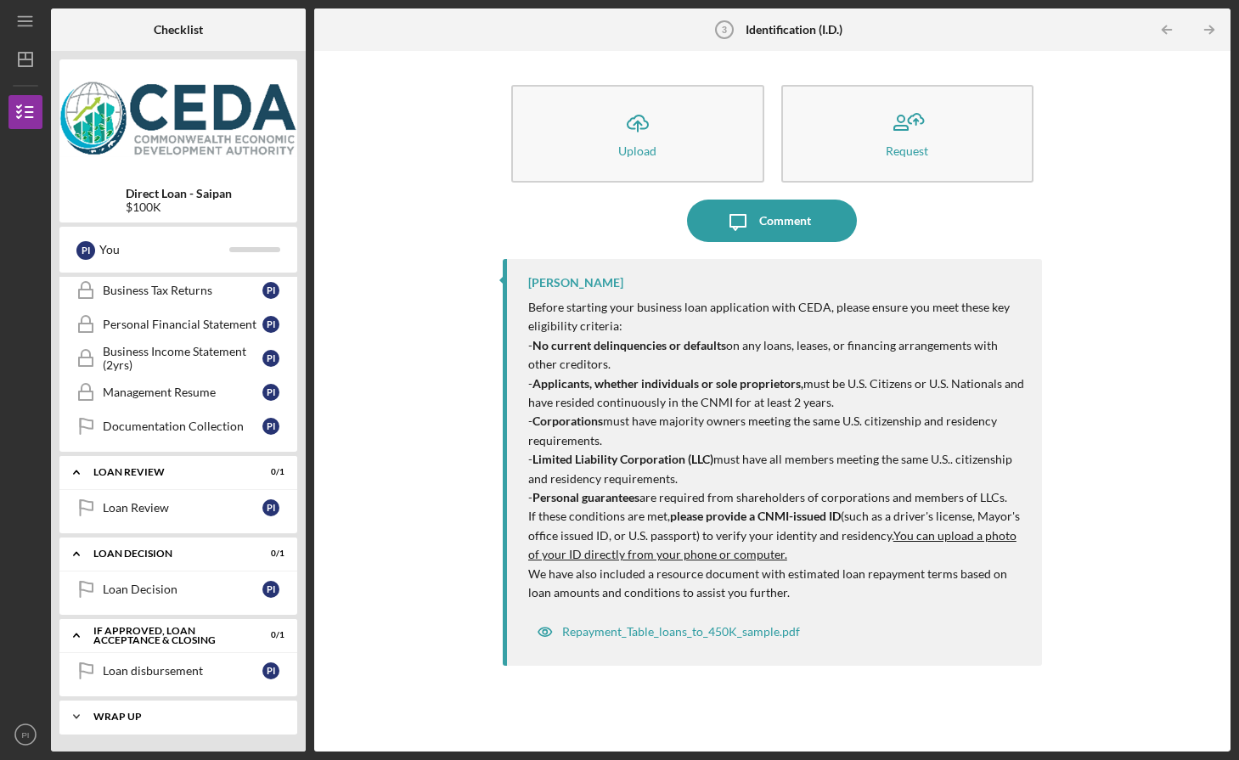
click at [92, 719] on icon "Icon/Expander" at bounding box center [76, 717] width 34 height 34
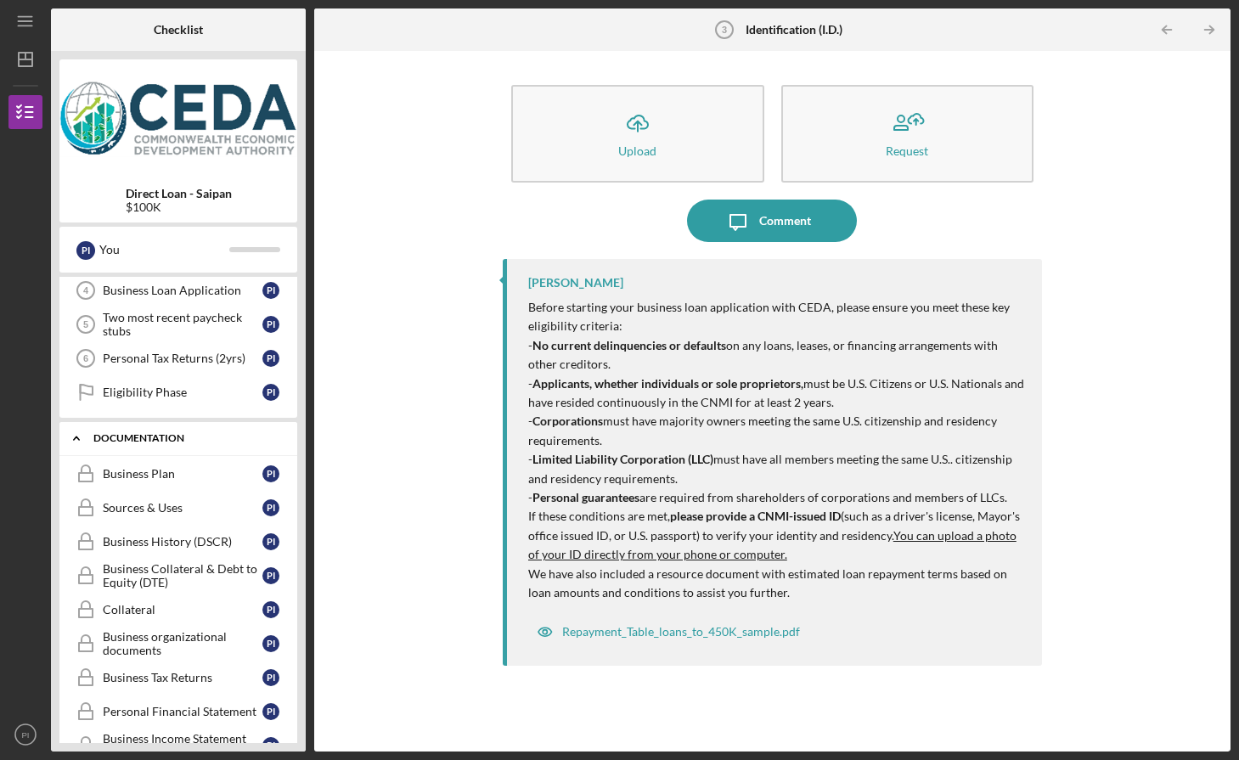
scroll to position [0, 0]
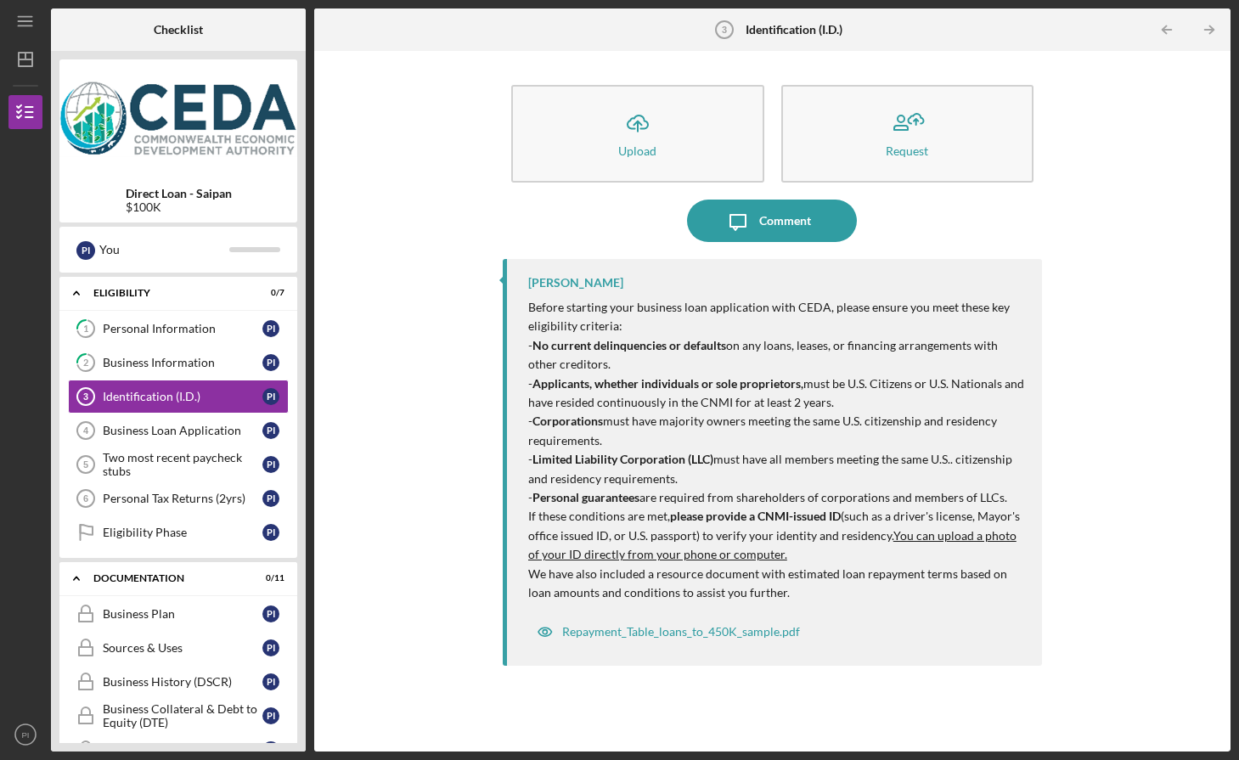
click at [349, 409] on div "Icon/Upload Upload Request Icon/Message Comment Fred Cruz Before starting your …" at bounding box center [773, 401] width 900 height 684
click at [110, 324] on div "Personal Information" at bounding box center [183, 329] width 160 height 14
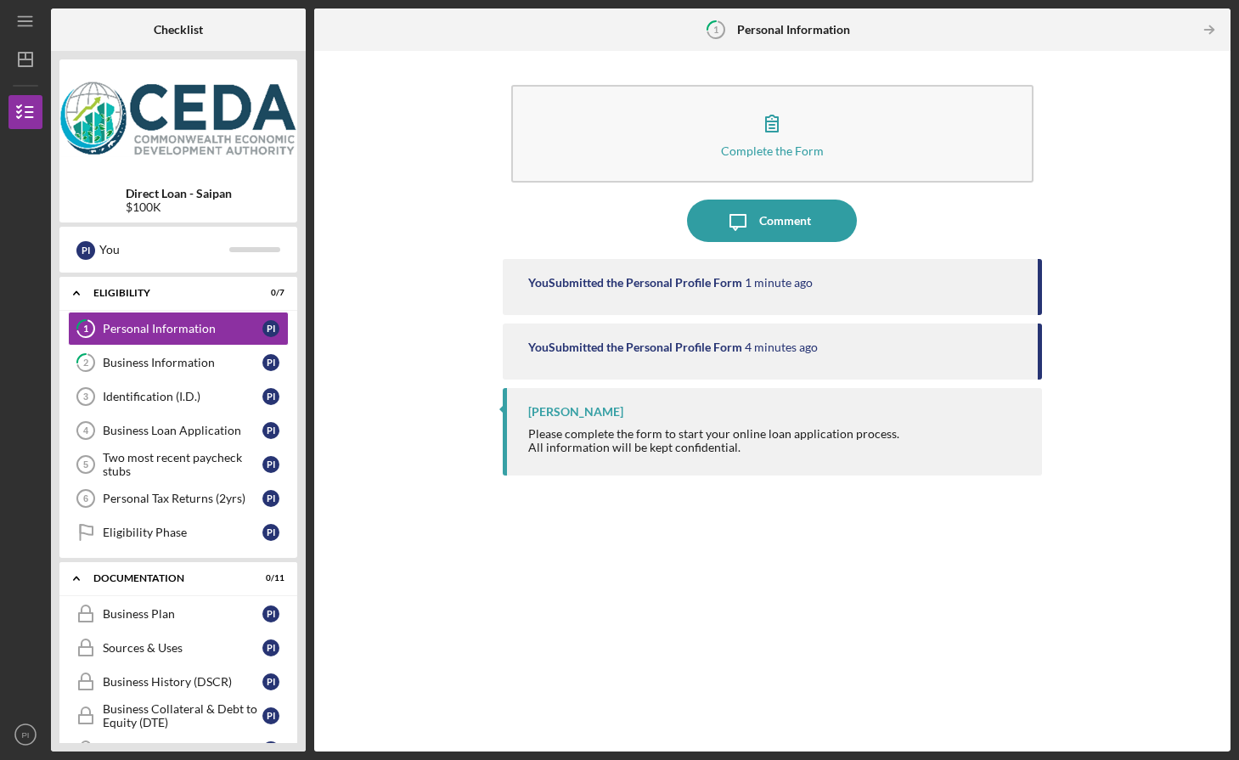
drag, startPoint x: 397, startPoint y: 381, endPoint x: 324, endPoint y: 380, distance: 73.1
click at [397, 381] on div "Complete the Form Form Icon/Message Comment You Submitted the Personal Profile …" at bounding box center [773, 401] width 900 height 684
click at [166, 369] on div "Business Information" at bounding box center [183, 363] width 160 height 14
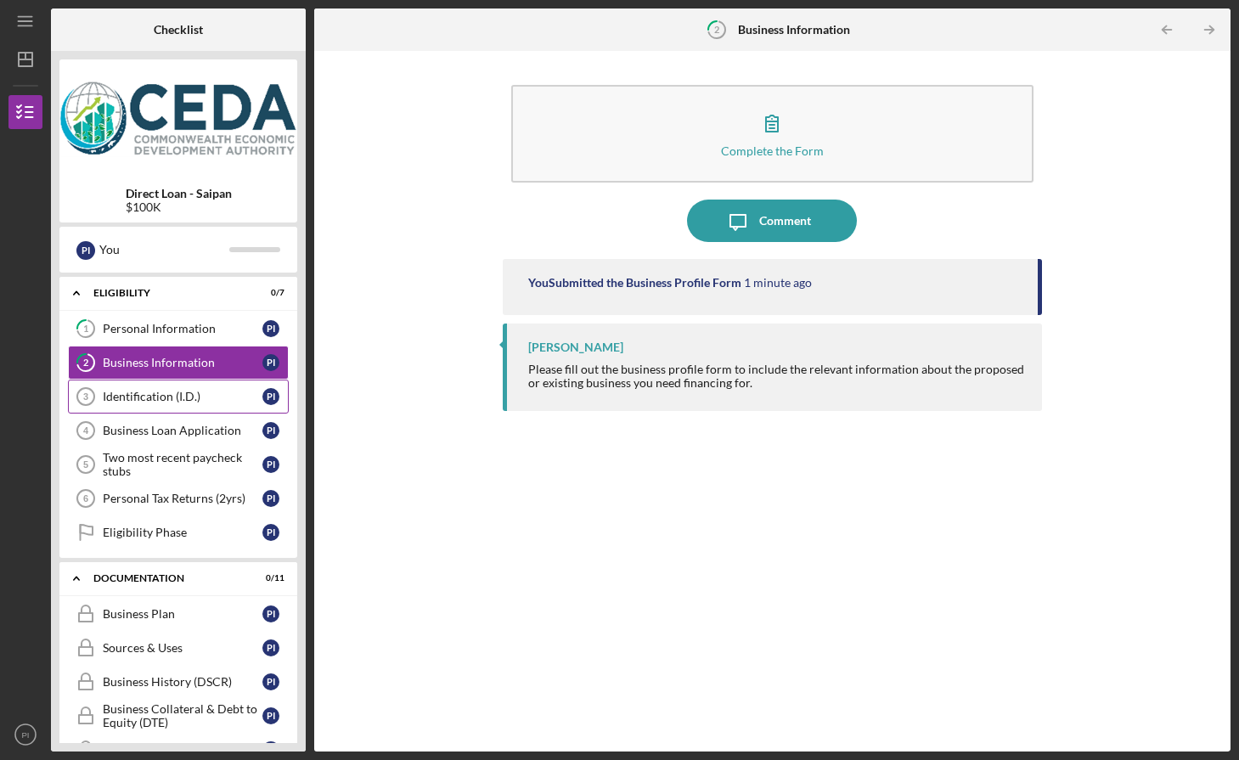
click at [172, 401] on div "Identification (I.D.)" at bounding box center [183, 397] width 160 height 14
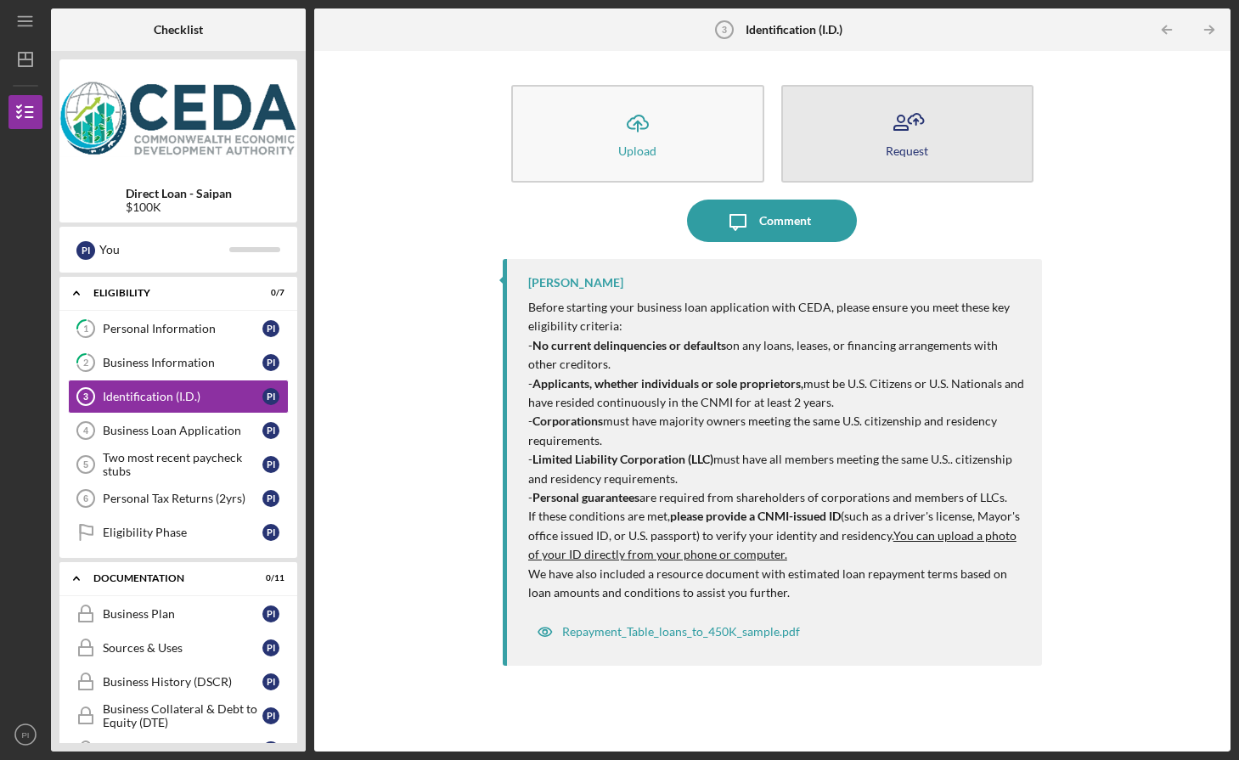
click at [819, 116] on button "Request" at bounding box center [908, 134] width 253 height 98
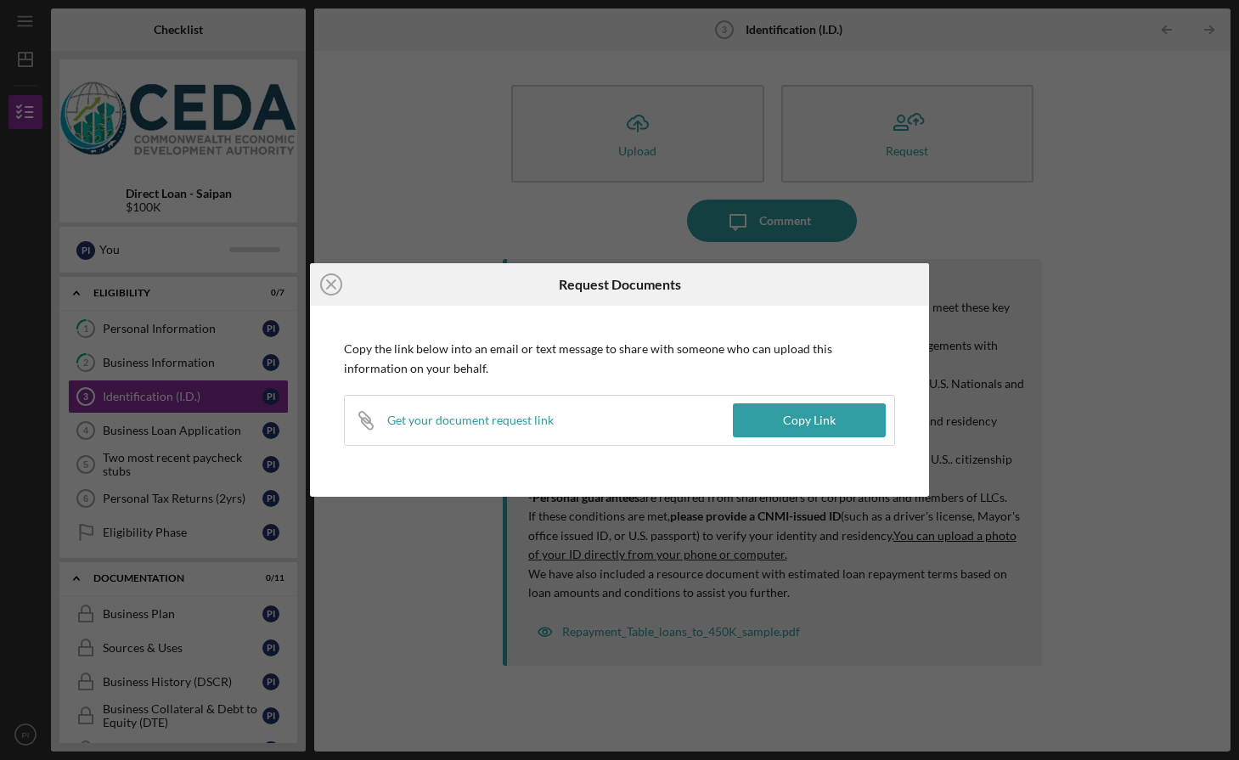
click at [948, 276] on div "Icon/Close Request Documents Copy the link below into an email or text message …" at bounding box center [619, 380] width 1239 height 760
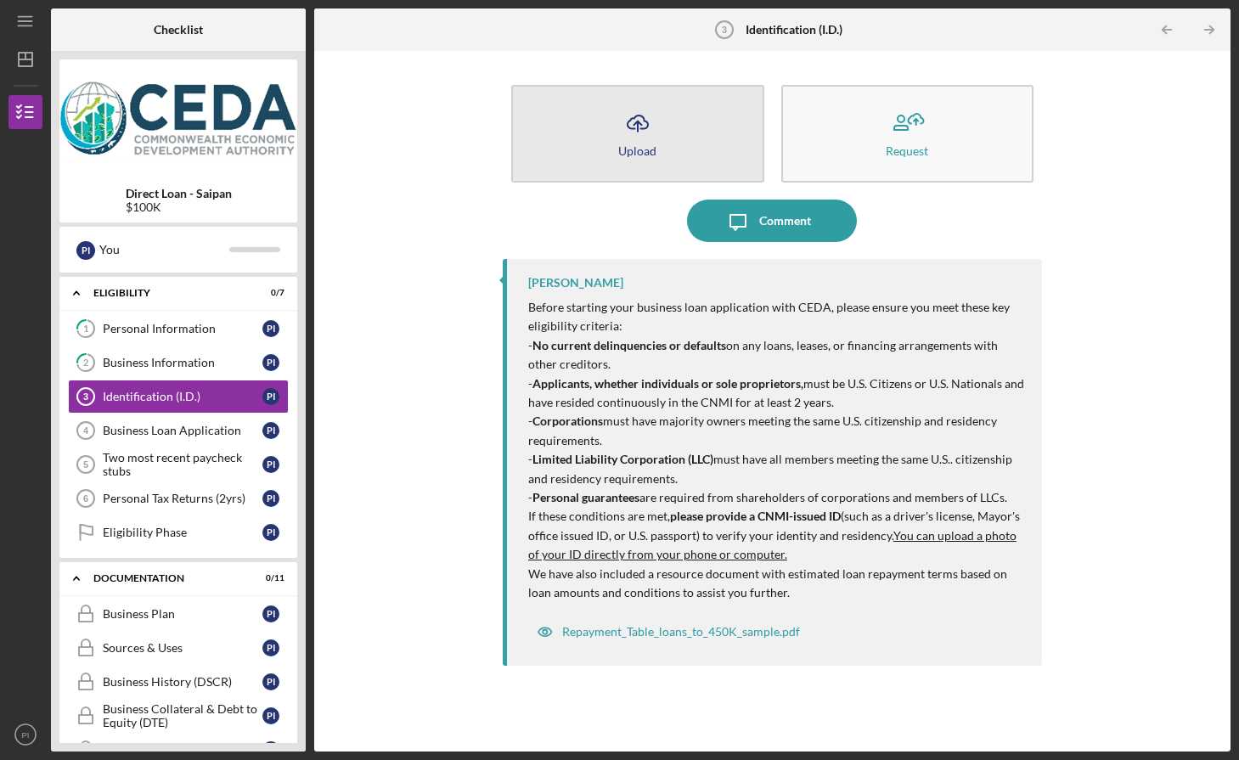
click at [686, 158] on button "Icon/Upload Upload" at bounding box center [637, 134] width 253 height 98
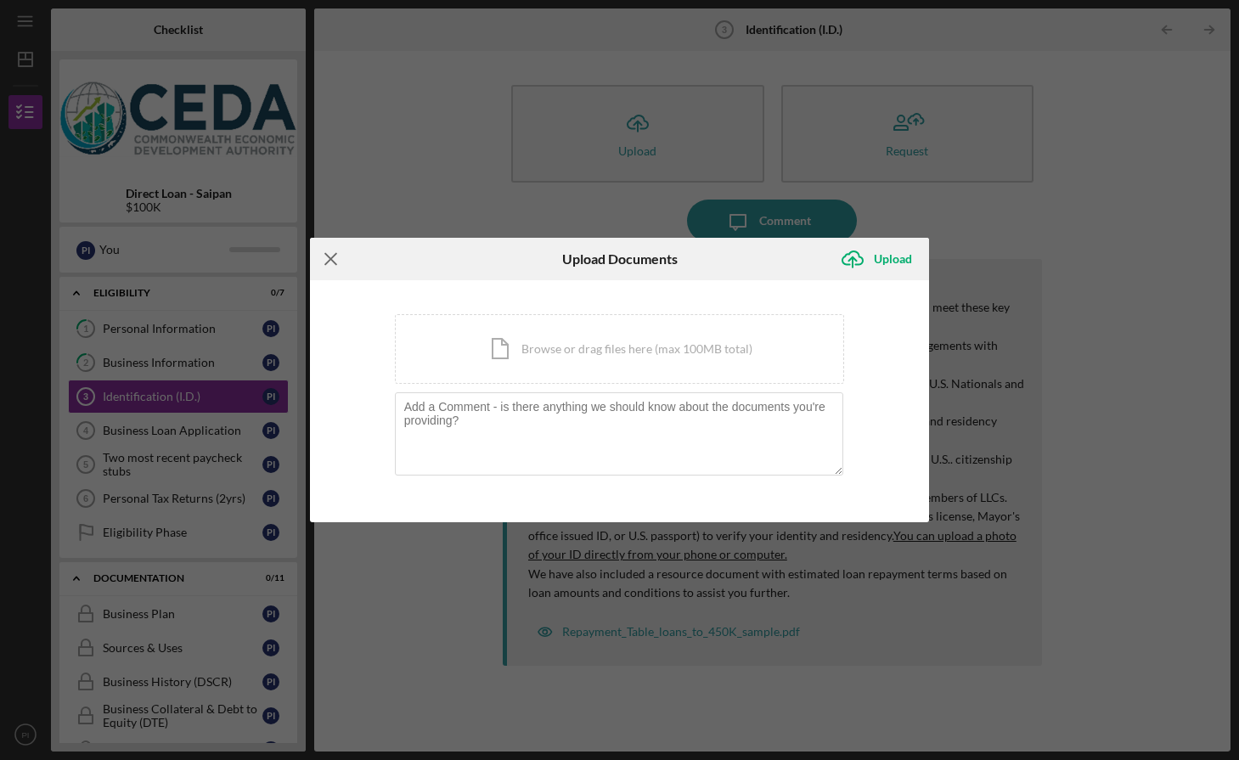
click at [323, 259] on icon "Icon/Menu Close" at bounding box center [331, 259] width 42 height 42
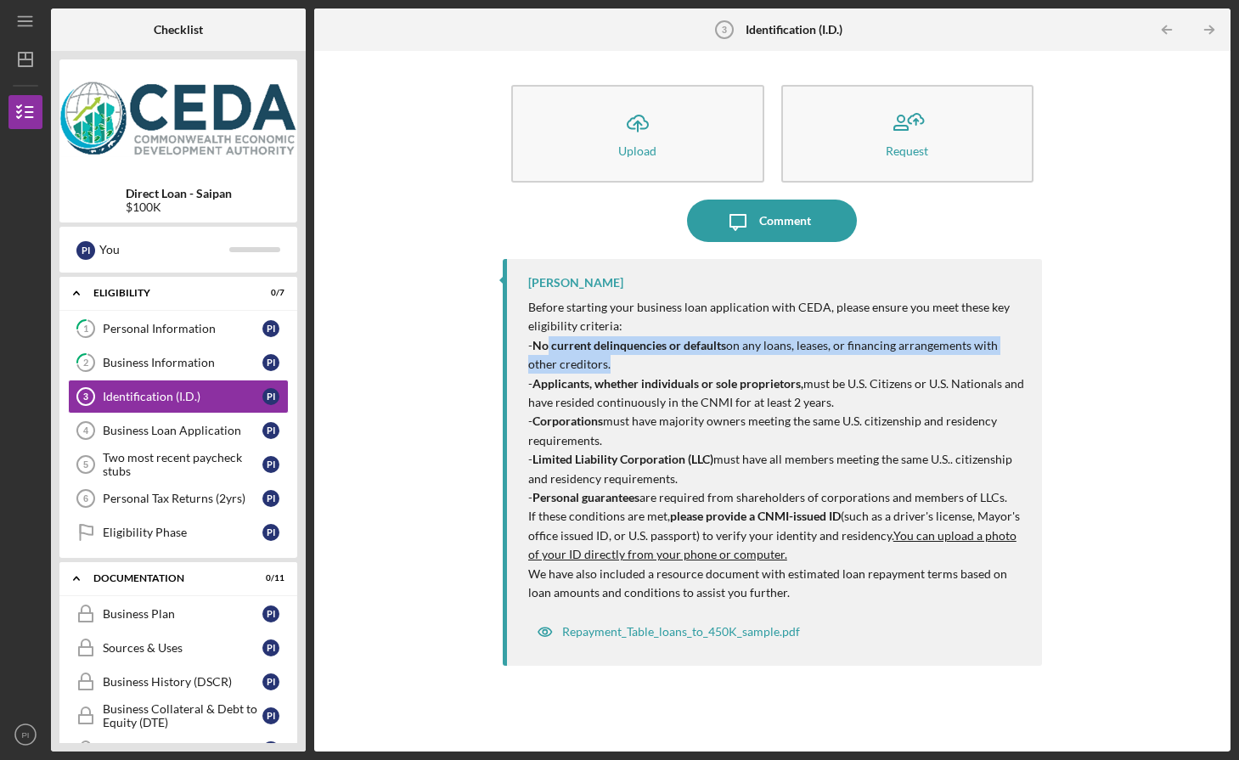
drag, startPoint x: 541, startPoint y: 348, endPoint x: 635, endPoint y: 364, distance: 95.7
click at [646, 364] on p "- No current delinquencies or defaults on any loans, leases, or financing arran…" at bounding box center [776, 355] width 497 height 38
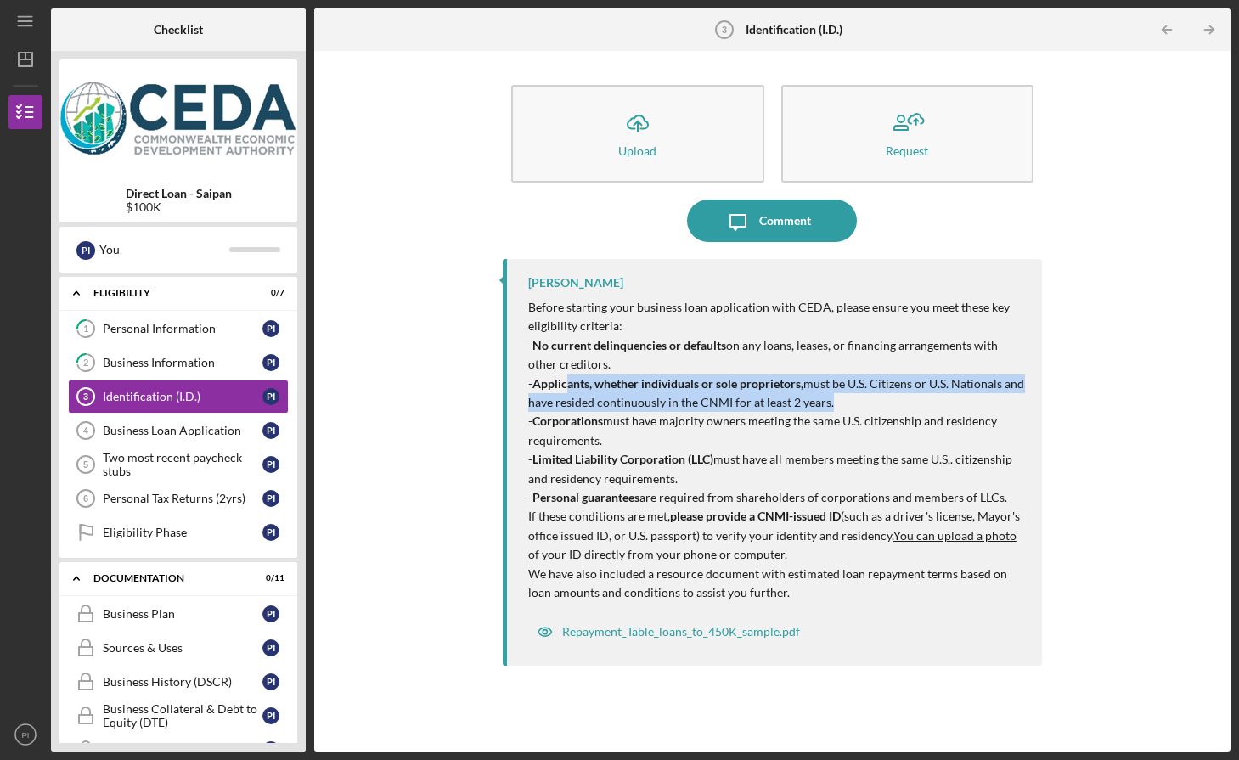
drag, startPoint x: 569, startPoint y: 381, endPoint x: 844, endPoint y: 402, distance: 276.0
click at [844, 402] on p "- Applicants, whether individuals or sole proprietors, must be U.S. Citizens or…" at bounding box center [776, 394] width 497 height 38
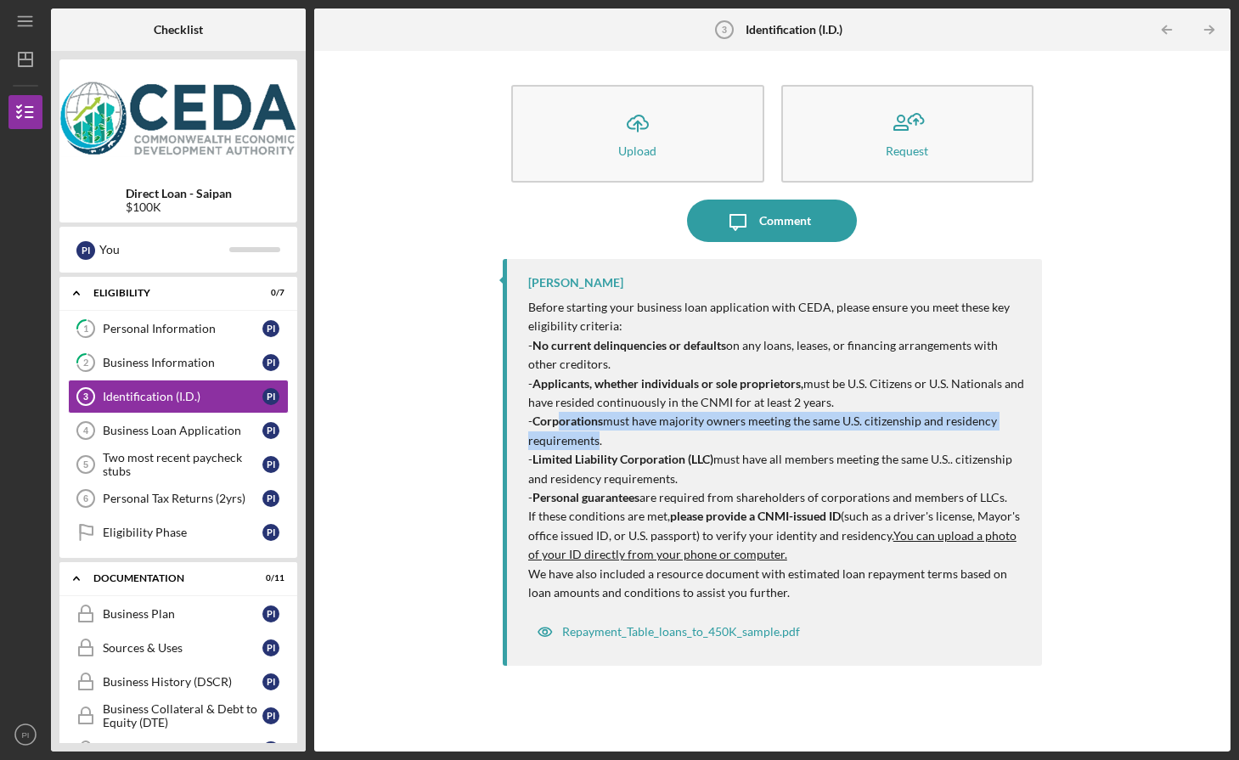
drag, startPoint x: 555, startPoint y: 421, endPoint x: 563, endPoint y: 463, distance: 42.5
click at [597, 436] on span "- Corporations must have majority owners meeting the same U.S. citizenship and …" at bounding box center [762, 430] width 469 height 33
drag, startPoint x: 630, startPoint y: 466, endPoint x: 675, endPoint y: 471, distance: 45.3
click at [632, 466] on strong "Limited Liability Corporation (LLC)" at bounding box center [623, 459] width 181 height 14
click at [757, 242] on div "Icon/Upload Upload Request Icon/Message Comment Fred Cruz Before starting your …" at bounding box center [772, 401] width 539 height 684
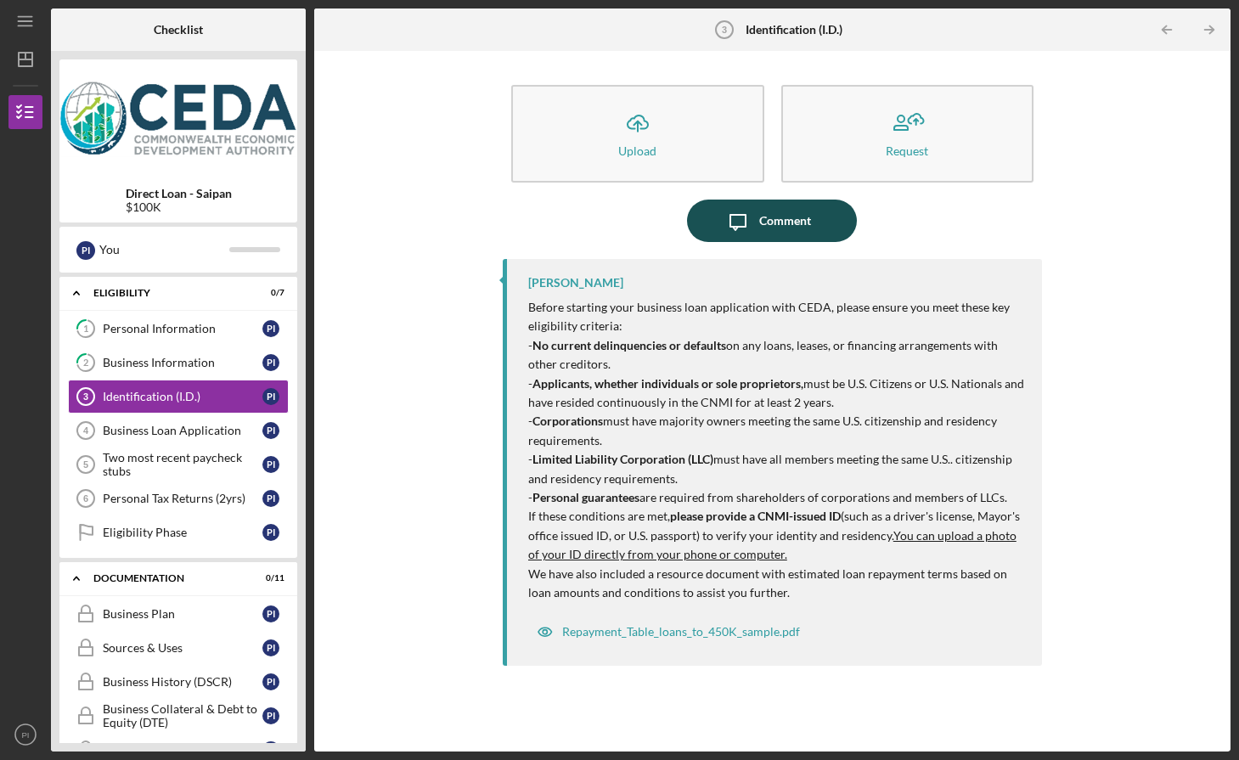
click at [777, 209] on div "Comment" at bounding box center [785, 221] width 52 height 42
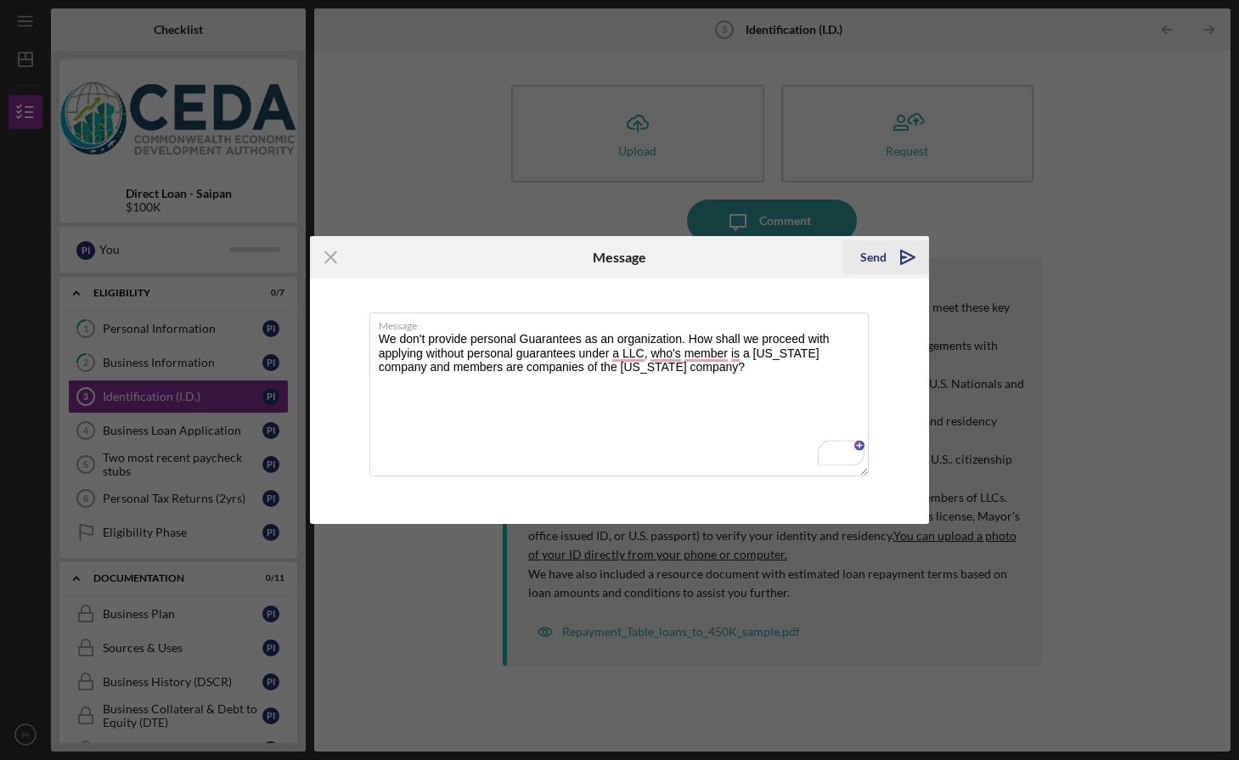
type textarea "We don't provide personal Guarantees as an organization. How shall we proceed w…"
click at [869, 257] on div "Send" at bounding box center [874, 257] width 26 height 34
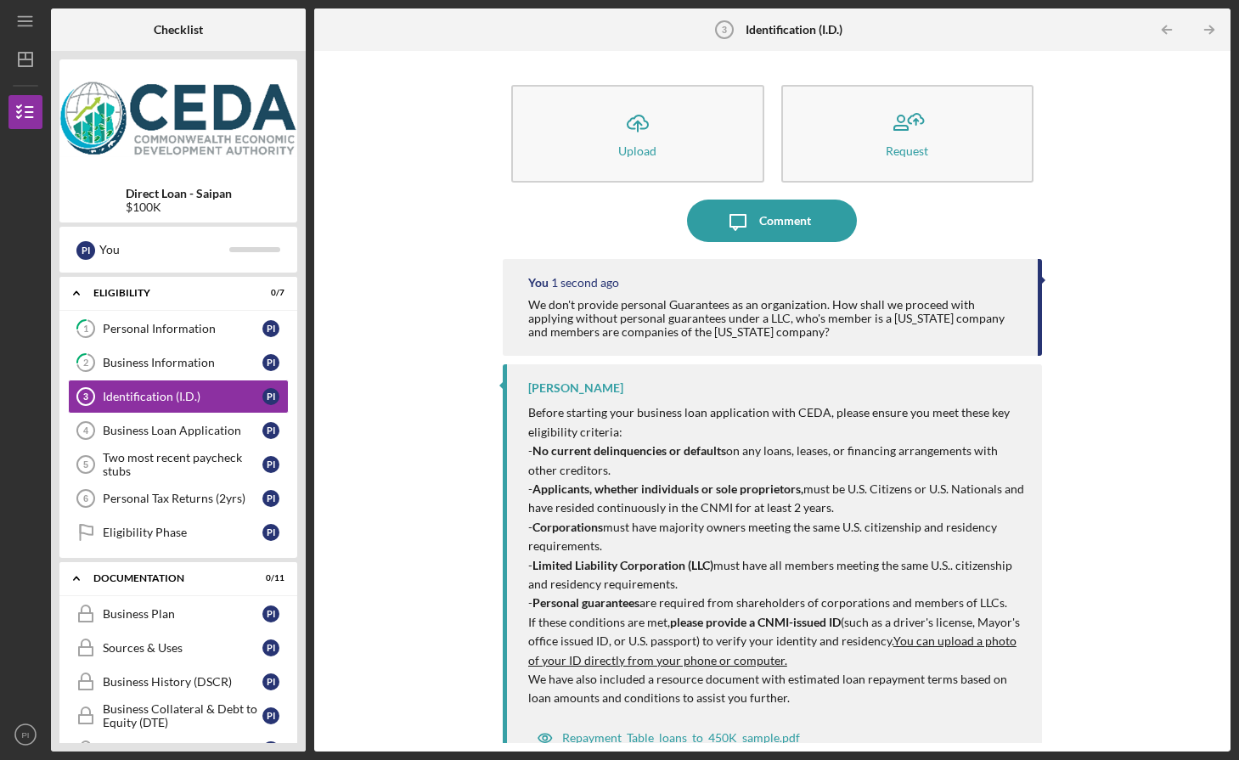
scroll to position [29, 0]
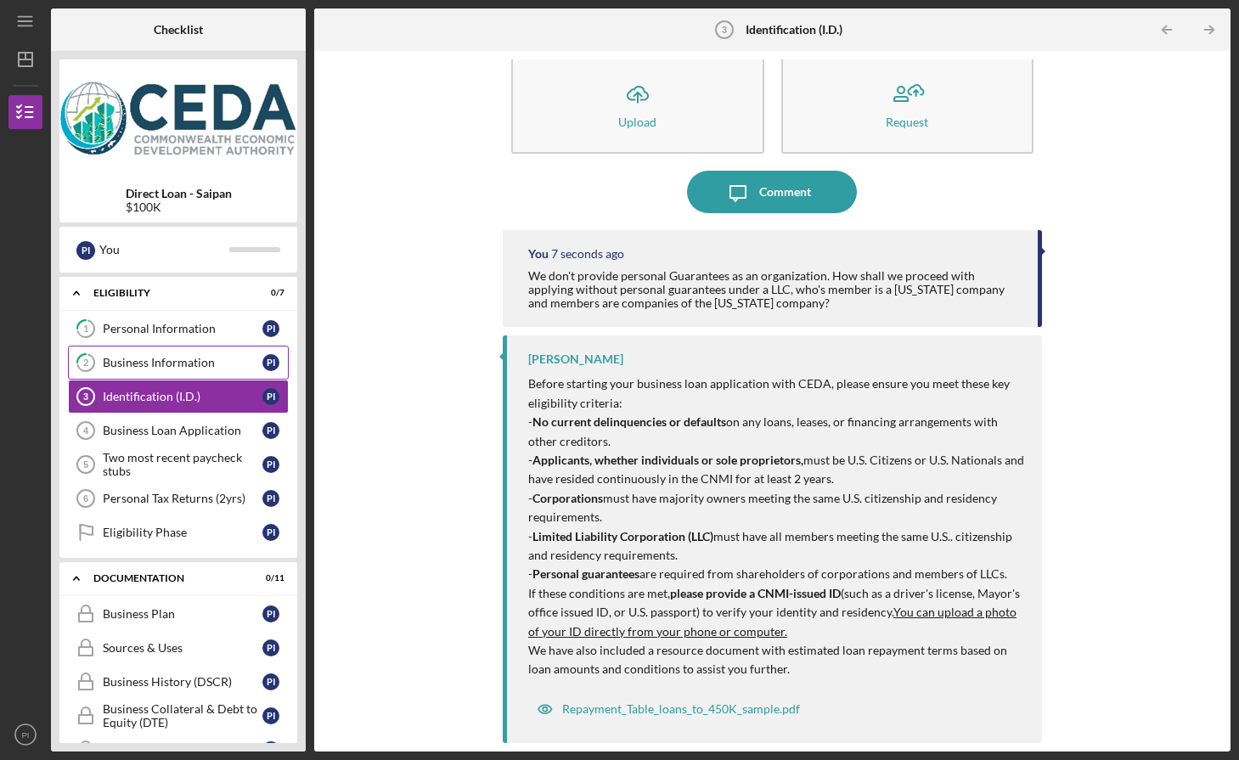
click at [196, 359] on div "Business Information" at bounding box center [183, 363] width 160 height 14
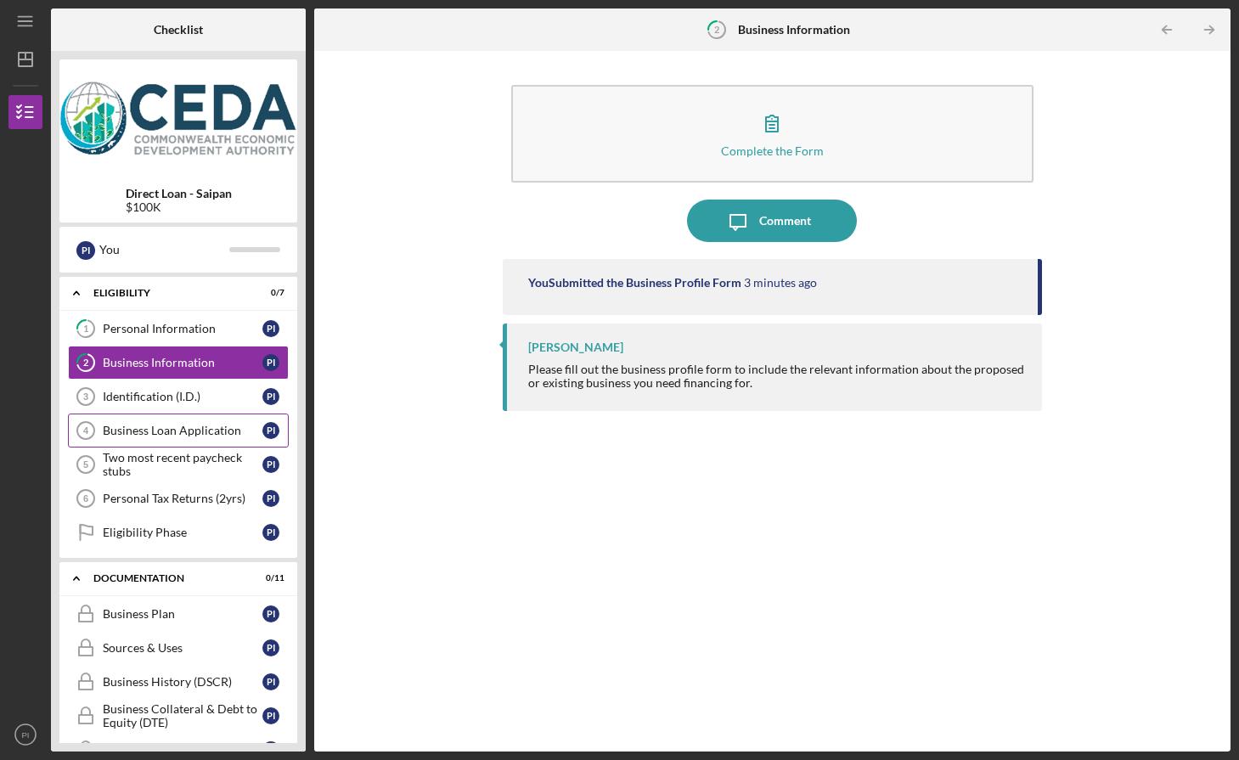
click at [178, 427] on div "Business Loan Application" at bounding box center [183, 431] width 160 height 14
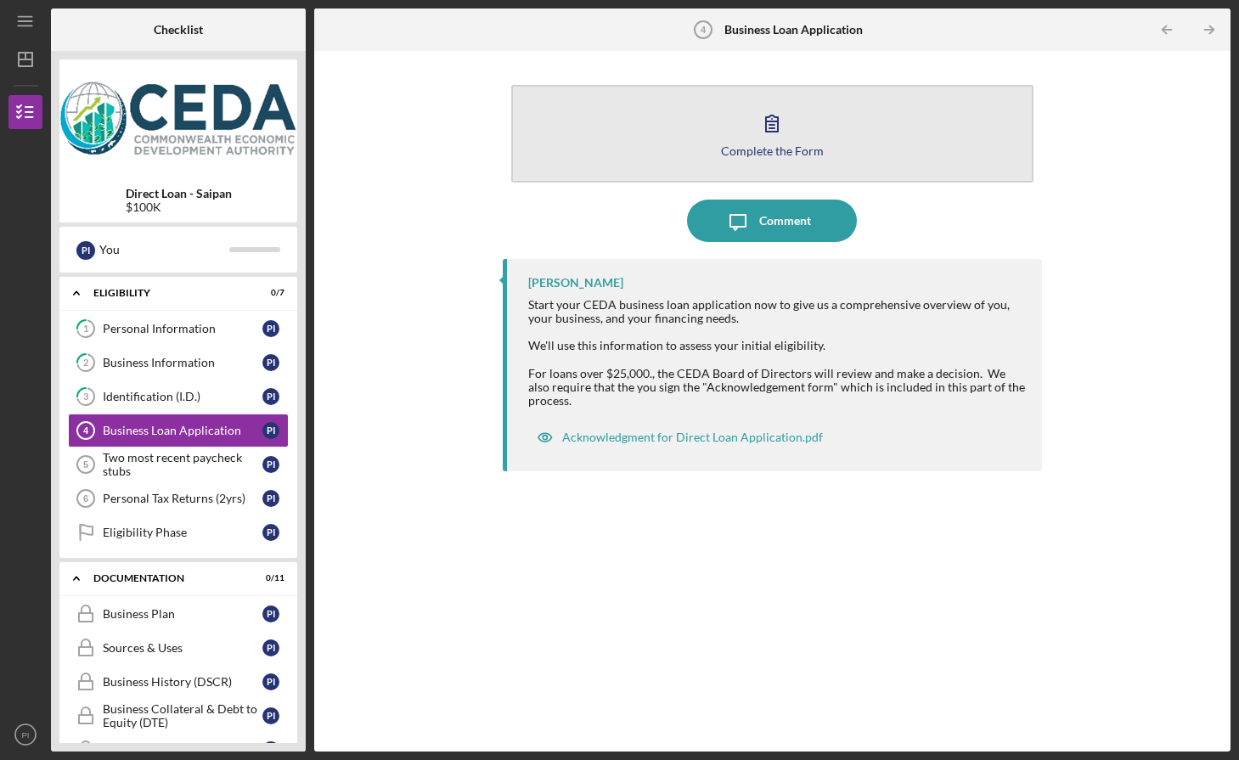
click at [769, 160] on button "Complete the Form Form" at bounding box center [772, 134] width 522 height 98
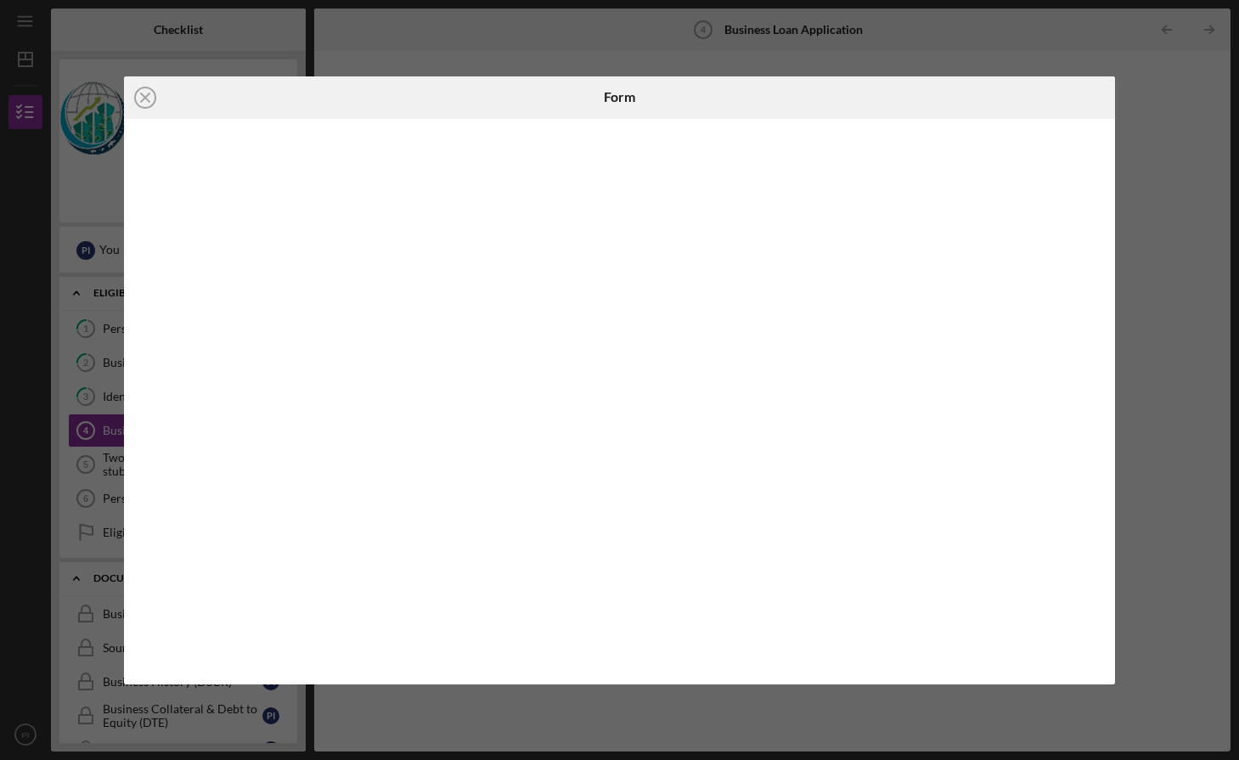
click at [139, 93] on icon "Icon/Close" at bounding box center [145, 97] width 42 height 42
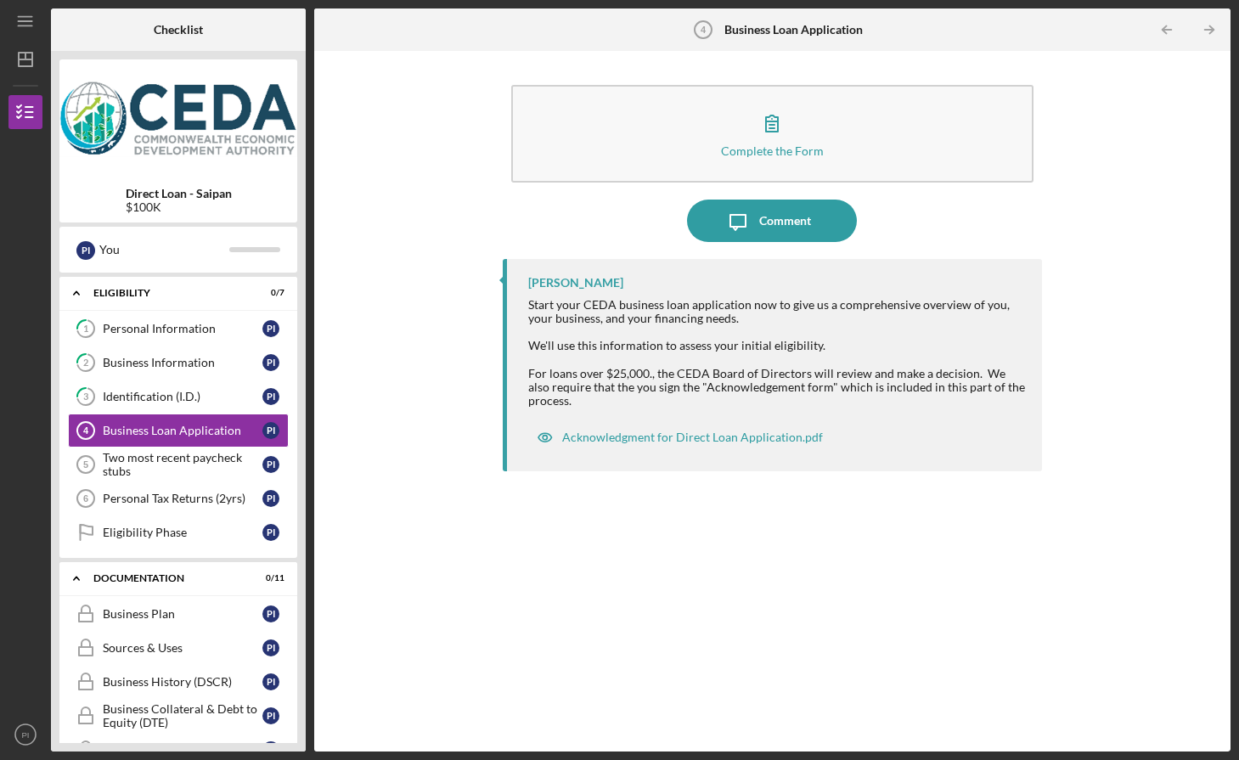
click at [347, 466] on div "Complete the Form Form Icon/Message Comment Fred Cruz Start your CEDA business …" at bounding box center [773, 401] width 900 height 684
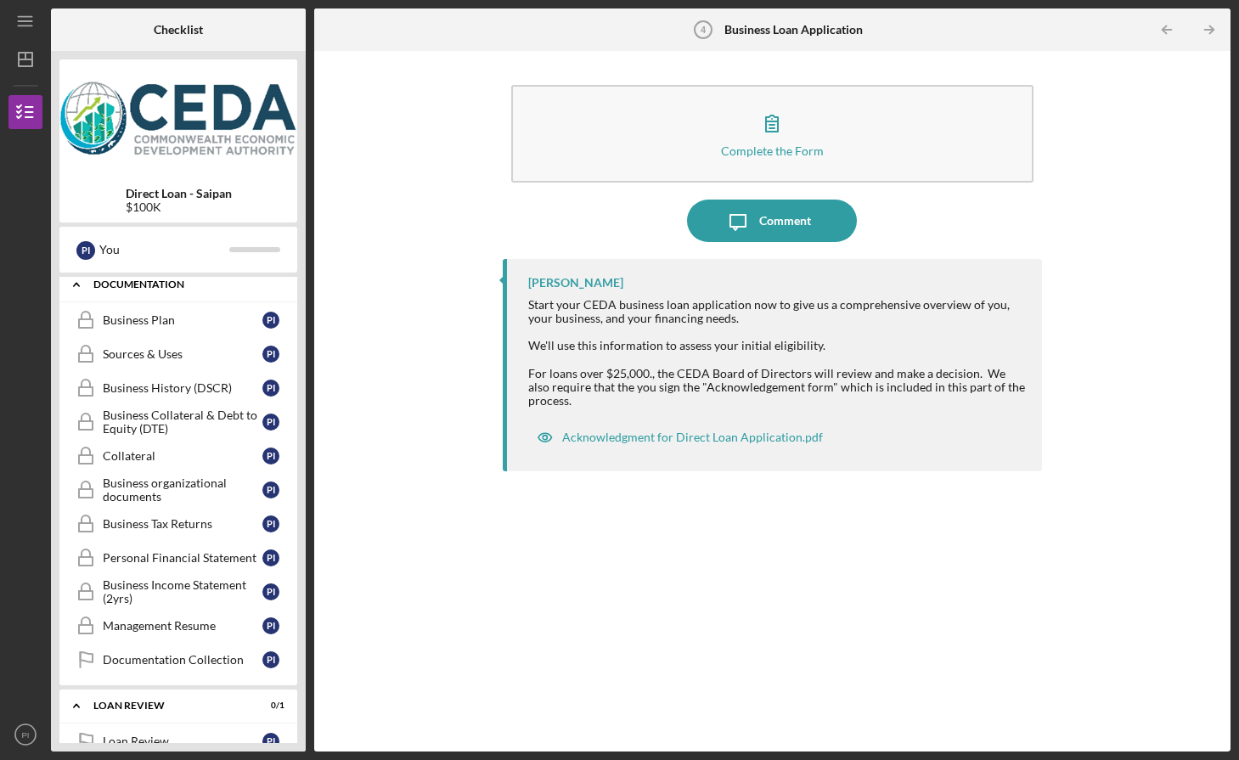
scroll to position [571, 0]
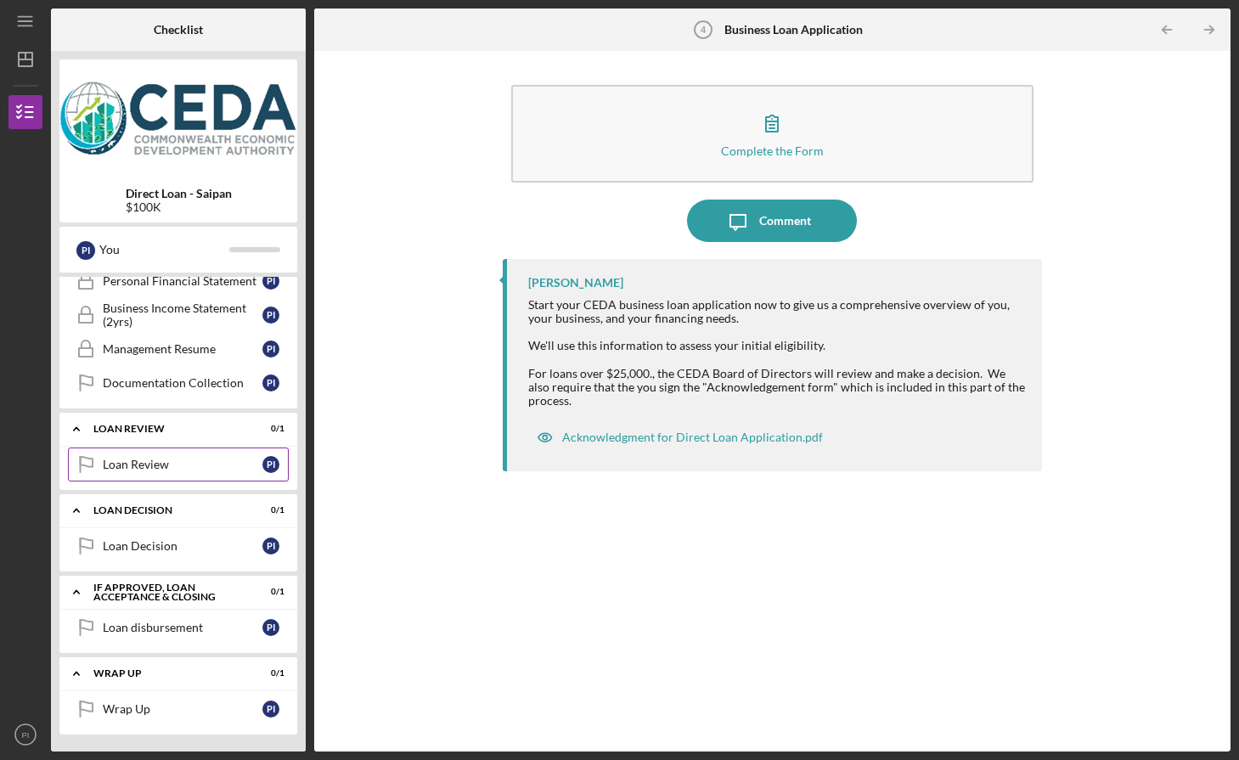
click at [172, 468] on div "Loan Review" at bounding box center [183, 465] width 160 height 14
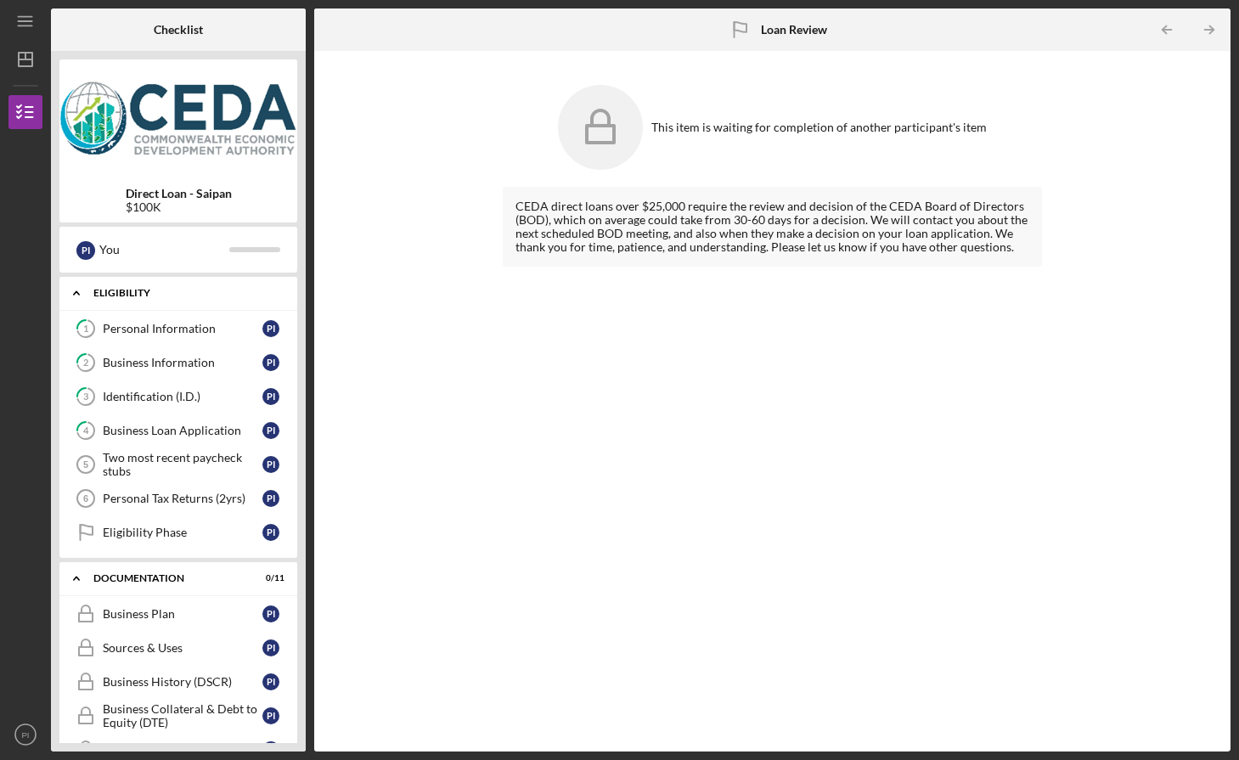
click at [71, 291] on icon "Icon/Expander" at bounding box center [76, 293] width 34 height 34
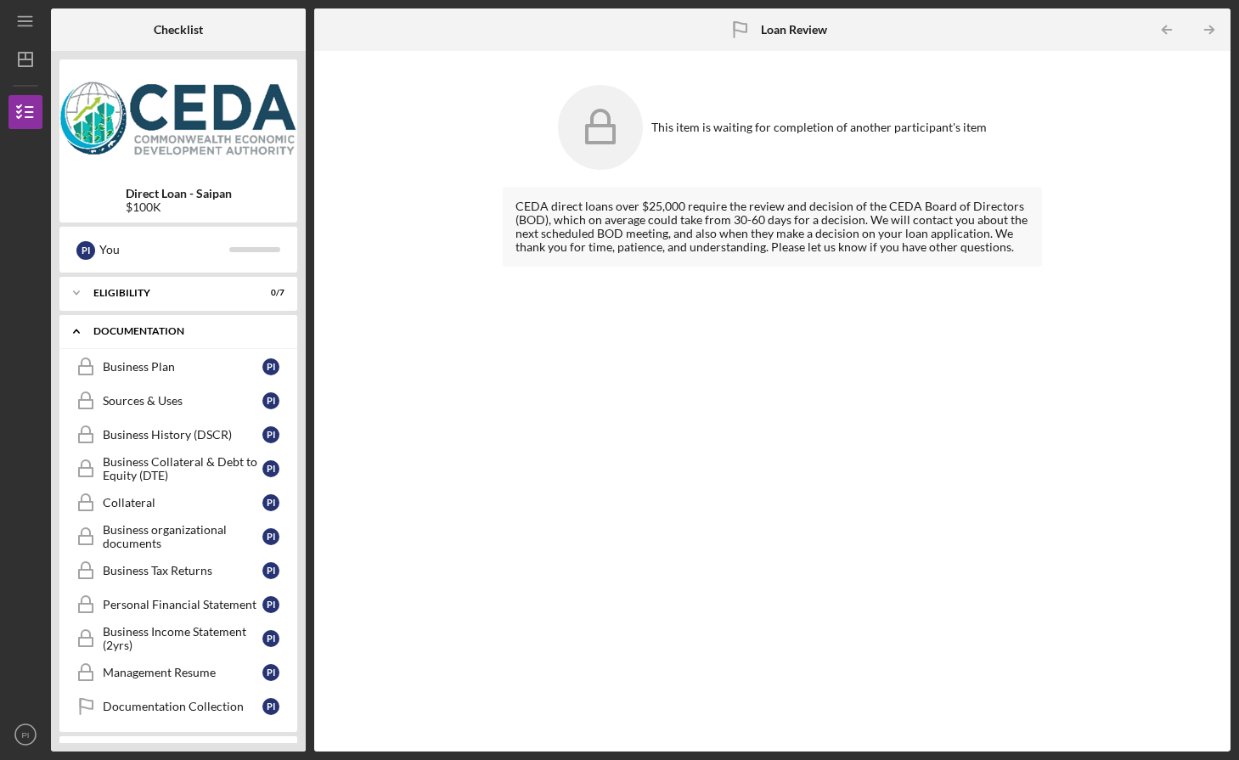
click at [77, 324] on icon "Icon/Expander" at bounding box center [76, 331] width 34 height 34
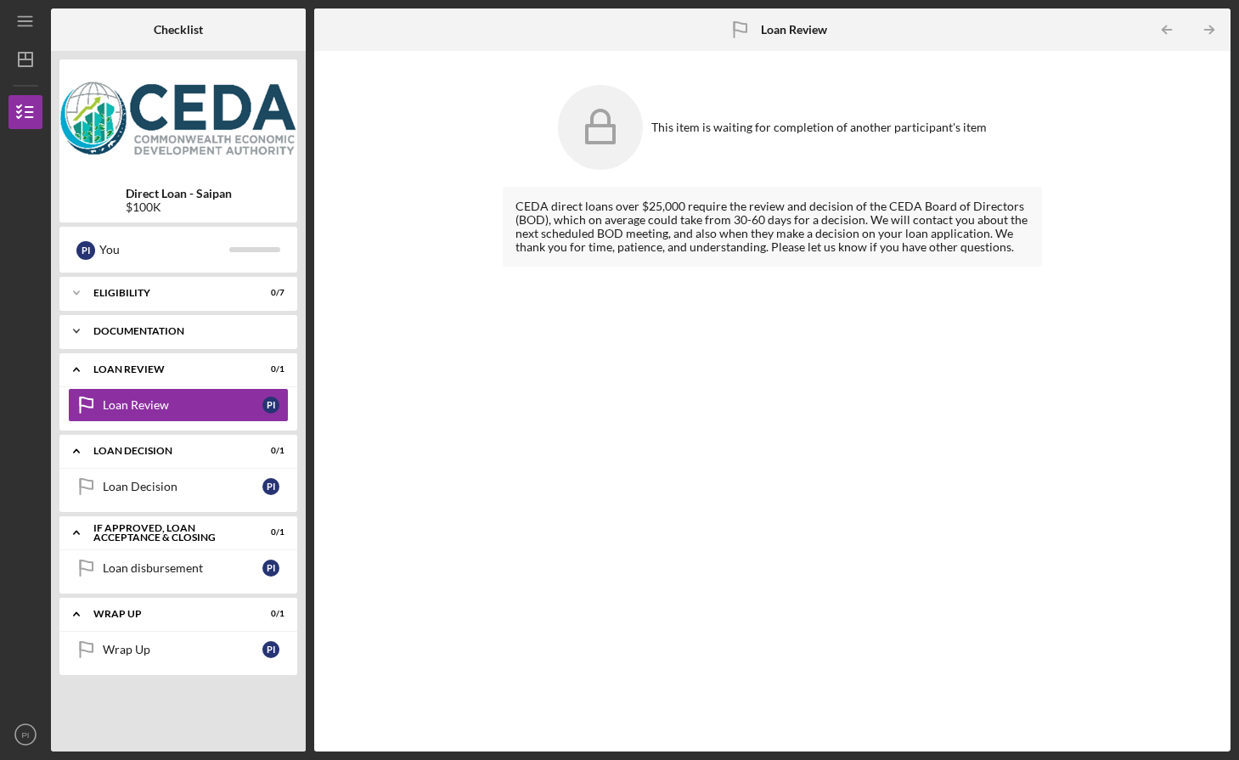
click at [74, 332] on icon "Icon/Expander" at bounding box center [76, 331] width 34 height 34
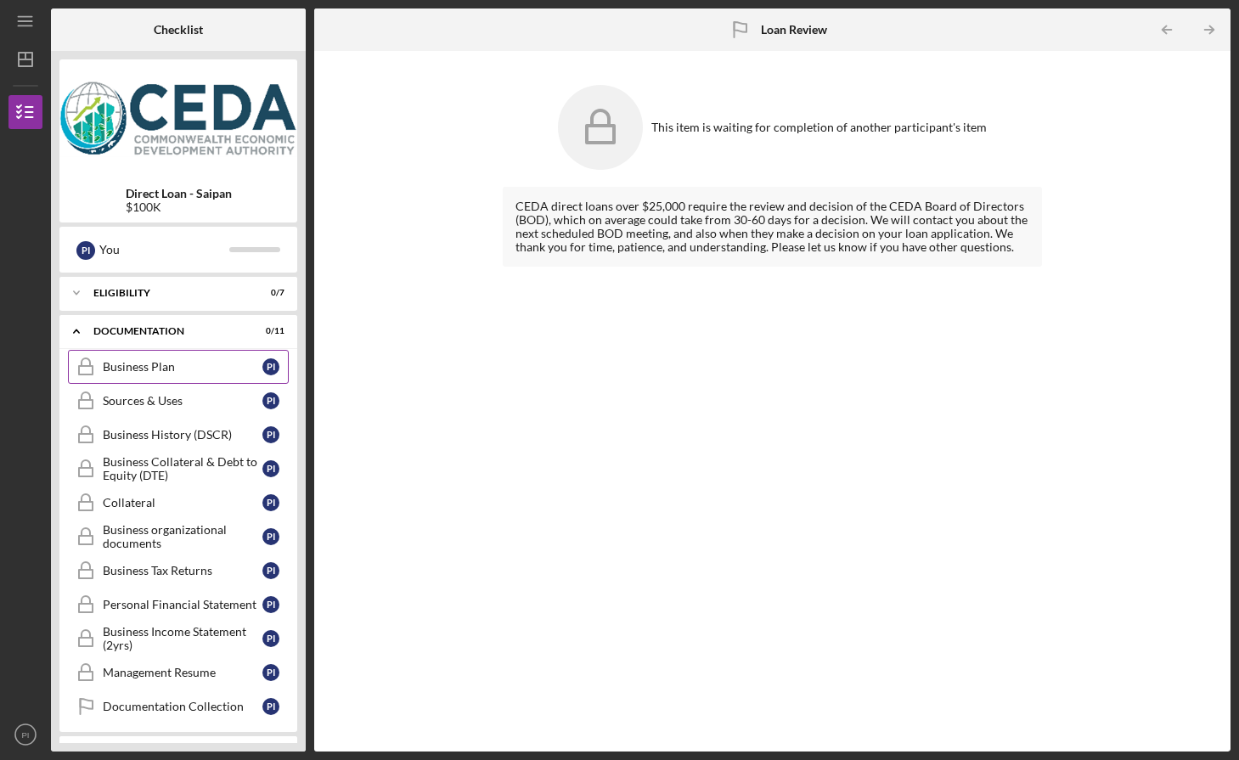
click at [150, 366] on div "Business Plan" at bounding box center [183, 367] width 160 height 14
click at [641, 358] on div "We want to learn more about your business! If you have a business plan, please …" at bounding box center [772, 456] width 539 height 539
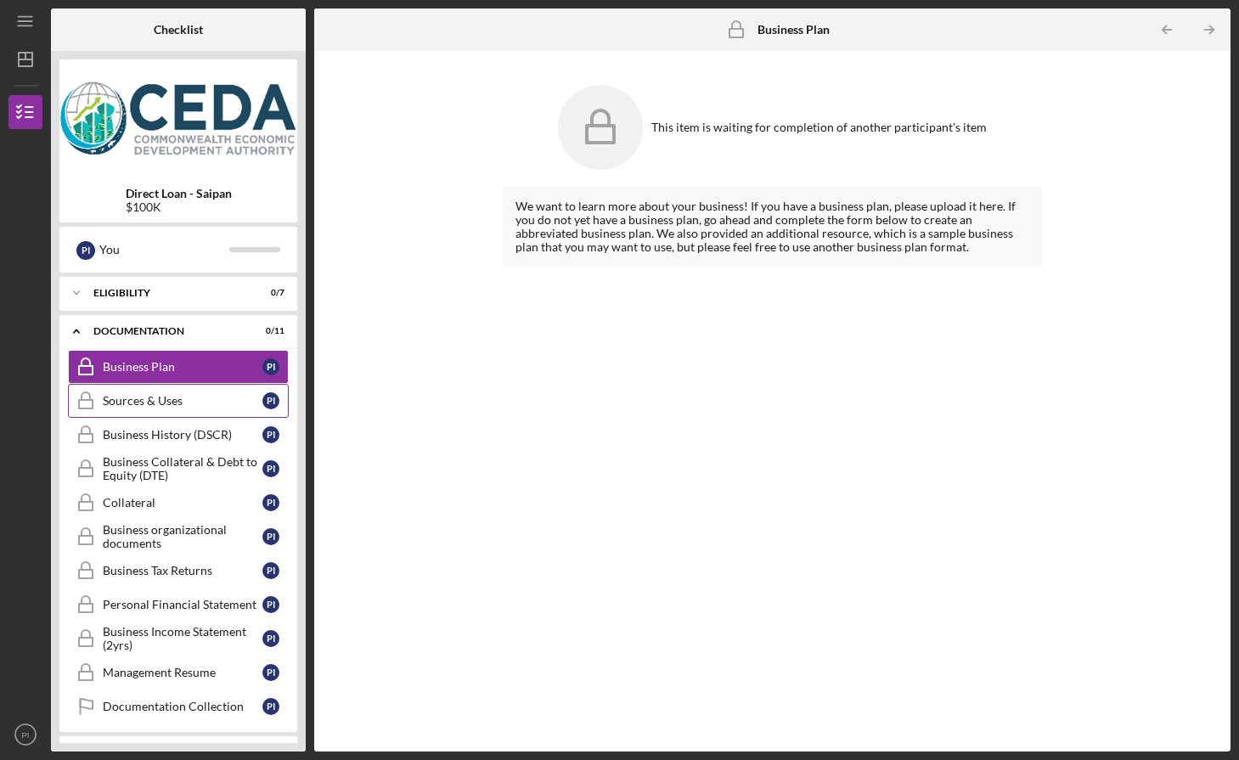
click at [198, 402] on div "Sources & Uses" at bounding box center [183, 401] width 160 height 14
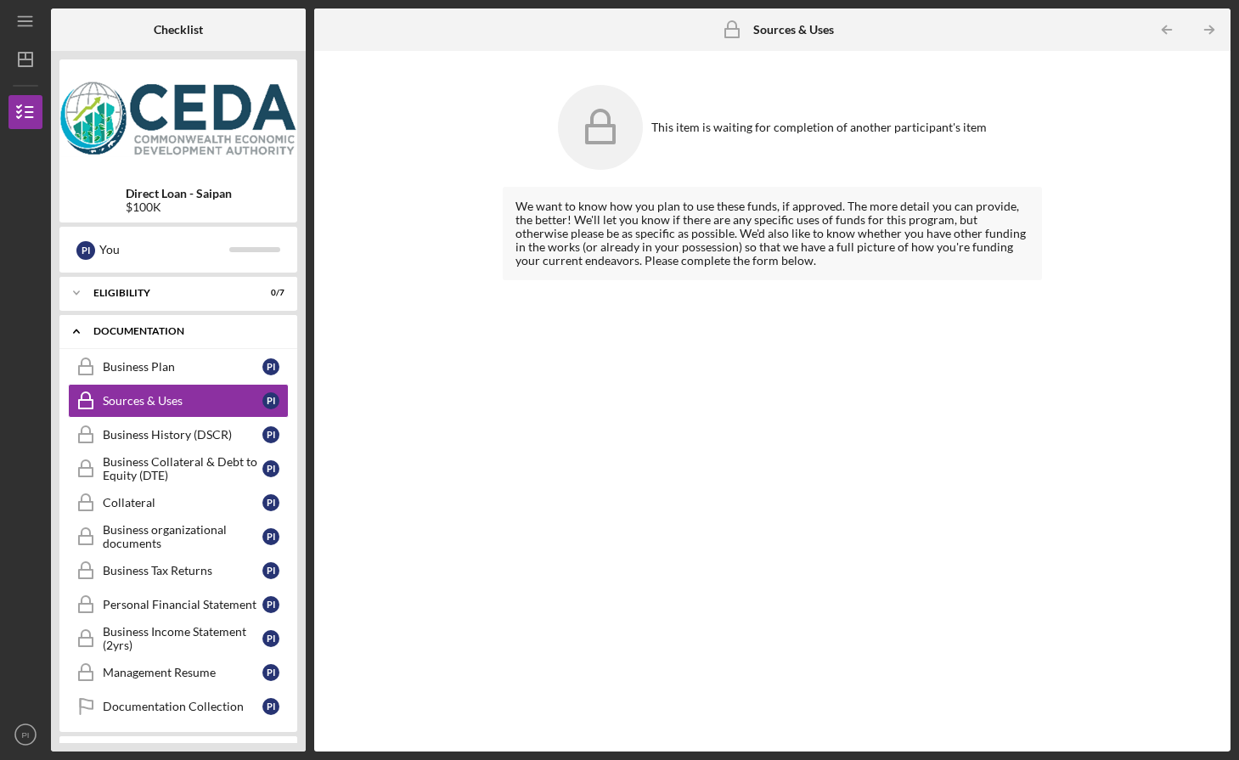
click at [79, 329] on icon "Icon/Expander" at bounding box center [76, 331] width 34 height 34
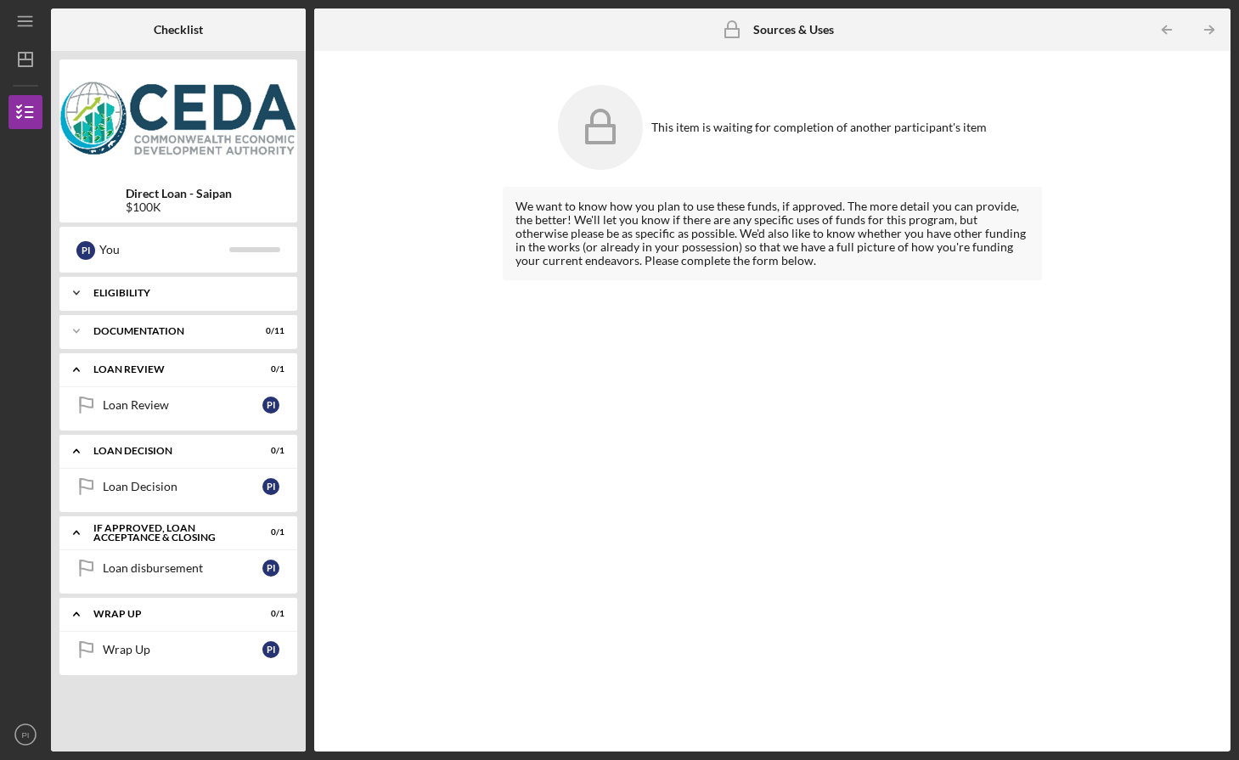
click at [76, 293] on polyline at bounding box center [76, 292] width 5 height 3
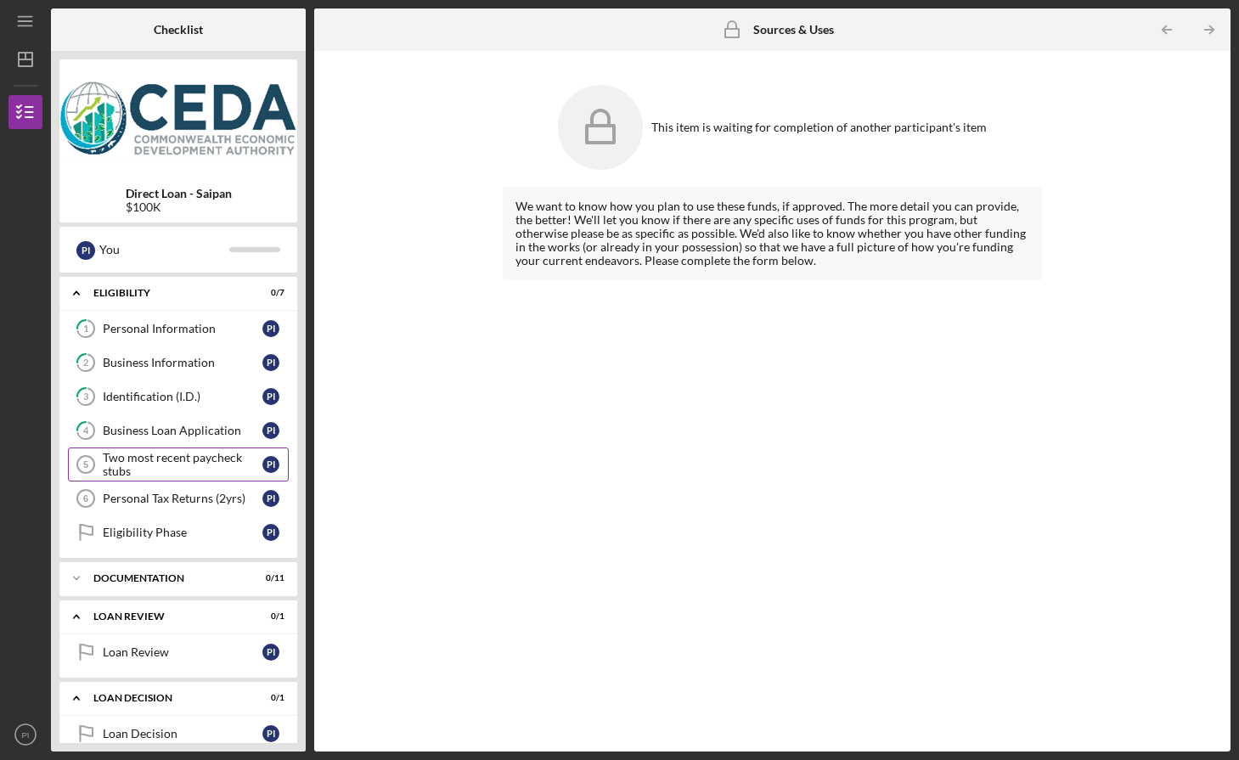
click at [229, 465] on div "Two most recent paycheck stubs" at bounding box center [183, 464] width 160 height 27
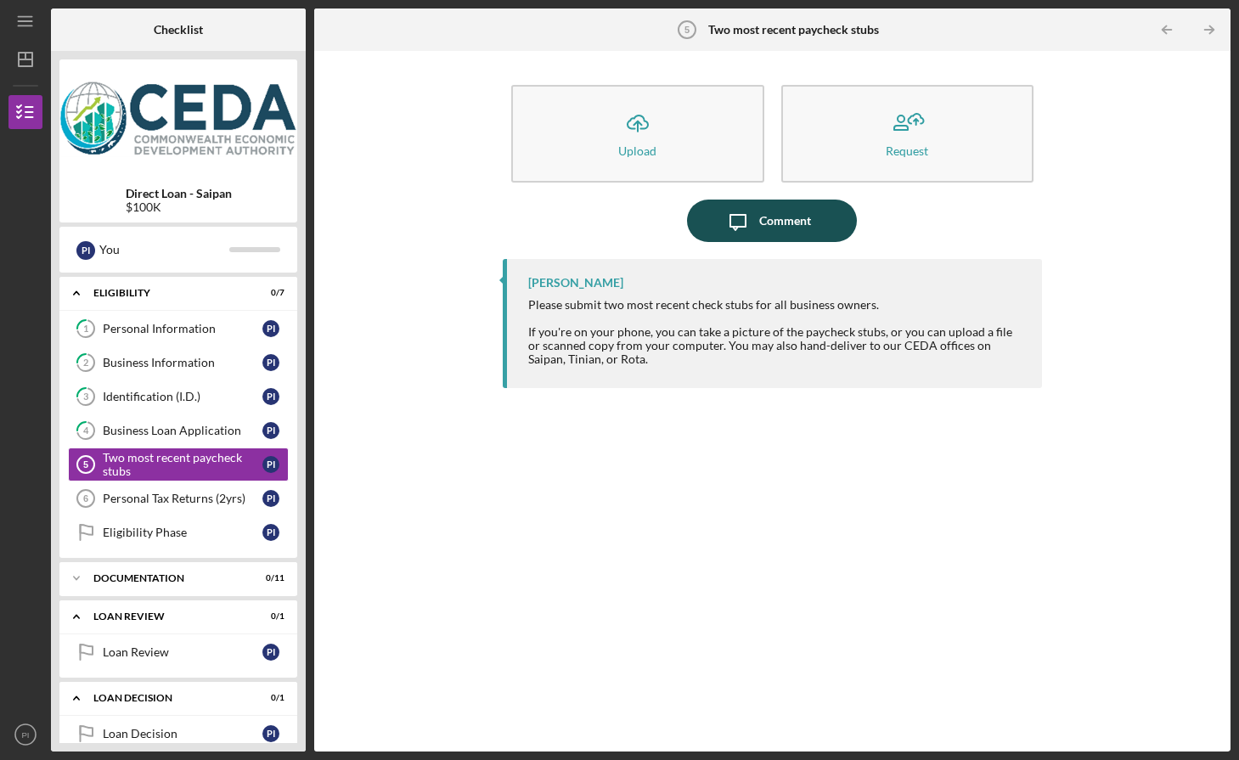
click at [793, 221] on div "Comment" at bounding box center [785, 221] width 52 height 42
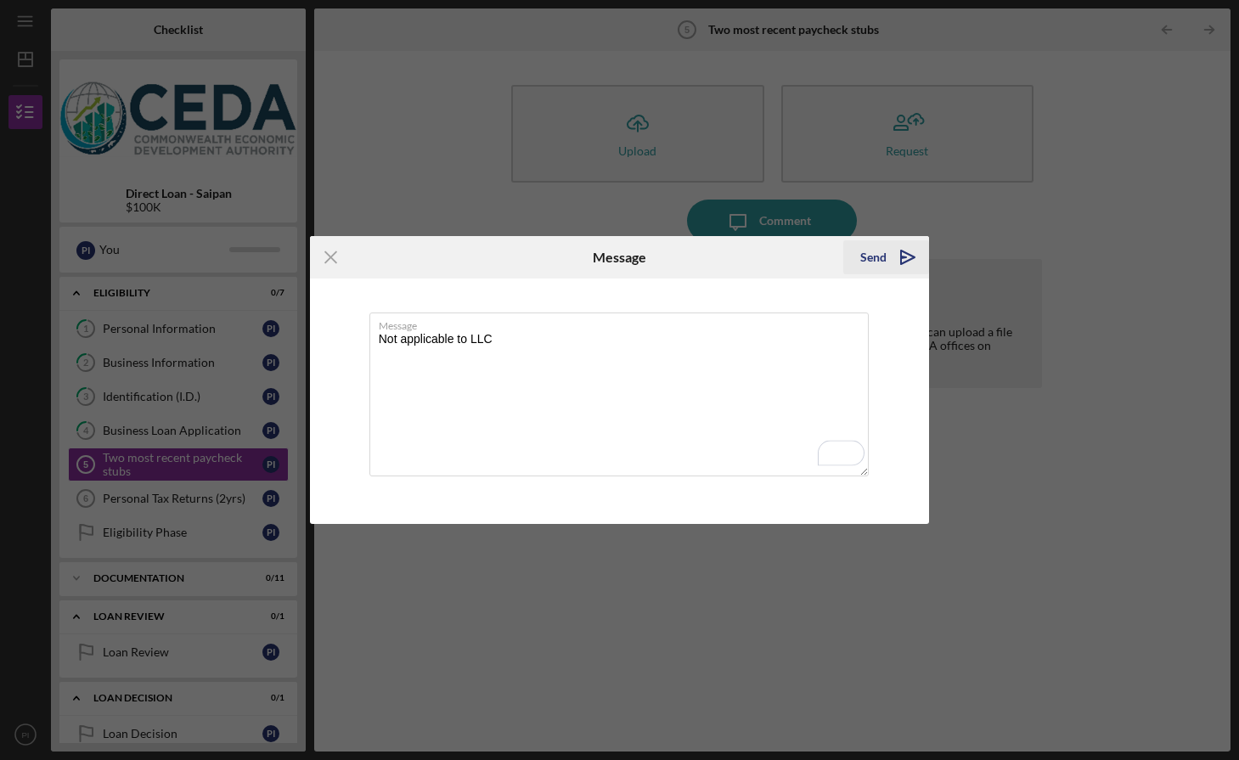
type textarea "Not applicable to LLC"
click at [878, 262] on div "Send" at bounding box center [874, 257] width 26 height 34
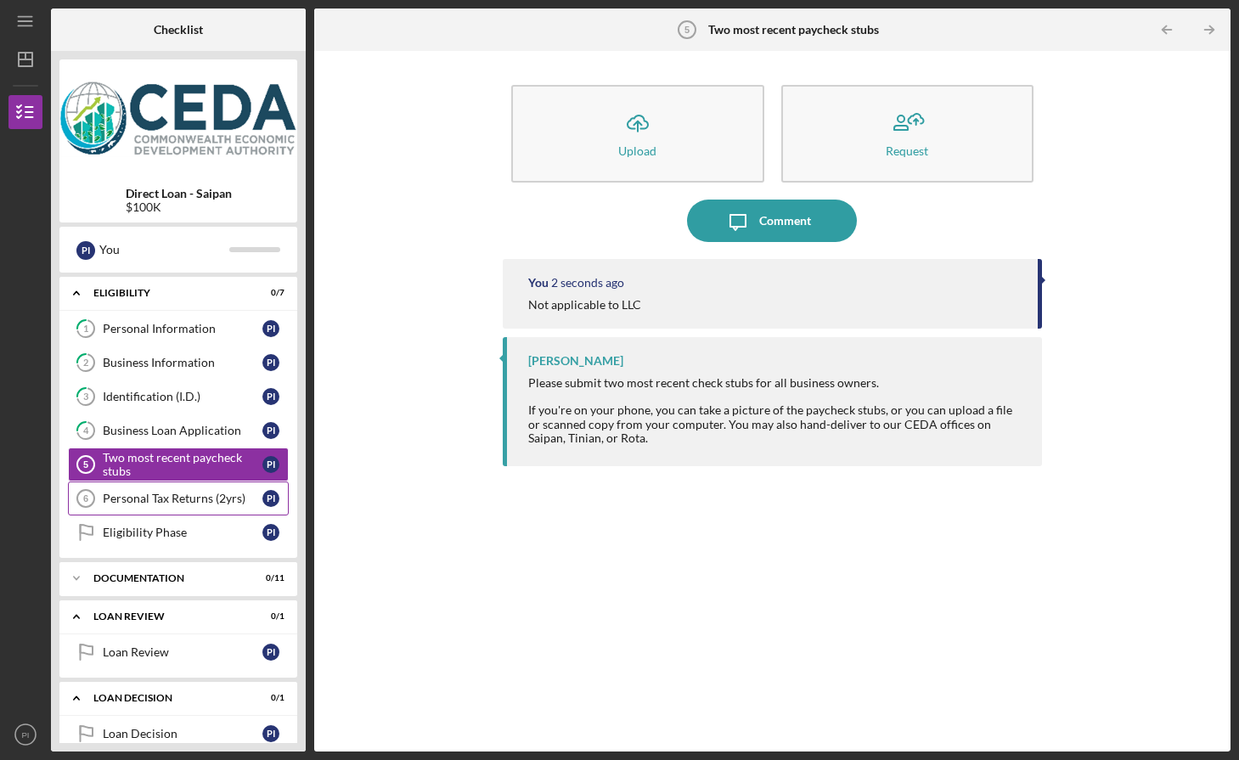
click at [203, 499] on div "Personal Tax Returns (2yrs)" at bounding box center [183, 499] width 160 height 14
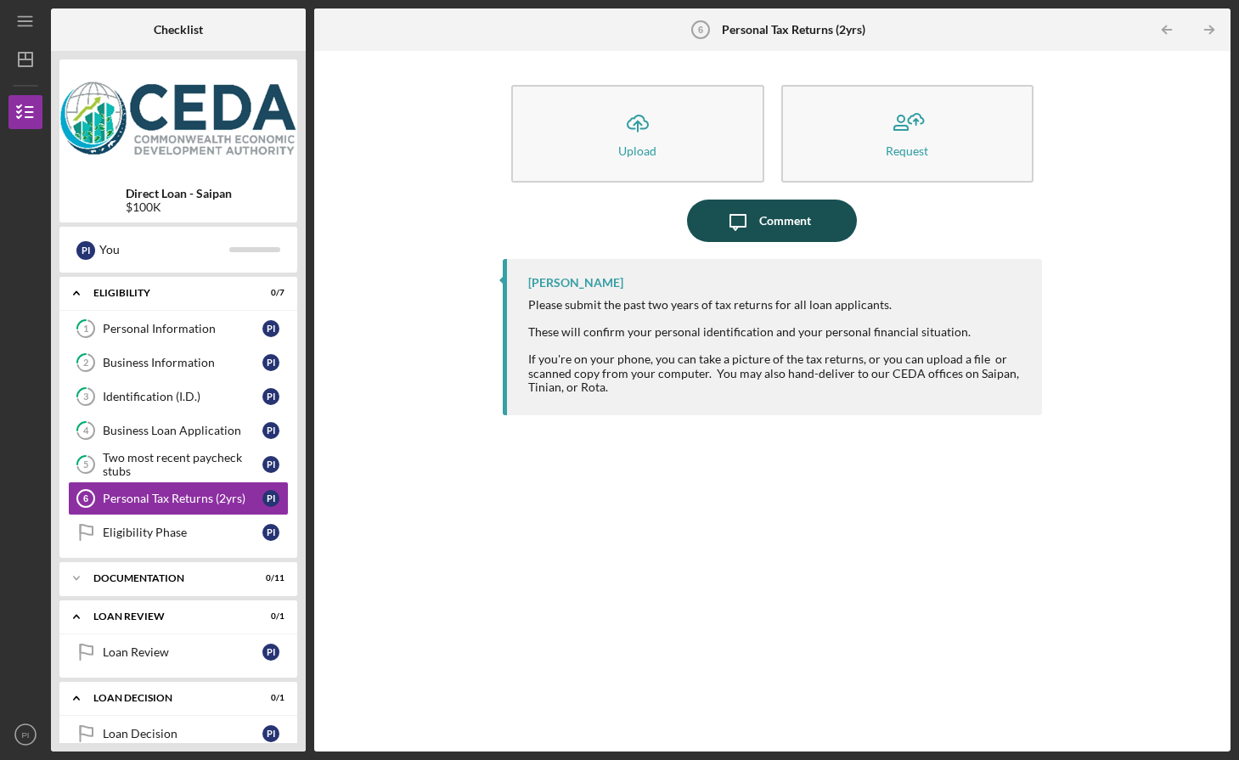
click at [748, 227] on icon "Icon/Message" at bounding box center [738, 221] width 42 height 42
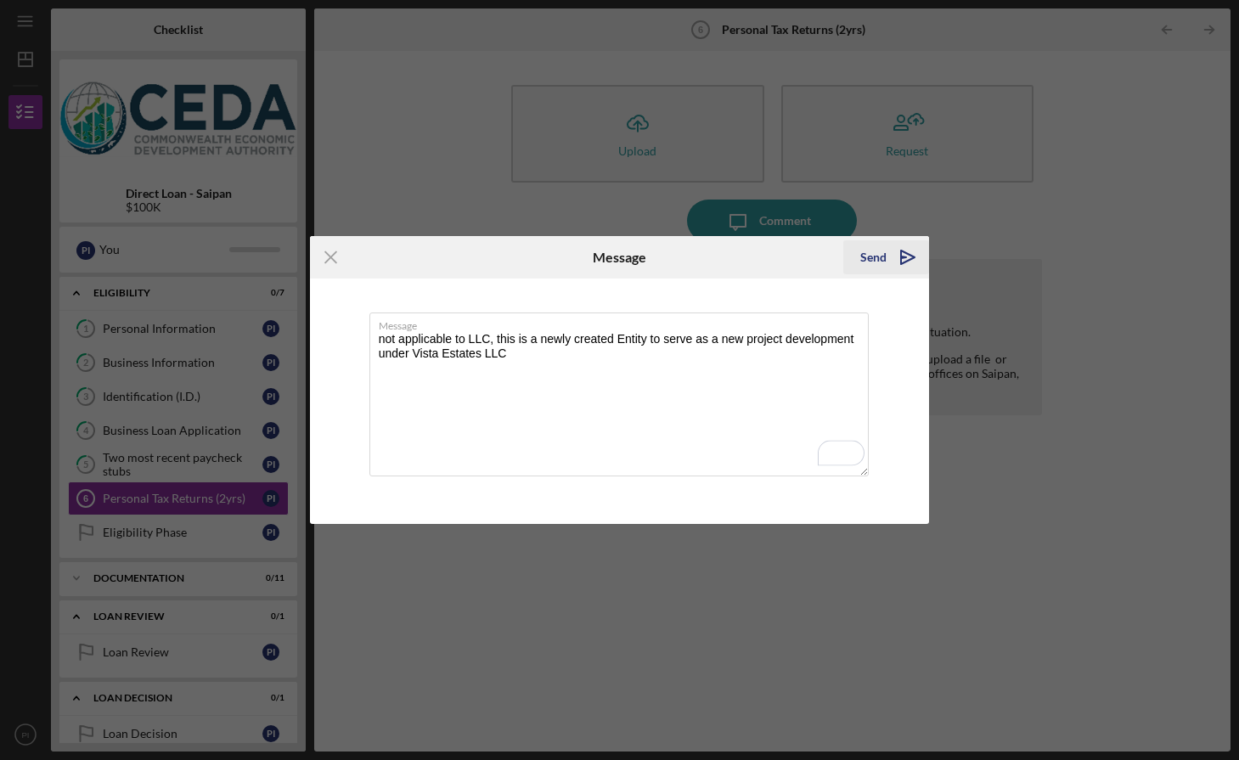
type textarea "not applicable to LLC, this is a newly created Entity to serve as a new project…"
click at [907, 259] on icon "Icon/icon-invite-send" at bounding box center [908, 257] width 42 height 42
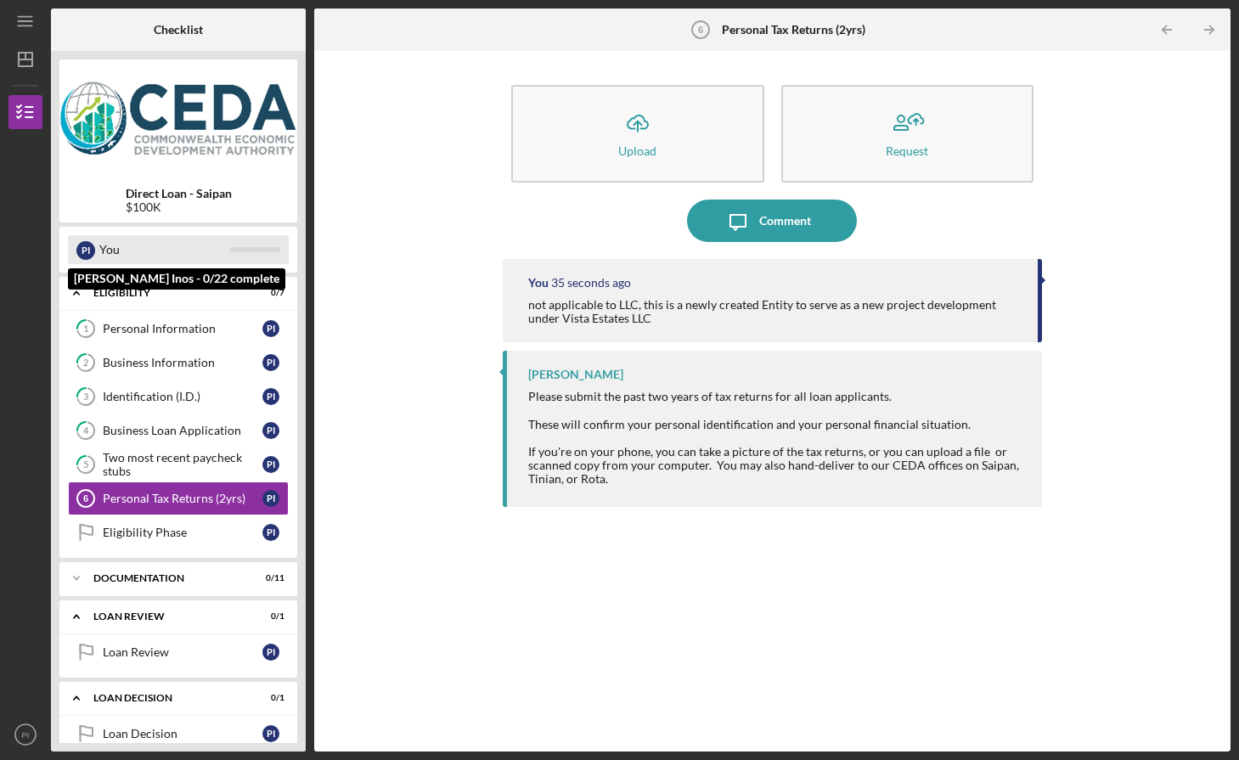
click at [138, 257] on div "You" at bounding box center [164, 249] width 130 height 29
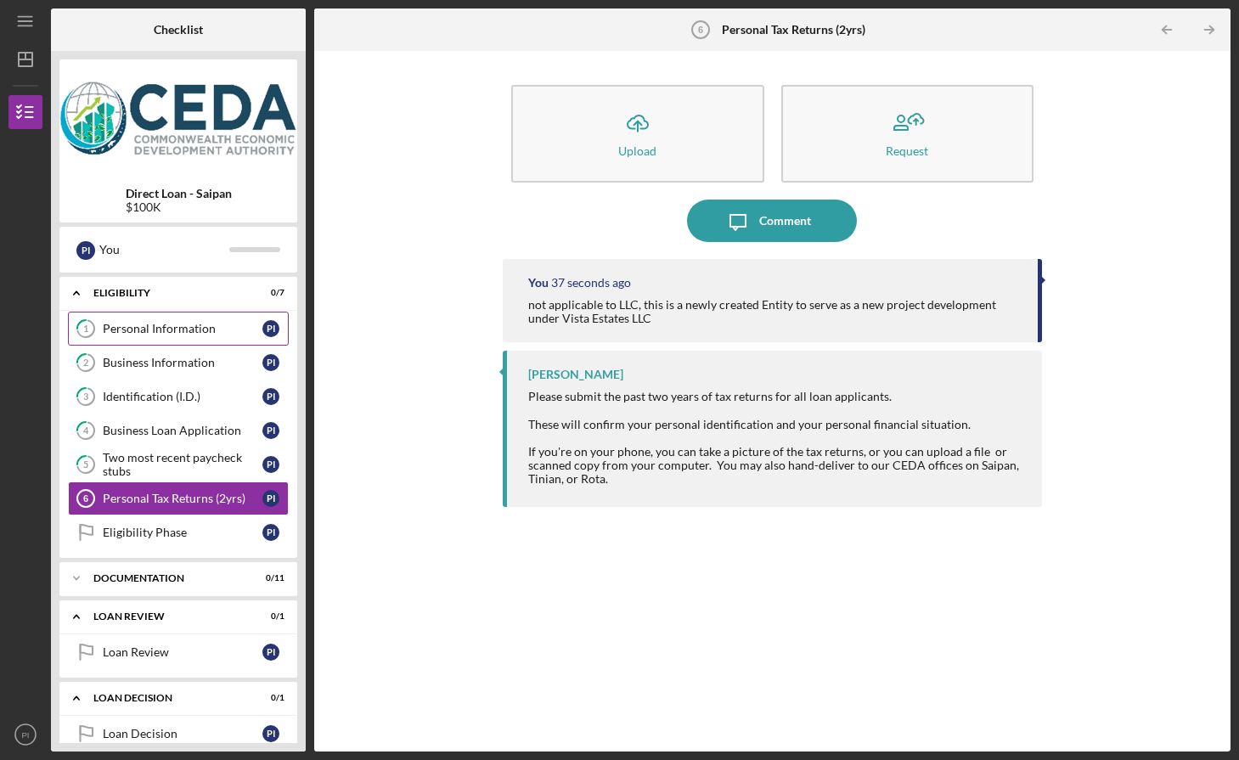
click at [122, 323] on div "Personal Information" at bounding box center [183, 329] width 160 height 14
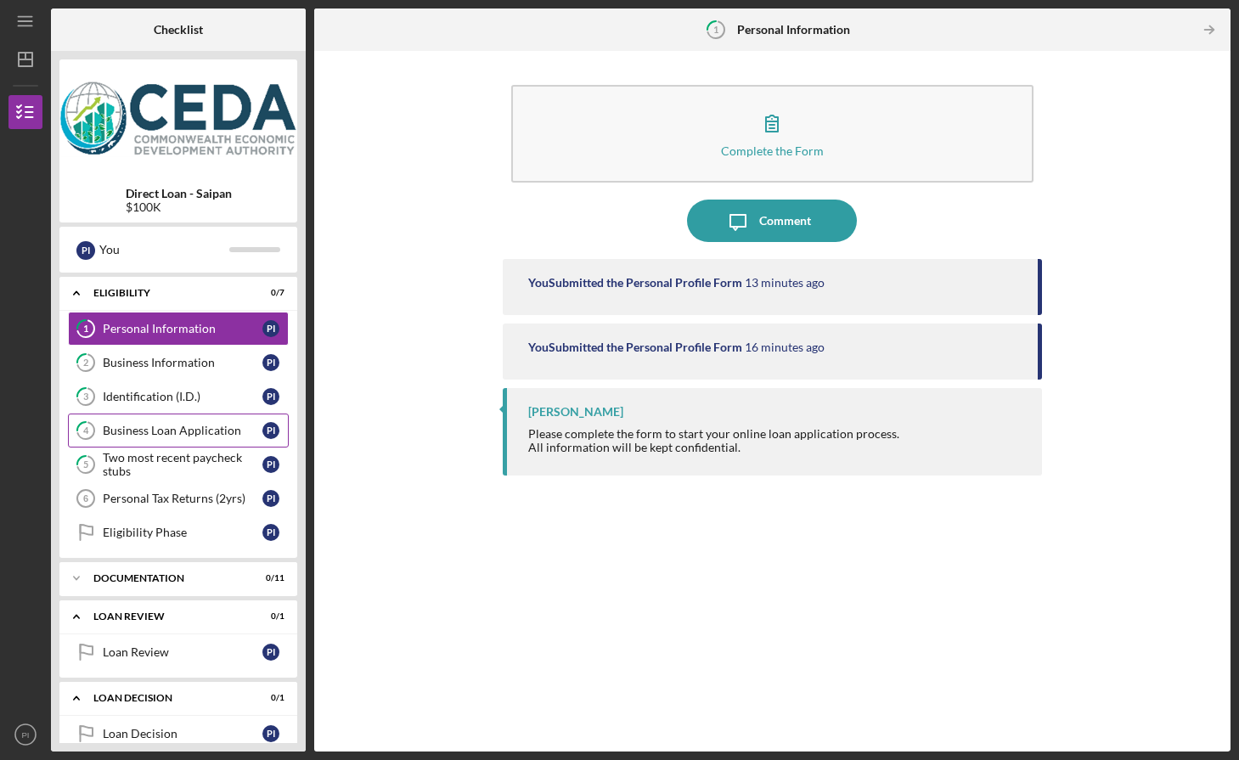
click at [172, 433] on div "Business Loan Application" at bounding box center [183, 431] width 160 height 14
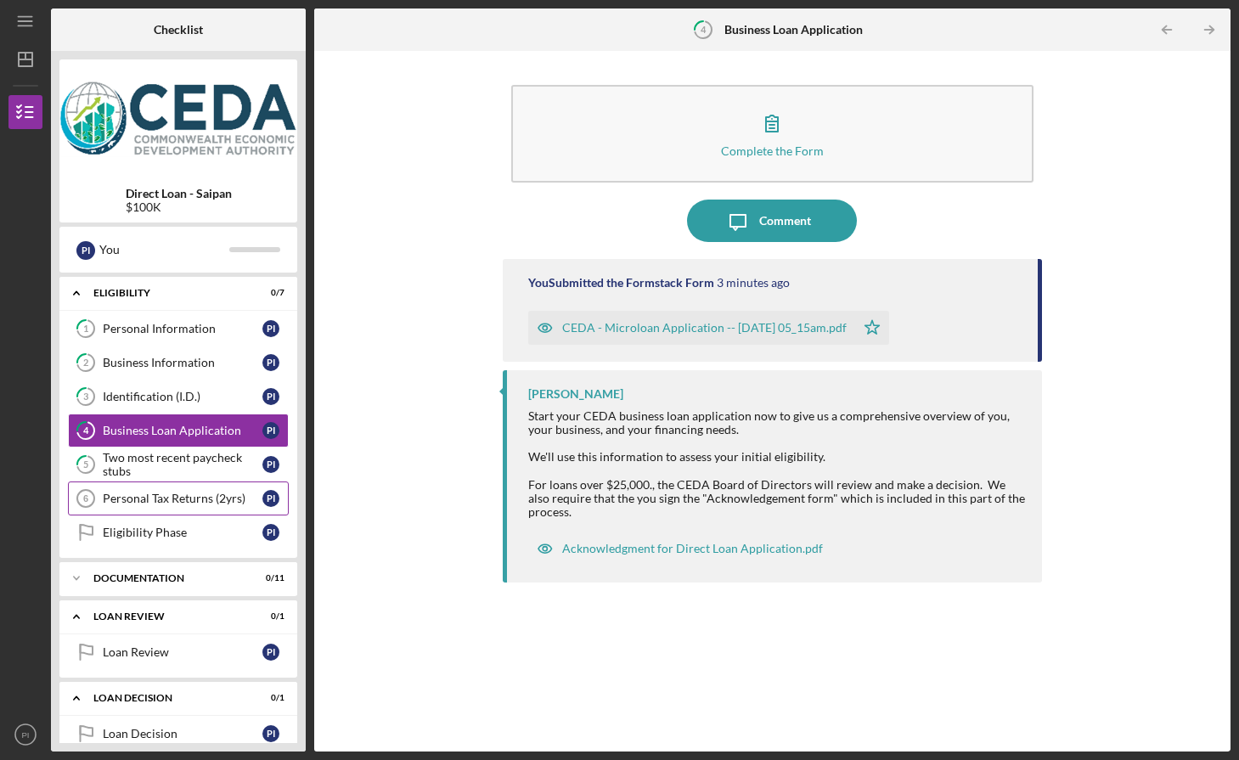
click at [196, 496] on div "Personal Tax Returns (2yrs)" at bounding box center [183, 499] width 160 height 14
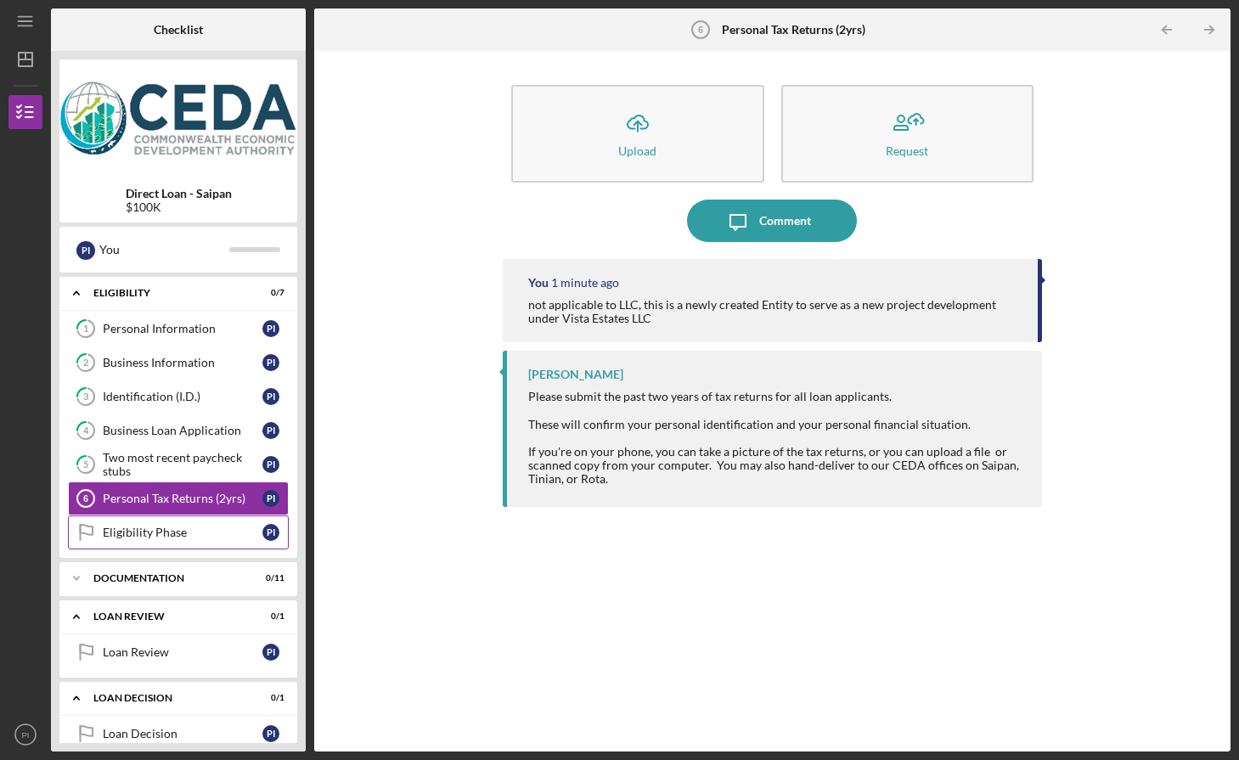
click at [192, 546] on link "Eligibility Phase Eligibility Phase P I" at bounding box center [178, 533] width 221 height 34
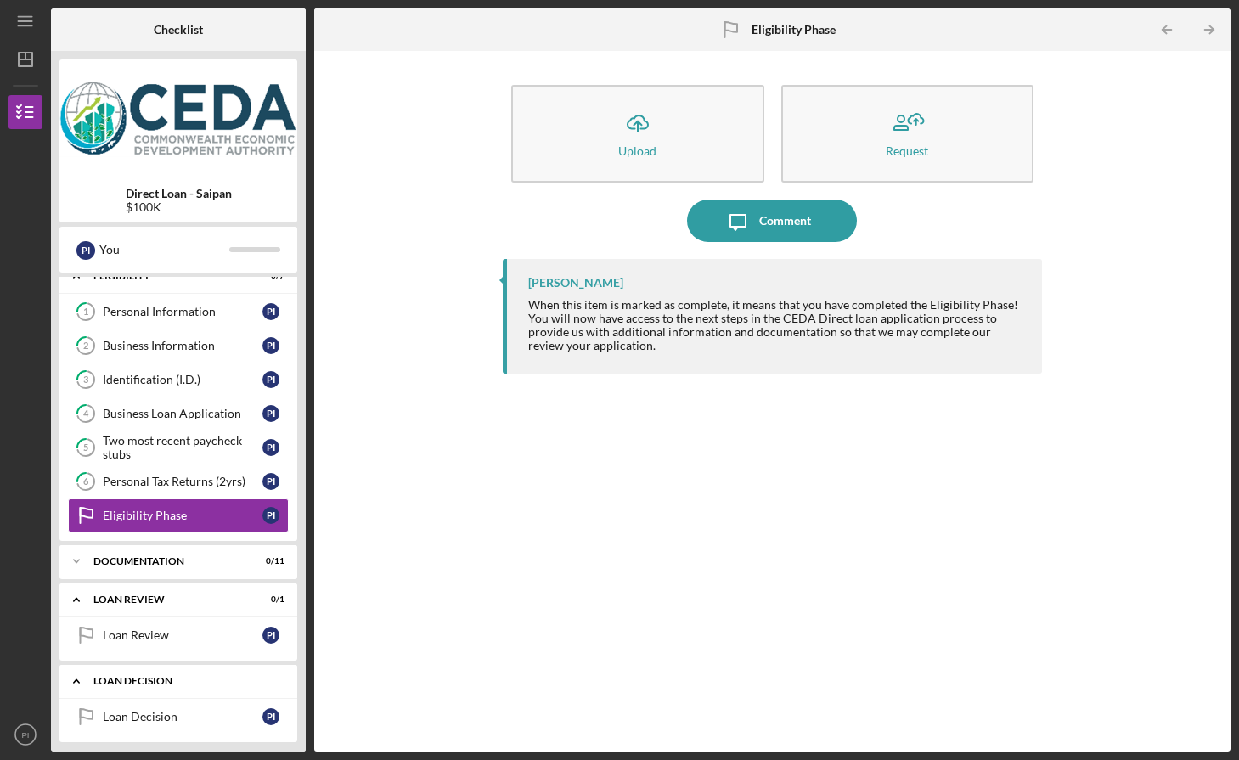
scroll to position [28, 0]
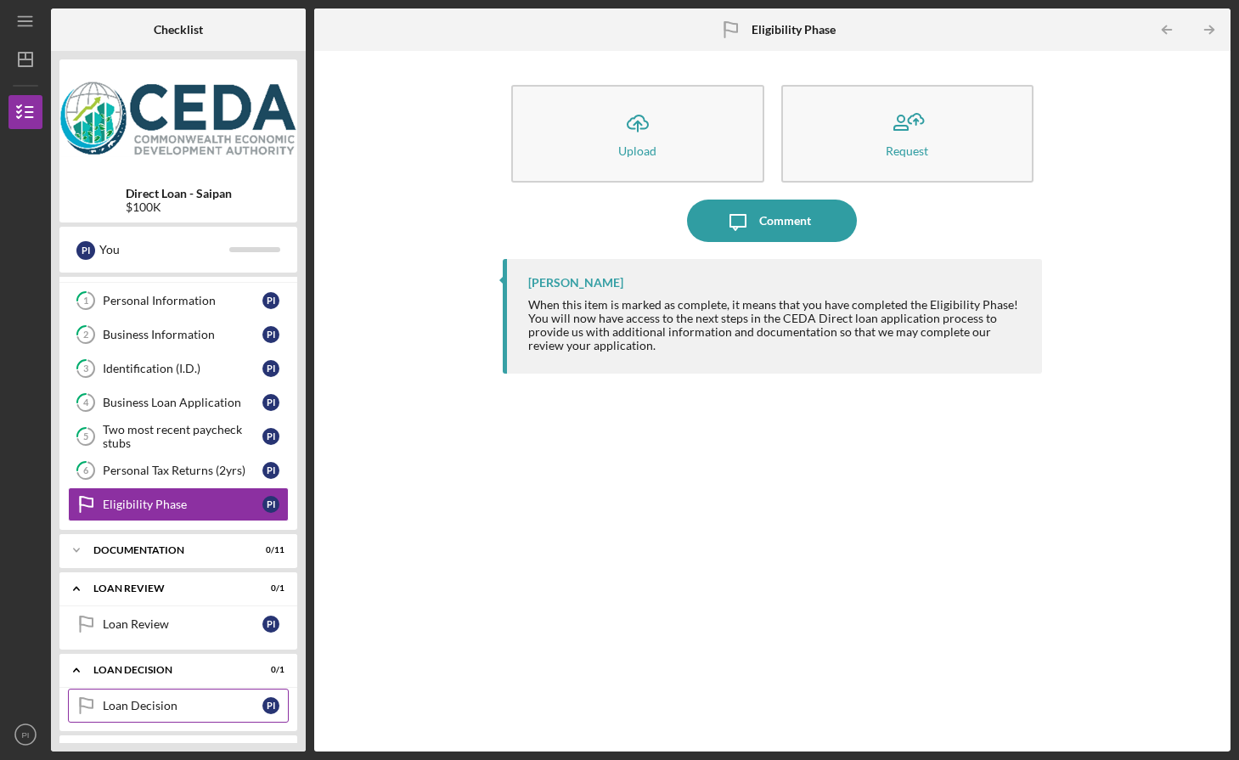
click at [170, 699] on div "Loan Decision" at bounding box center [183, 706] width 160 height 14
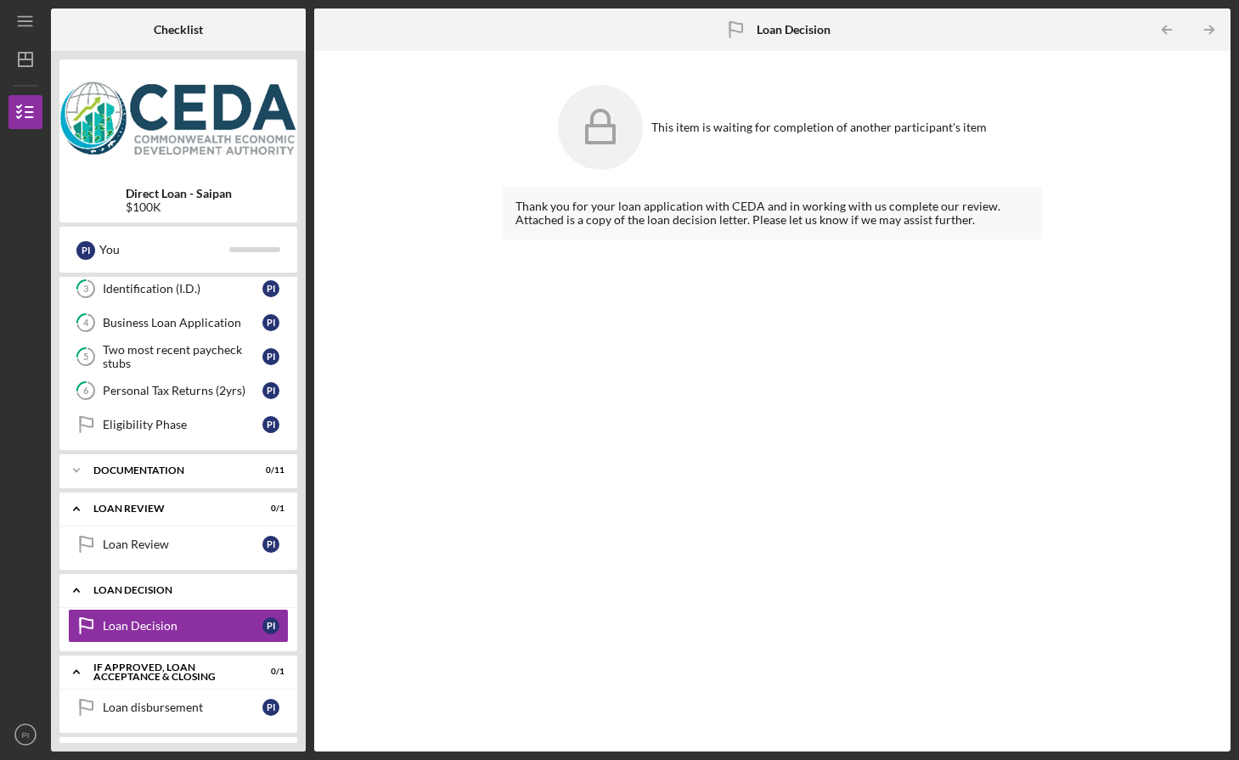
scroll to position [188, 0]
